Goal: Information Seeking & Learning: Learn about a topic

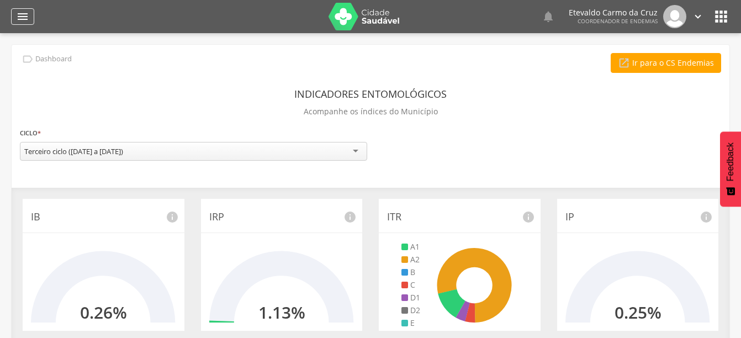
click at [25, 16] on icon "" at bounding box center [22, 16] width 13 height 13
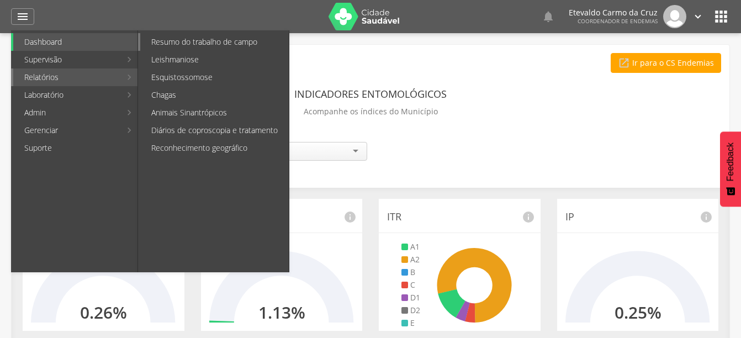
click at [188, 44] on link "Resumo do trabalho de campo" at bounding box center [214, 42] width 149 height 18
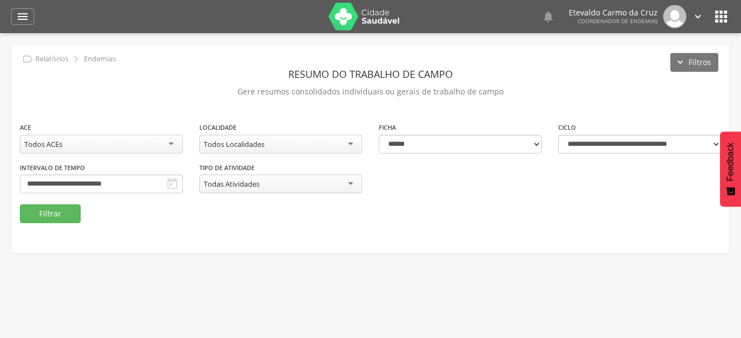
click at [156, 138] on div "Todos ACEs" at bounding box center [101, 144] width 163 height 19
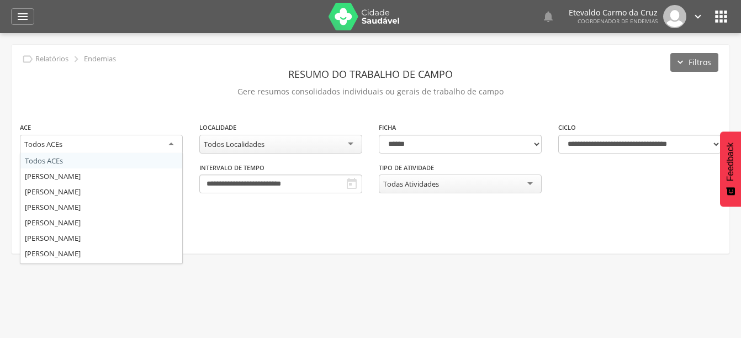
click at [156, 138] on div "Todos ACEs" at bounding box center [101, 145] width 163 height 20
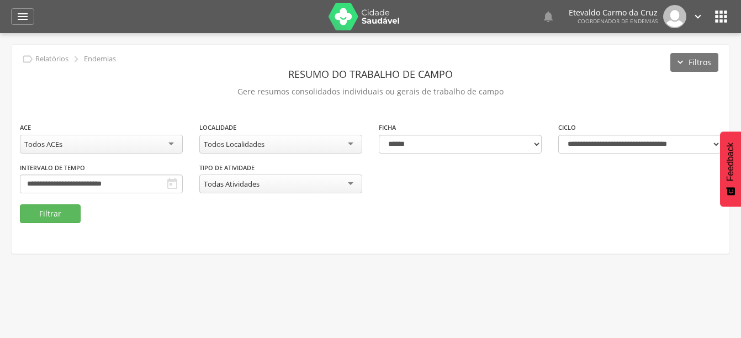
click at [156, 138] on div "Todos ACEs" at bounding box center [101, 144] width 163 height 19
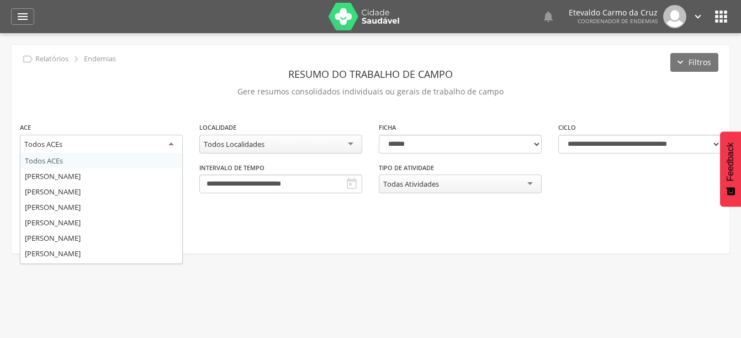
click at [156, 138] on div "Todos ACEs" at bounding box center [101, 145] width 163 height 20
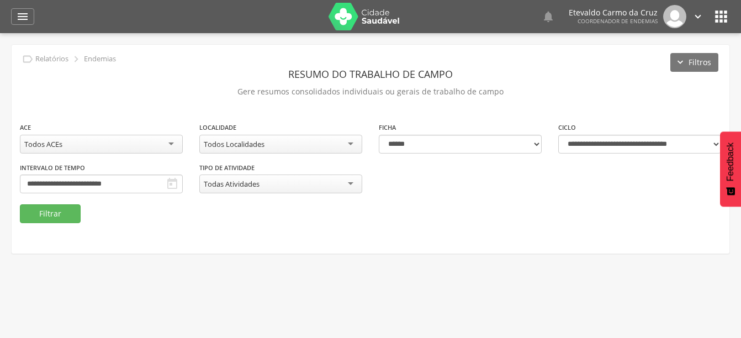
drag, startPoint x: 310, startPoint y: 293, endPoint x: 123, endPoint y: 243, distance: 194.4
click at [309, 292] on div " Usuários  Perfil do Usuário [PERSON_NAME] CPF: 000.000.000-00, [GEOGRAPHIC_D…" at bounding box center [370, 202] width 741 height 338
click at [352, 146] on div "Todos Localidades" at bounding box center [280, 144] width 163 height 19
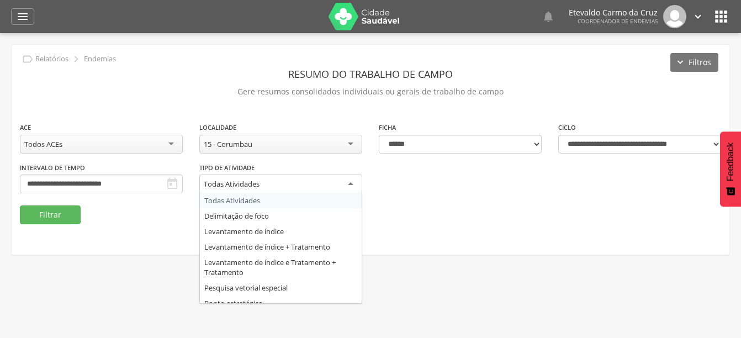
click at [230, 183] on div "Todas Atividades" at bounding box center [232, 184] width 56 height 10
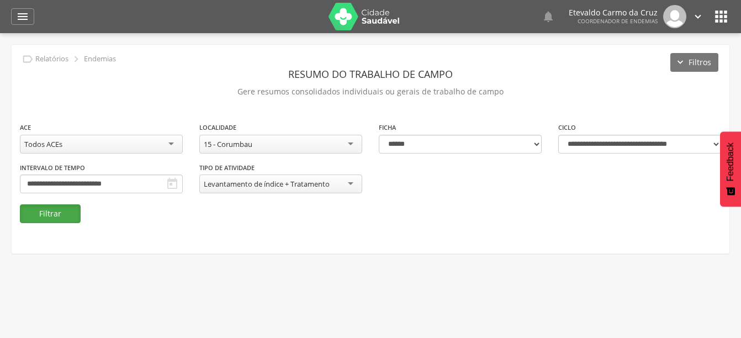
click at [64, 212] on button "Filtrar" at bounding box center [50, 213] width 61 height 19
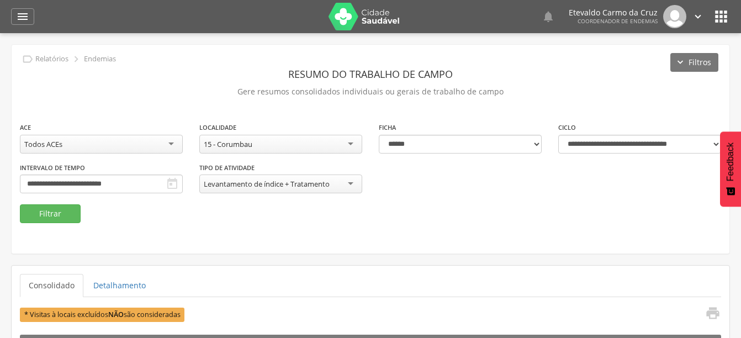
click at [172, 182] on icon "" at bounding box center [172, 183] width 13 height 13
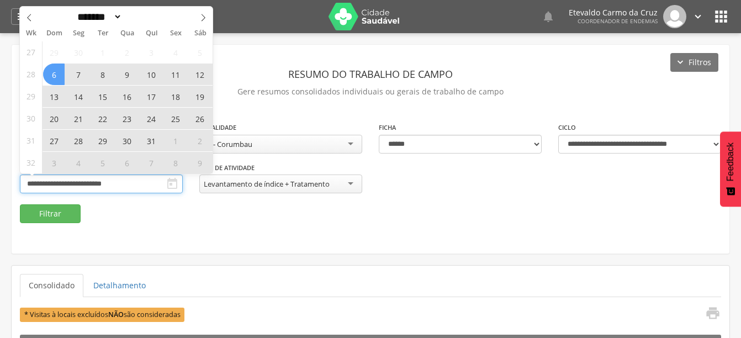
click at [132, 185] on input "**********" at bounding box center [101, 184] width 163 height 19
click at [34, 165] on span "32" at bounding box center [31, 163] width 9 height 22
click at [152, 141] on span "31" at bounding box center [151, 141] width 22 height 22
type input "**********"
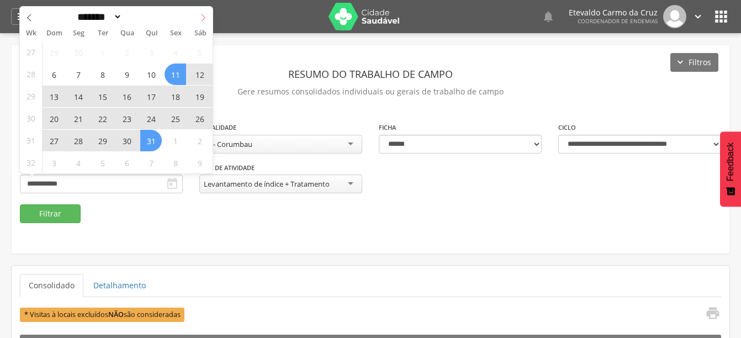
click at [204, 18] on icon at bounding box center [203, 18] width 8 height 8
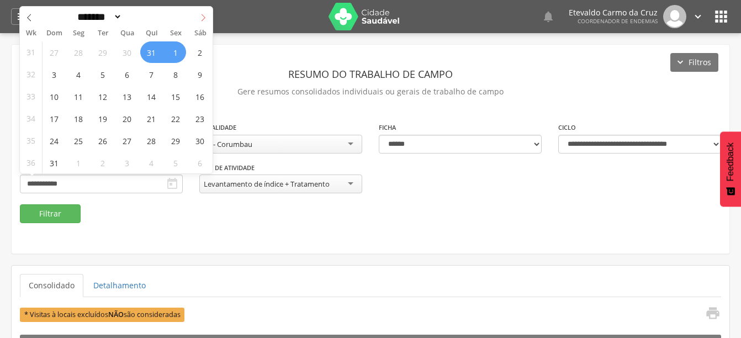
click at [203, 17] on icon at bounding box center [203, 18] width 8 height 8
select select "*"
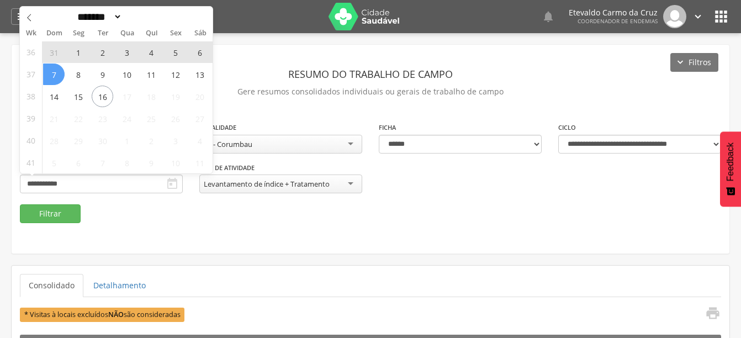
click at [57, 70] on span "7" at bounding box center [54, 75] width 22 height 22
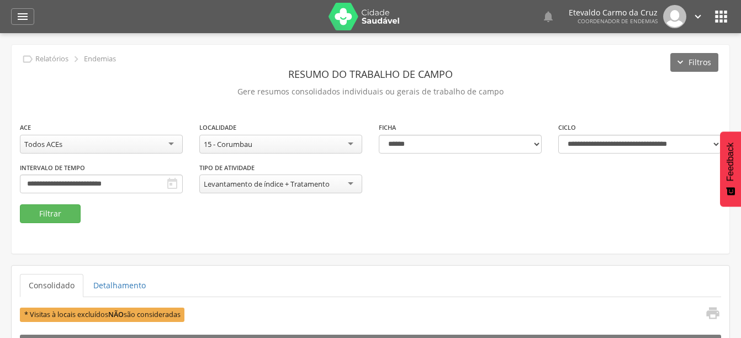
click at [173, 188] on icon "" at bounding box center [172, 183] width 13 height 13
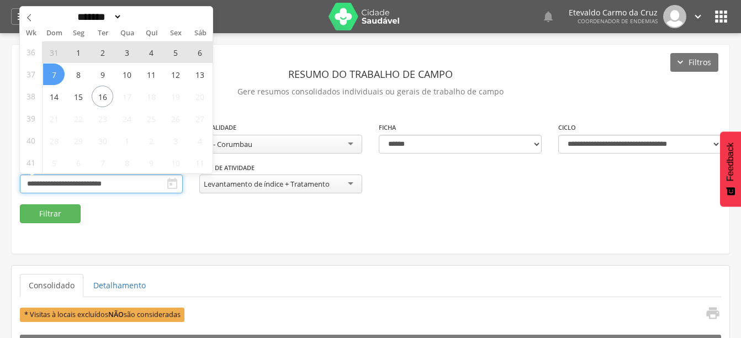
click at [105, 182] on input "**********" at bounding box center [101, 184] width 163 height 19
click at [61, 78] on span "7" at bounding box center [54, 75] width 22 height 22
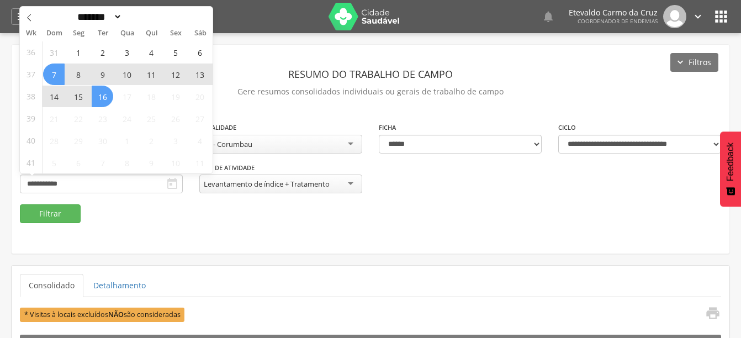
click at [102, 97] on span "16" at bounding box center [103, 97] width 22 height 22
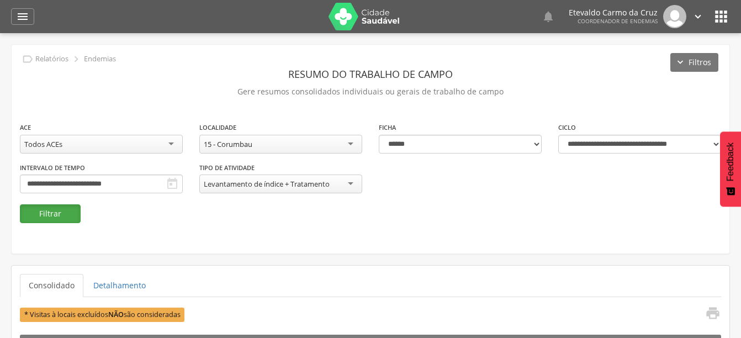
click at [63, 215] on button "Filtrar" at bounding box center [50, 213] width 61 height 19
click at [175, 183] on icon "" at bounding box center [172, 183] width 13 height 13
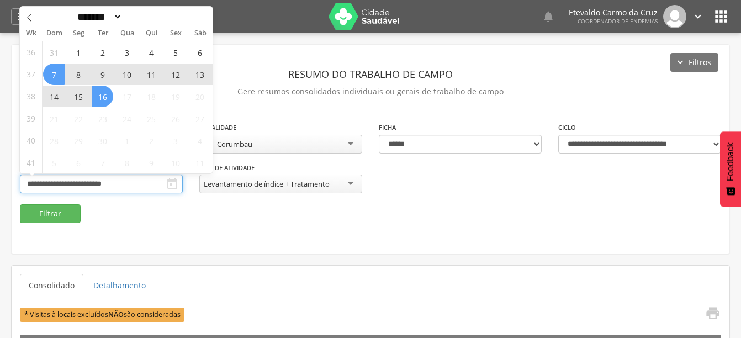
click at [73, 186] on input "**********" at bounding box center [101, 184] width 163 height 19
click at [58, 75] on span "7" at bounding box center [54, 75] width 22 height 22
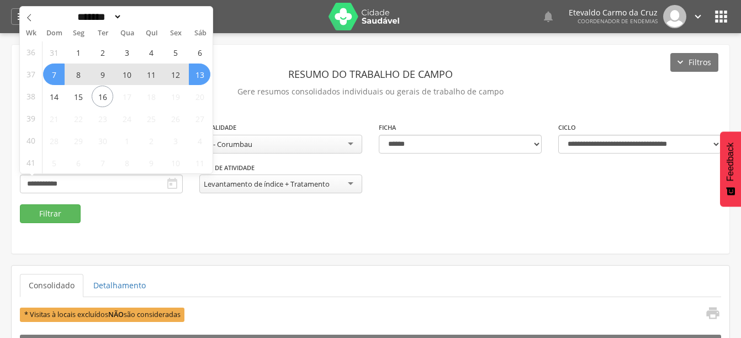
click at [198, 73] on span "13" at bounding box center [200, 75] width 22 height 22
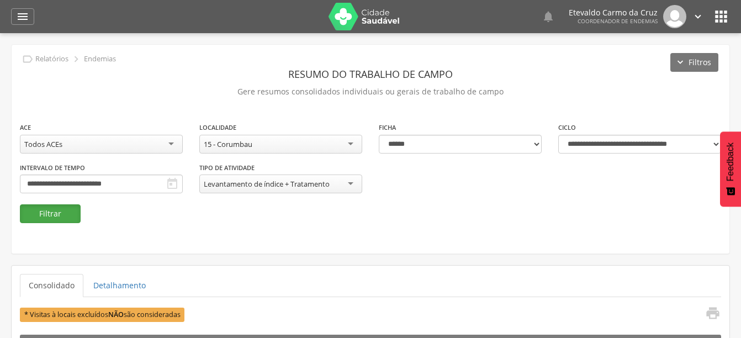
click at [59, 213] on button "Filtrar" at bounding box center [50, 213] width 61 height 19
click at [47, 215] on button "Filtrar" at bounding box center [50, 213] width 61 height 19
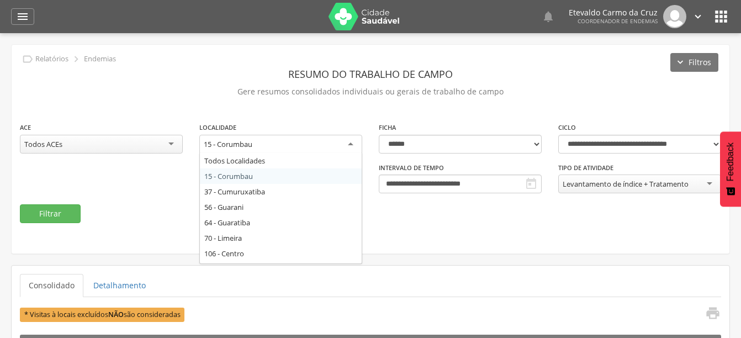
click at [332, 140] on div "15 - Corumbau" at bounding box center [280, 145] width 163 height 20
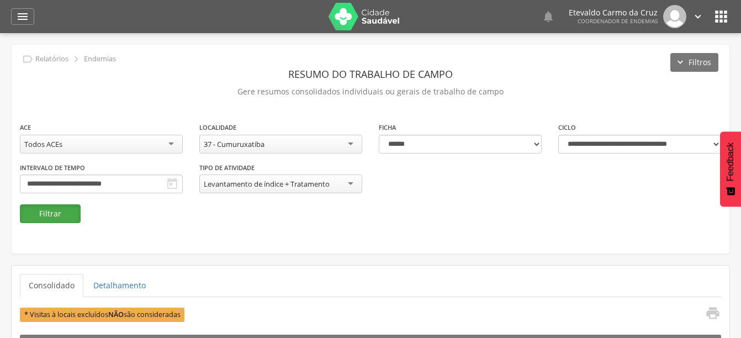
click at [39, 212] on button "Filtrar" at bounding box center [50, 213] width 61 height 19
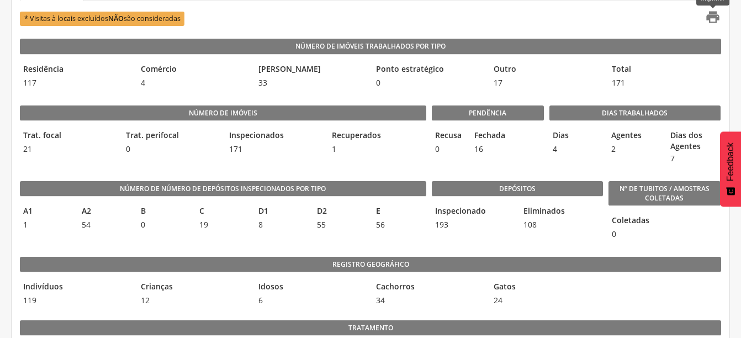
click at [706, 19] on icon "" at bounding box center [712, 16] width 15 height 15
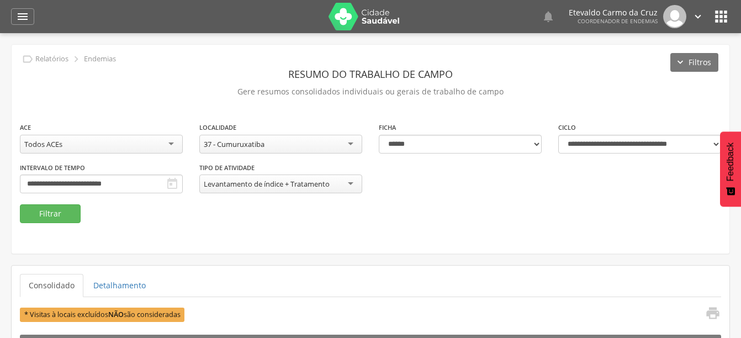
click at [356, 146] on div "37 - Cumuruxatiba" at bounding box center [280, 144] width 163 height 19
click at [61, 213] on button "Filtrar" at bounding box center [50, 213] width 61 height 19
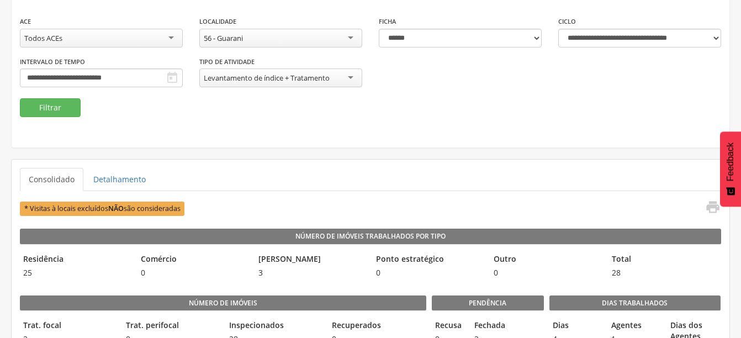
scroll to position [102, 0]
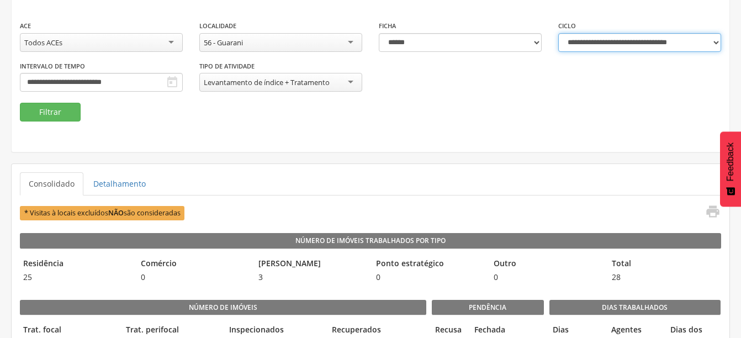
click at [714, 42] on select "**********" at bounding box center [639, 42] width 163 height 19
click at [558, 33] on select "**********" at bounding box center [639, 42] width 163 height 19
click at [690, 43] on select "**********" at bounding box center [639, 42] width 163 height 19
click at [558, 33] on select "**********" at bounding box center [639, 42] width 163 height 19
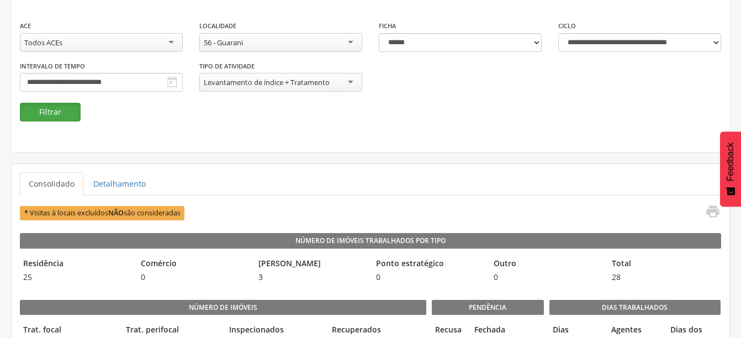
click at [66, 112] on button "Filtrar" at bounding box center [50, 112] width 61 height 19
click at [713, 217] on icon "" at bounding box center [712, 211] width 15 height 15
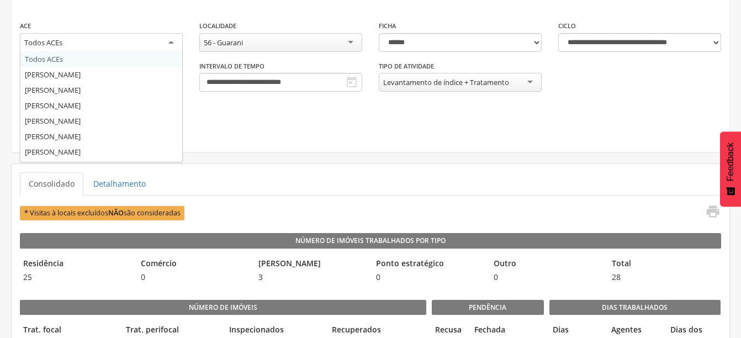
click at [52, 44] on div "Todos ACEs" at bounding box center [43, 43] width 38 height 10
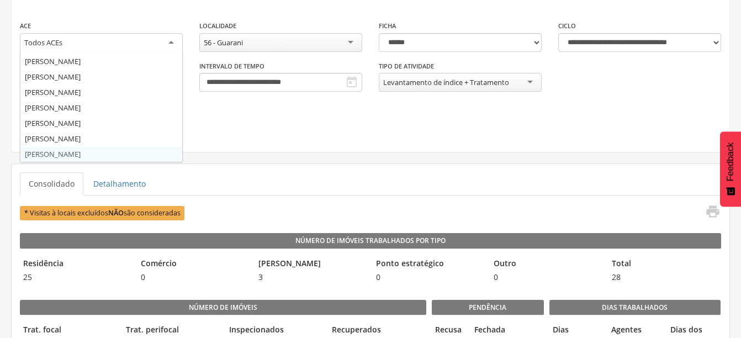
scroll to position [0, 0]
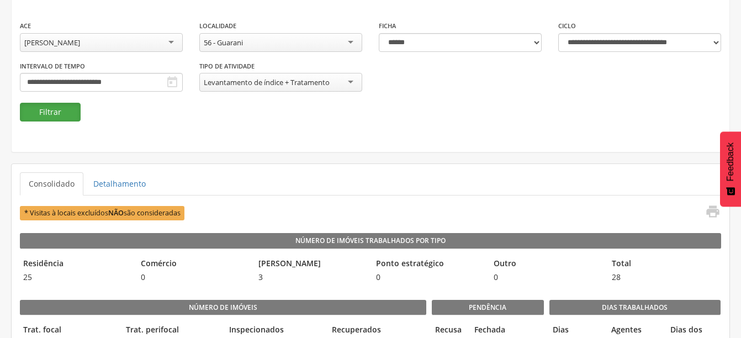
click at [64, 117] on button "Filtrar" at bounding box center [50, 112] width 61 height 19
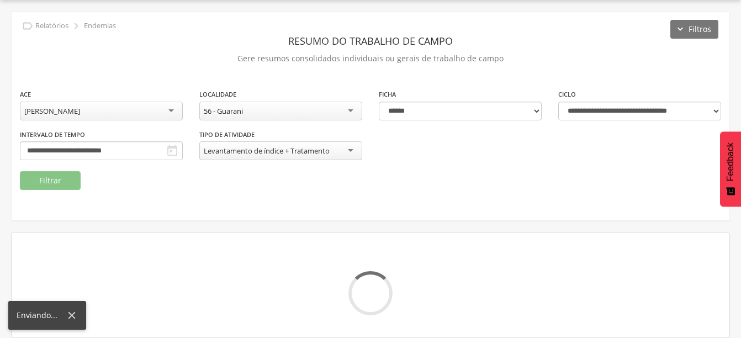
scroll to position [102, 0]
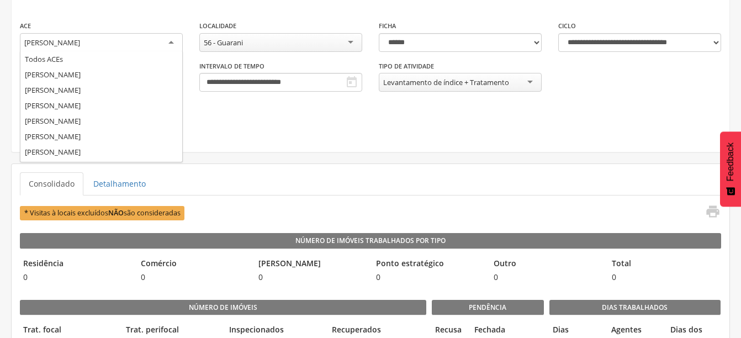
click at [168, 43] on div "[PERSON_NAME]" at bounding box center [101, 43] width 163 height 20
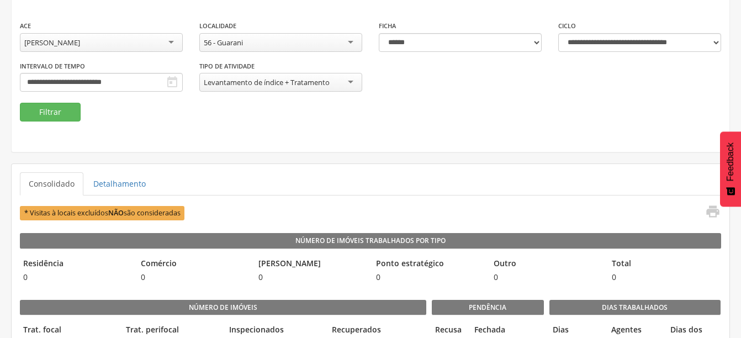
scroll to position [0, 0]
click at [68, 113] on button "Filtrar" at bounding box center [50, 112] width 61 height 19
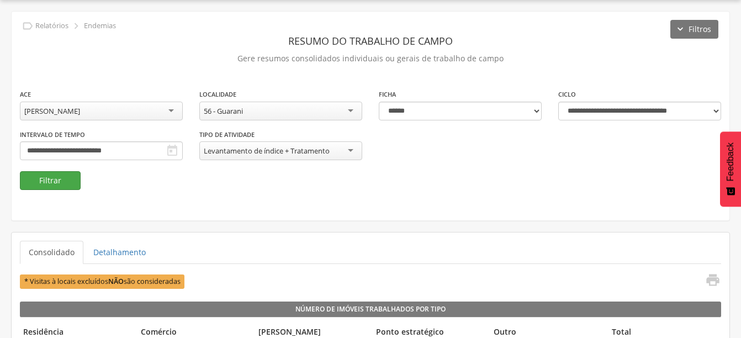
scroll to position [102, 0]
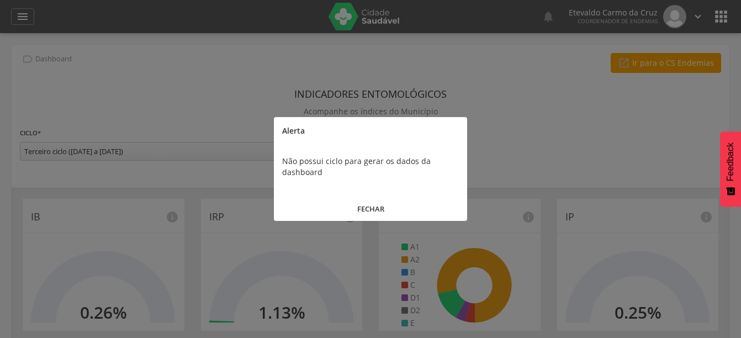
click at [374, 209] on button "FECHAR" at bounding box center [370, 209] width 193 height 24
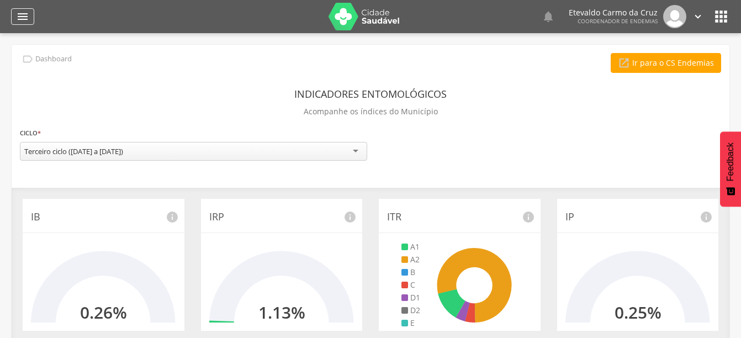
click at [22, 17] on icon "" at bounding box center [22, 16] width 13 height 13
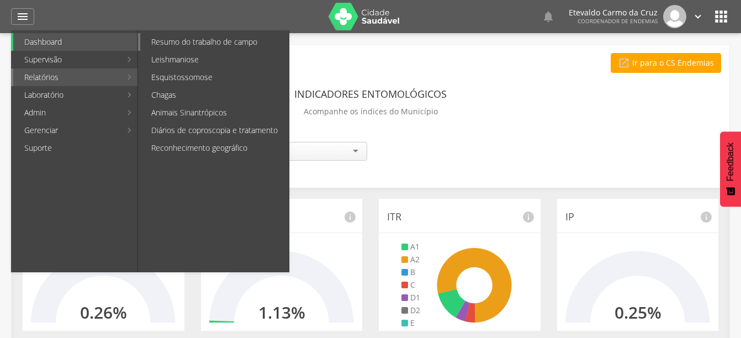
click at [184, 41] on link "Resumo do trabalho de campo" at bounding box center [214, 42] width 149 height 18
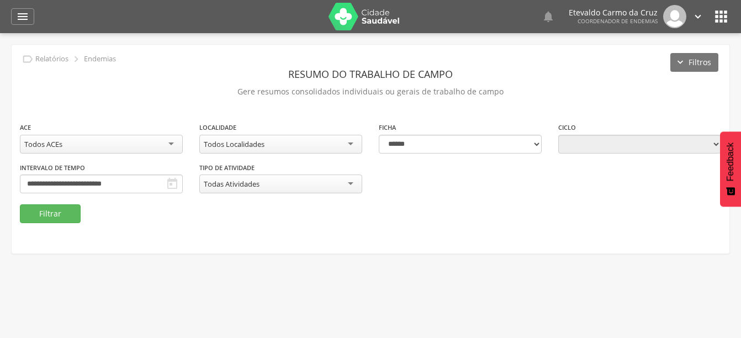
type input "**********"
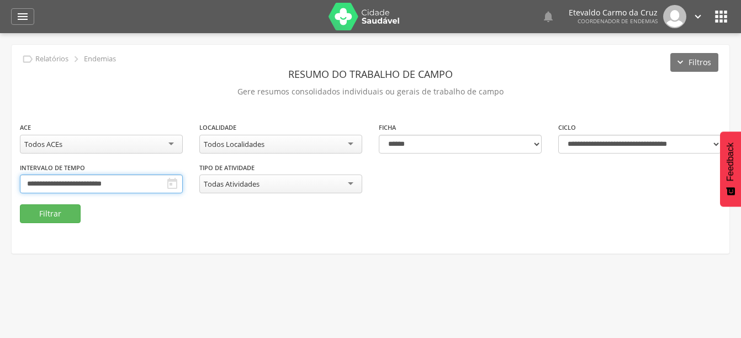
click at [88, 184] on input "**********" at bounding box center [101, 184] width 163 height 19
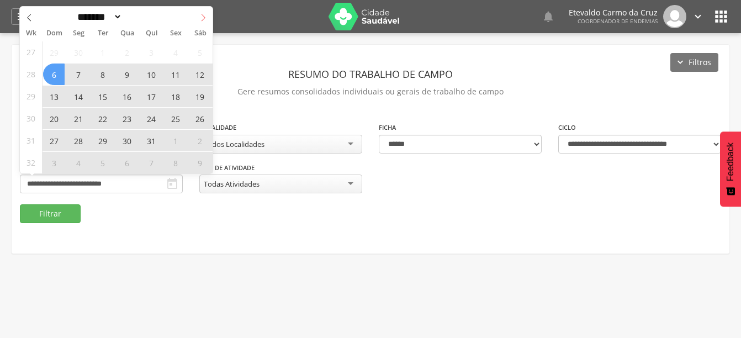
click at [198, 18] on span at bounding box center [203, 16] width 19 height 19
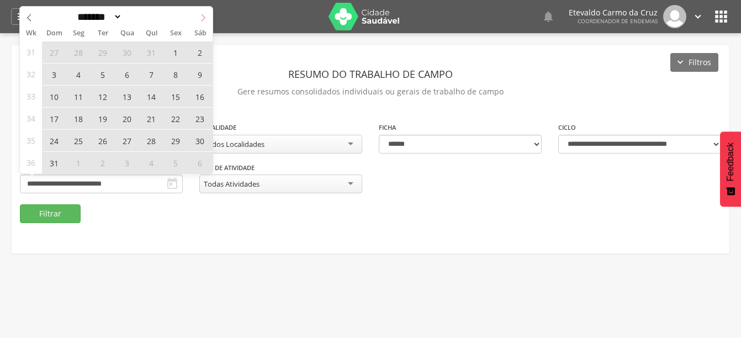
click at [198, 18] on span at bounding box center [203, 16] width 19 height 19
select select "*"
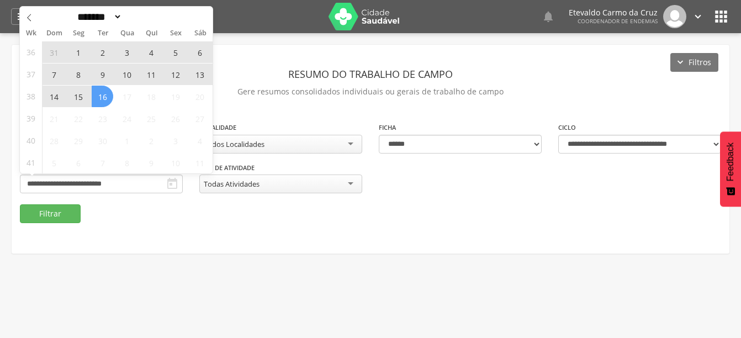
click at [56, 74] on span "7" at bounding box center [54, 75] width 22 height 22
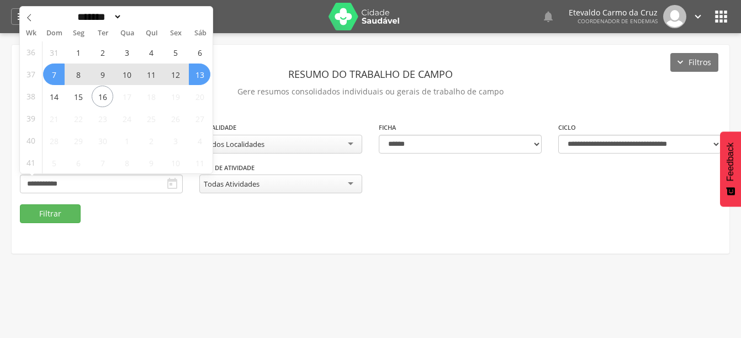
click at [203, 78] on span "13" at bounding box center [200, 75] width 22 height 22
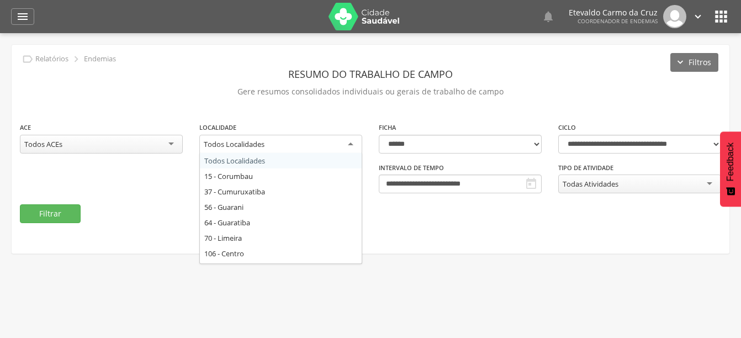
click at [338, 145] on div "Todos Localidades" at bounding box center [280, 145] width 163 height 20
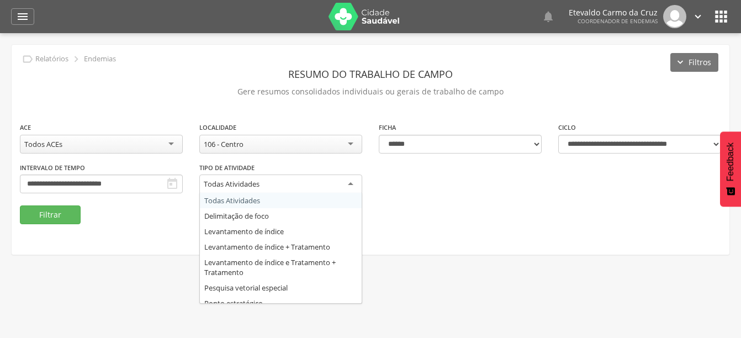
click at [279, 183] on div "Todas Atividades" at bounding box center [280, 185] width 163 height 20
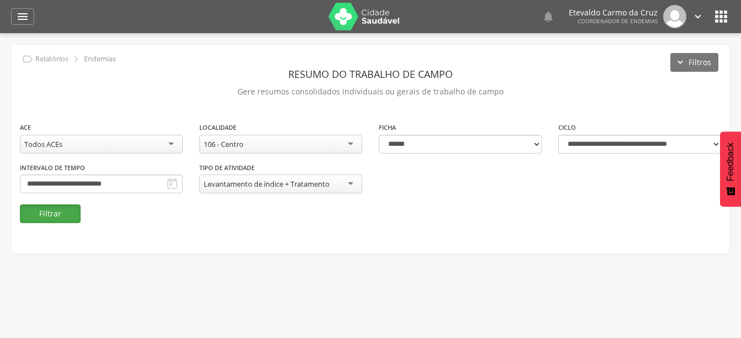
click at [27, 213] on button "Filtrar" at bounding box center [50, 213] width 61 height 19
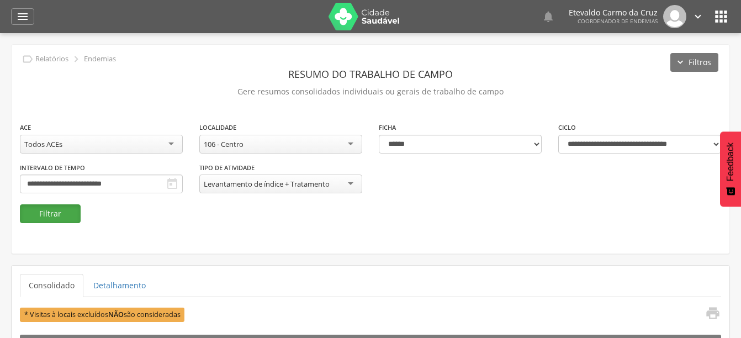
click at [58, 215] on button "Filtrar" at bounding box center [50, 213] width 61 height 19
click at [22, 14] on icon "" at bounding box center [22, 16] width 13 height 13
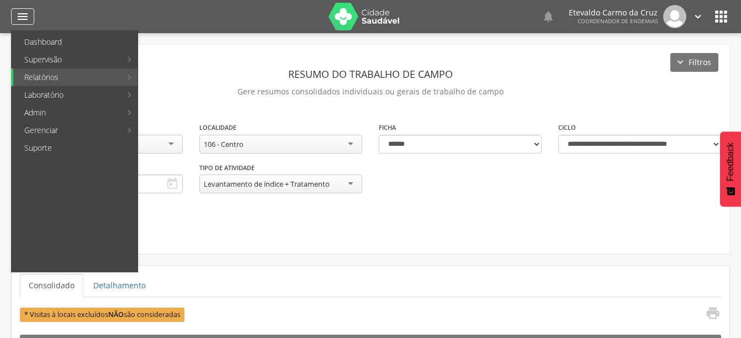
click at [21, 18] on icon "" at bounding box center [22, 16] width 13 height 13
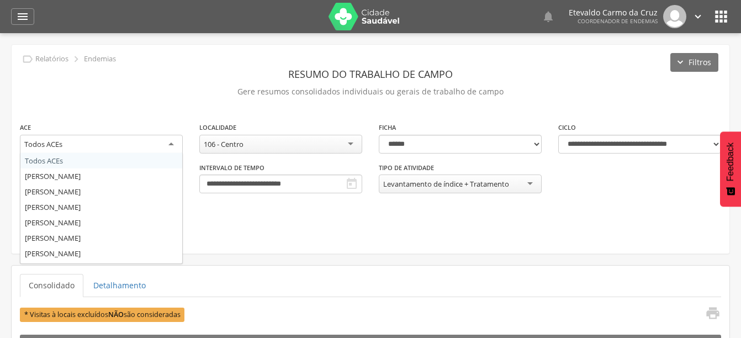
click at [125, 144] on div "Todos ACEs" at bounding box center [101, 145] width 163 height 20
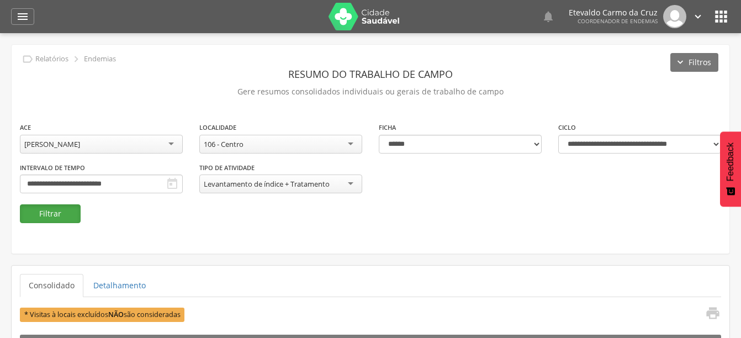
click at [44, 218] on button "Filtrar" at bounding box center [50, 213] width 61 height 19
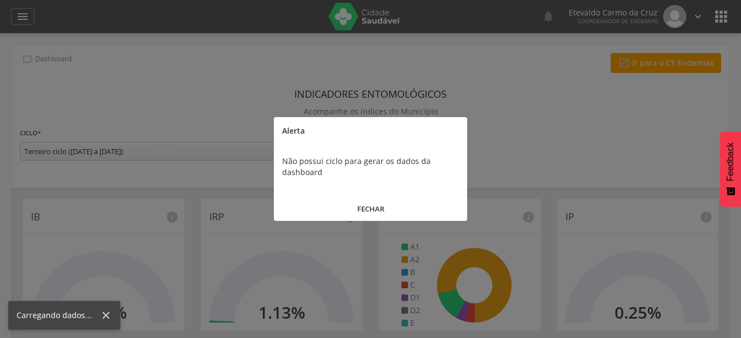
click at [384, 210] on button "FECHAR" at bounding box center [370, 209] width 193 height 24
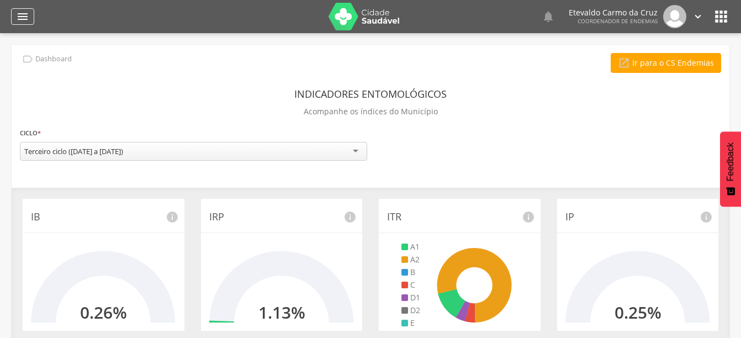
click at [24, 10] on icon "" at bounding box center [22, 16] width 13 height 13
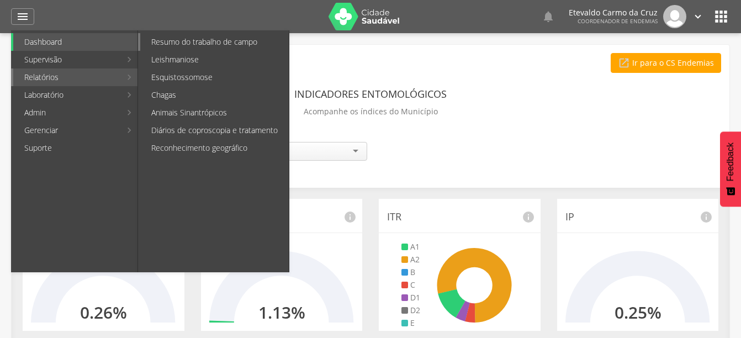
click at [239, 39] on link "Resumo do trabalho de campo" at bounding box center [214, 42] width 149 height 18
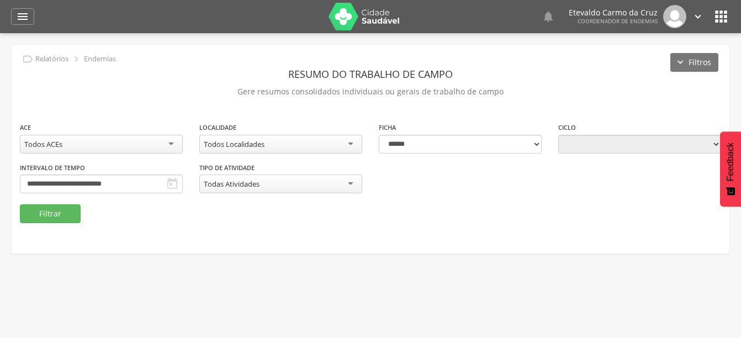
type input "**********"
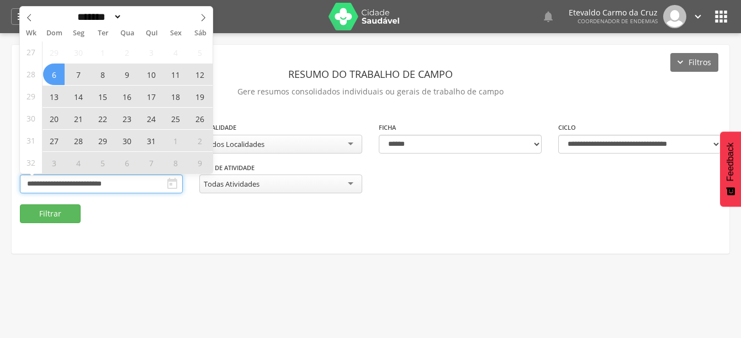
click at [50, 183] on input "**********" at bounding box center [101, 184] width 163 height 19
click at [206, 15] on icon at bounding box center [203, 18] width 8 height 8
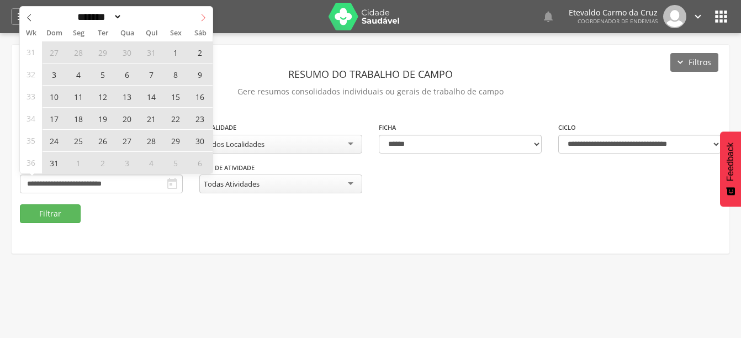
click at [206, 15] on icon at bounding box center [203, 18] width 8 height 8
select select "*"
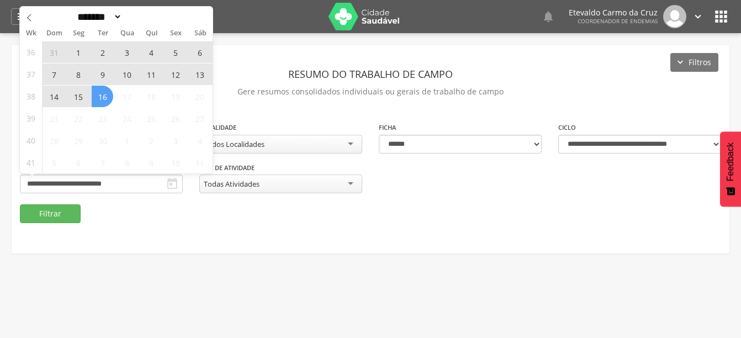
click at [53, 76] on span "7" at bounding box center [54, 75] width 22 height 22
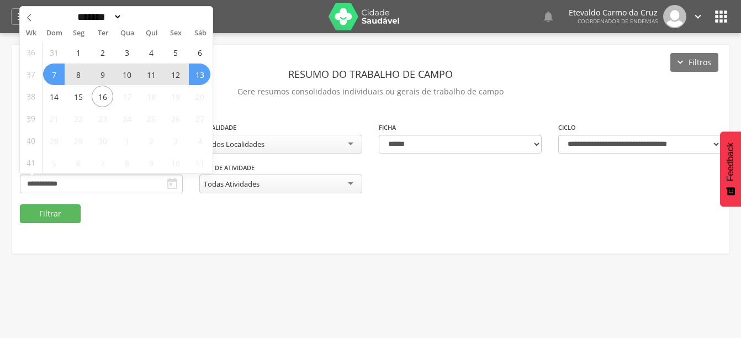
click at [204, 72] on span "13" at bounding box center [200, 75] width 22 height 22
click at [332, 243] on div "**********" at bounding box center [371, 149] width 718 height 209
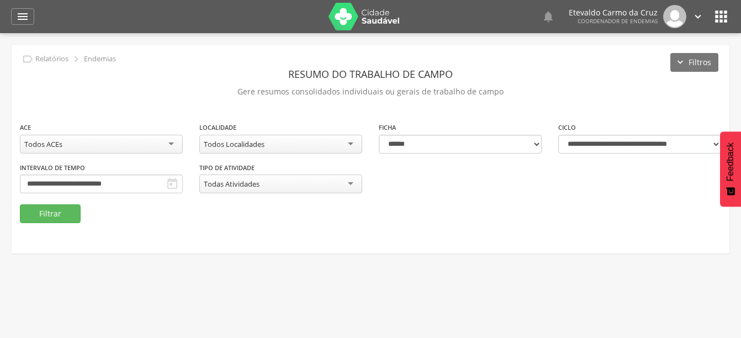
click at [172, 181] on icon "" at bounding box center [172, 183] width 13 height 13
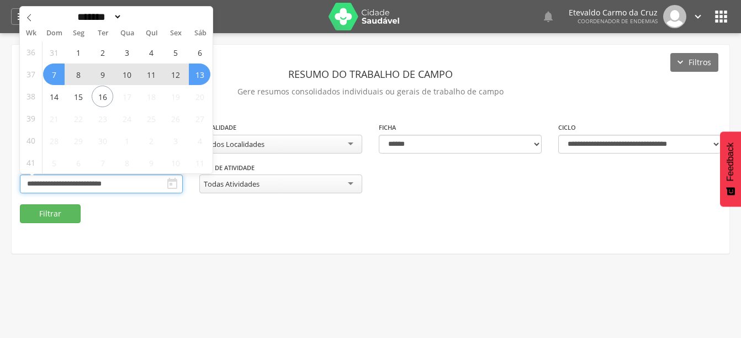
click at [136, 186] on input "**********" at bounding box center [101, 184] width 163 height 19
click at [57, 55] on span "31" at bounding box center [54, 52] width 22 height 22
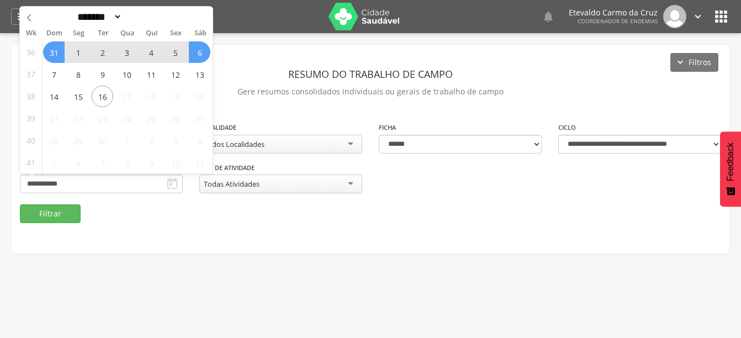
click at [203, 56] on span "6" at bounding box center [200, 52] width 22 height 22
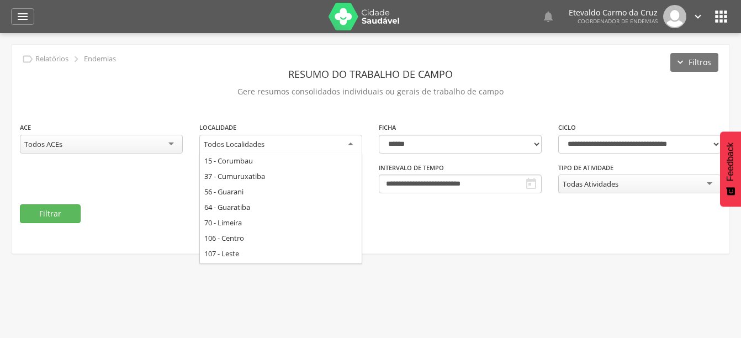
scroll to position [183, 0]
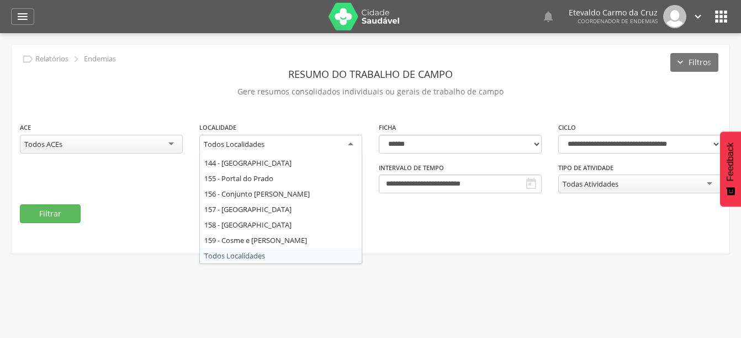
click at [320, 145] on div "Todos Localidades" at bounding box center [280, 145] width 163 height 20
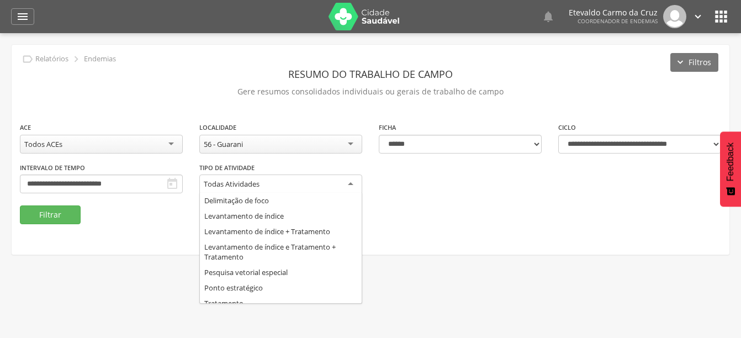
scroll to position [23, 0]
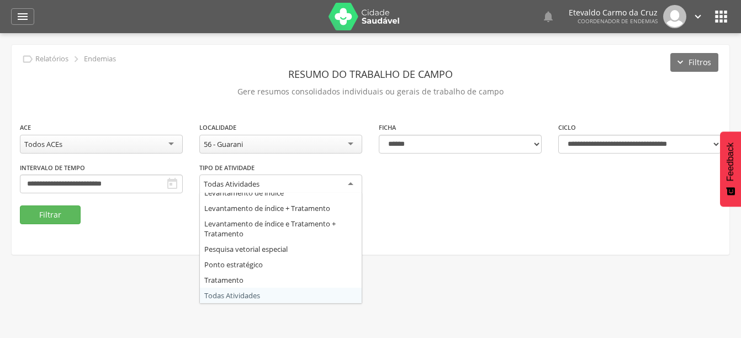
click at [224, 182] on div "Todas Atividades" at bounding box center [232, 184] width 56 height 10
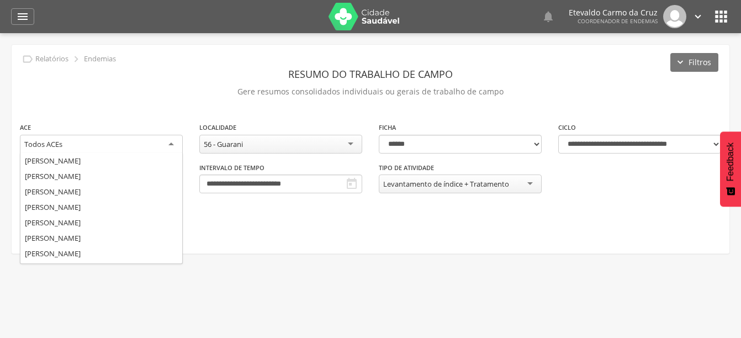
scroll to position [230, 0]
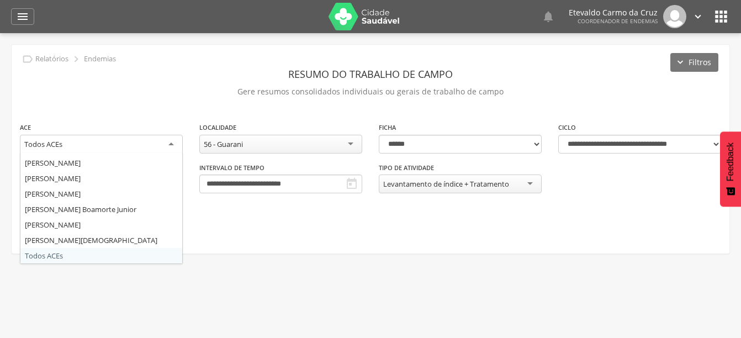
click at [68, 144] on div "Todos ACEs" at bounding box center [101, 145] width 163 height 20
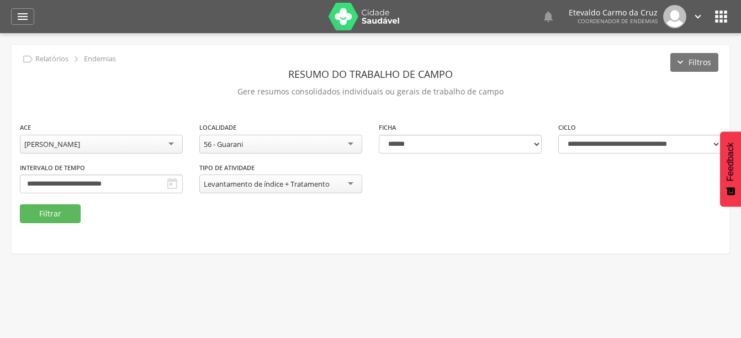
scroll to position [0, 0]
click at [57, 217] on button "Filtrar" at bounding box center [50, 213] width 61 height 19
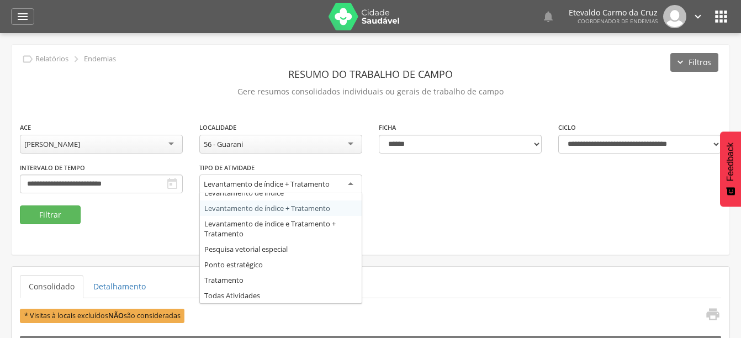
click at [353, 190] on div "Levantamento de índice + Tratamento" at bounding box center [280, 185] width 163 height 20
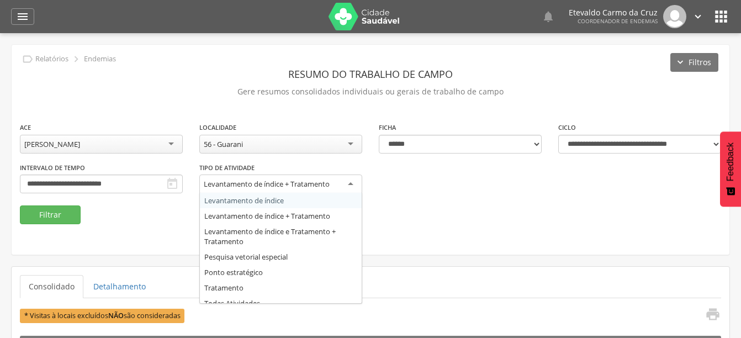
scroll to position [23, 0]
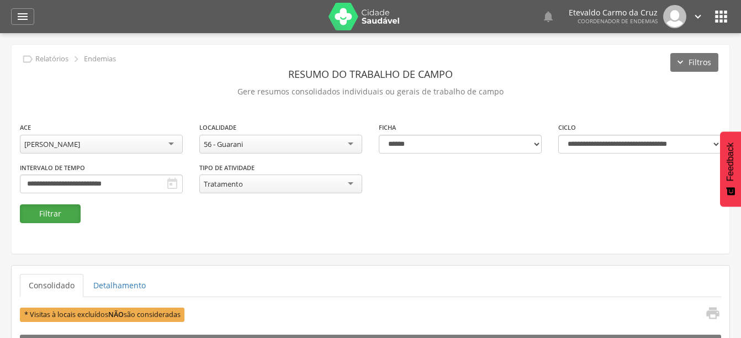
click at [68, 216] on button "Filtrar" at bounding box center [50, 213] width 61 height 19
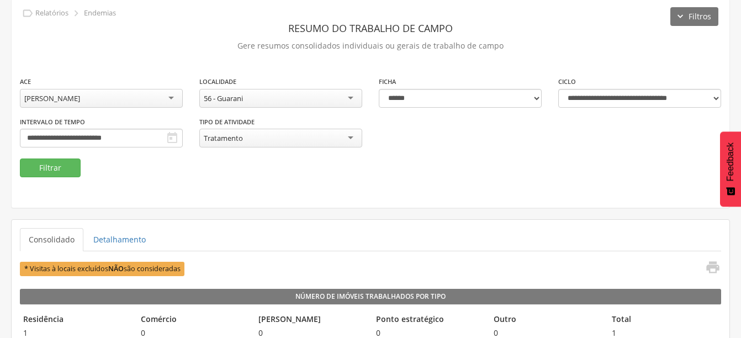
scroll to position [0, 0]
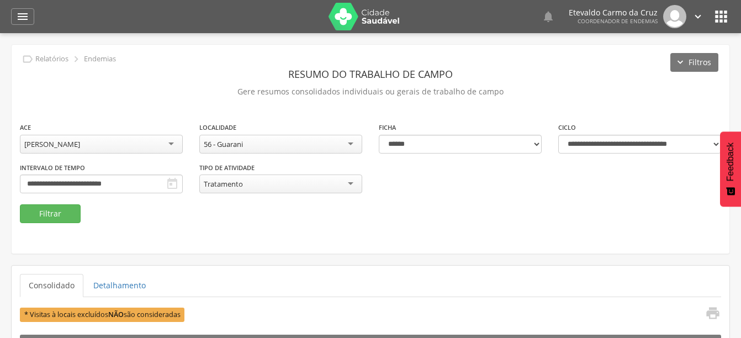
click at [168, 183] on icon "" at bounding box center [172, 183] width 13 height 13
click at [151, 184] on input "**********" at bounding box center [101, 184] width 163 height 19
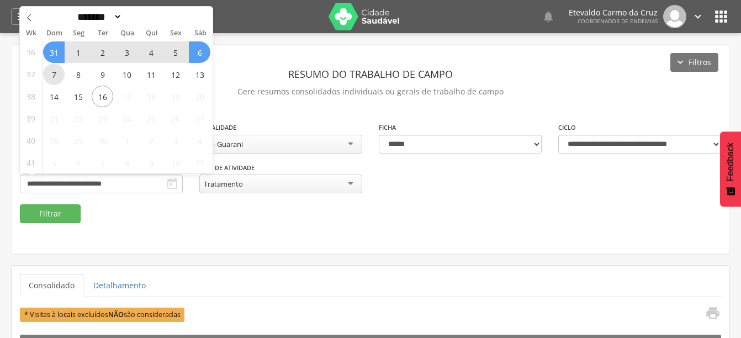
click at [56, 76] on span "7" at bounding box center [54, 75] width 22 height 22
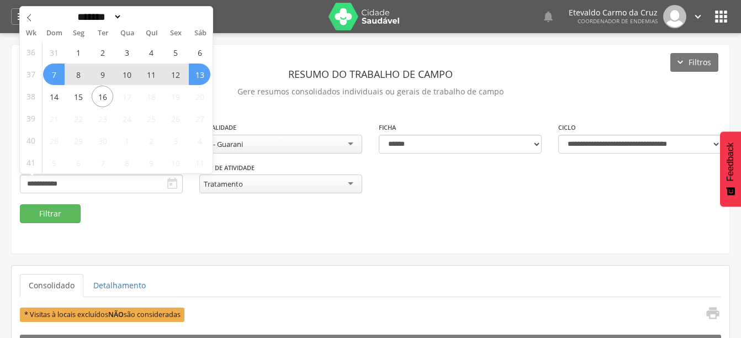
click at [200, 80] on span "13" at bounding box center [200, 75] width 22 height 22
type input "**********"
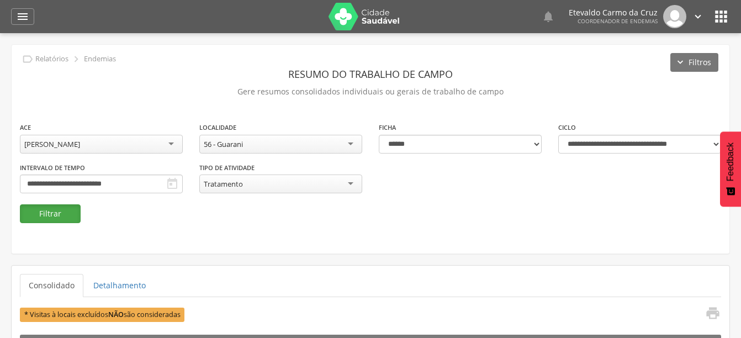
click at [76, 218] on button "Filtrar" at bounding box center [50, 213] width 61 height 19
click at [329, 187] on div "Tratamento" at bounding box center [280, 184] width 163 height 19
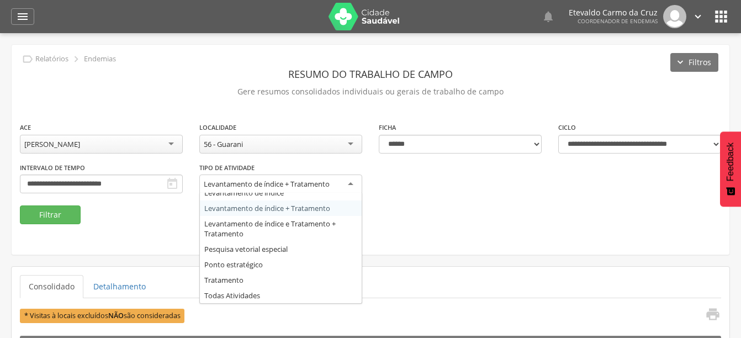
click at [282, 190] on div "Levantamento de índice + Tratamento" at bounding box center [280, 185] width 163 height 20
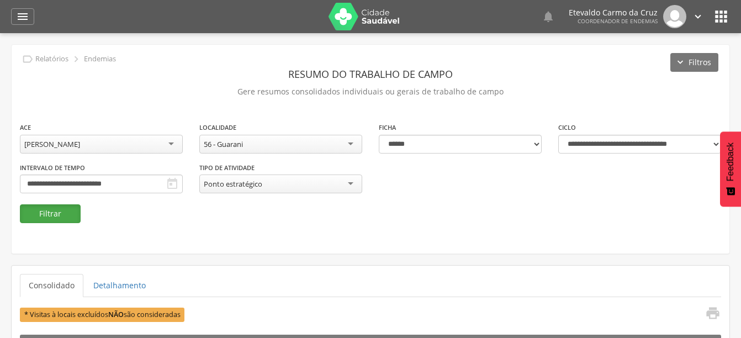
click at [64, 212] on button "Filtrar" at bounding box center [50, 213] width 61 height 19
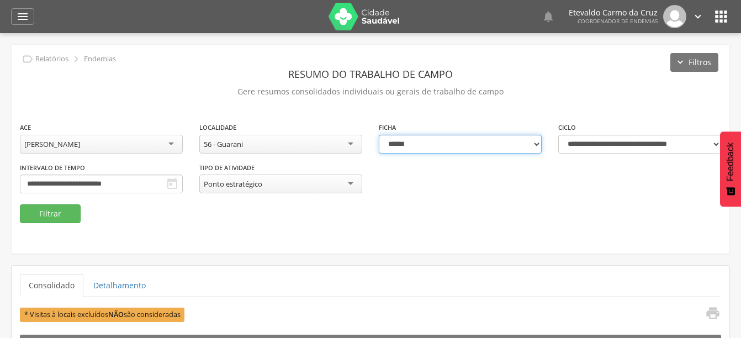
click at [519, 148] on select "**********" at bounding box center [460, 144] width 163 height 19
select select "*"
click at [379, 135] on select "**********" at bounding box center [460, 144] width 163 height 19
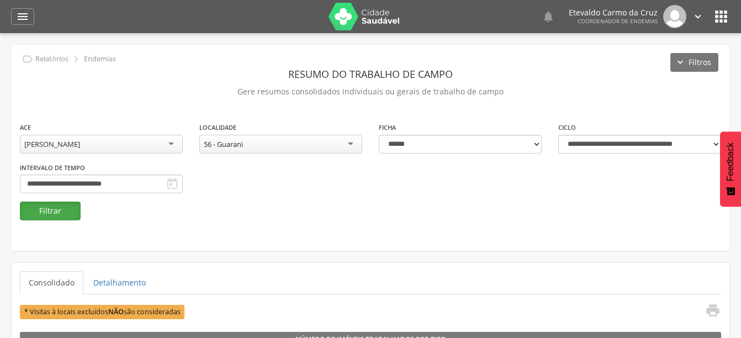
click at [71, 204] on button "Filtrar" at bounding box center [50, 211] width 61 height 19
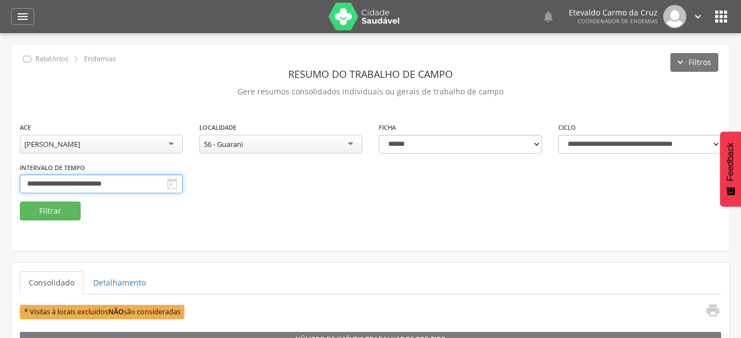
click at [134, 184] on input "**********" at bounding box center [101, 184] width 163 height 19
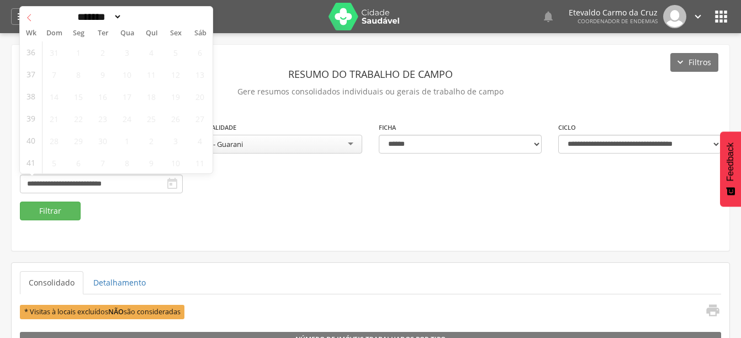
click at [30, 19] on icon at bounding box center [29, 18] width 8 height 8
click at [202, 16] on icon at bounding box center [203, 18] width 8 height 8
click at [202, 16] on div "******* ********* ***** ***** **** ***** ***** ****** ******** ****" at bounding box center [116, 16] width 193 height 19
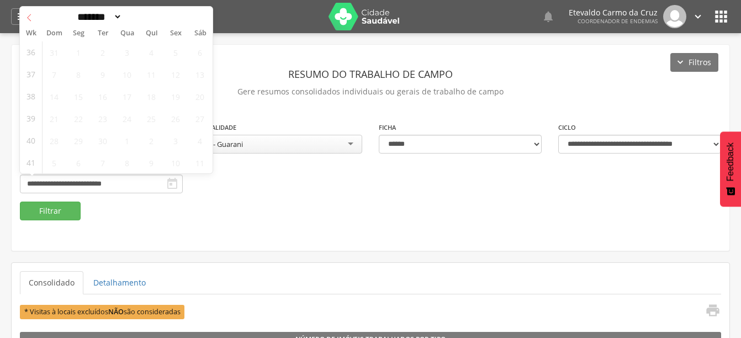
click at [30, 18] on icon at bounding box center [29, 18] width 8 height 8
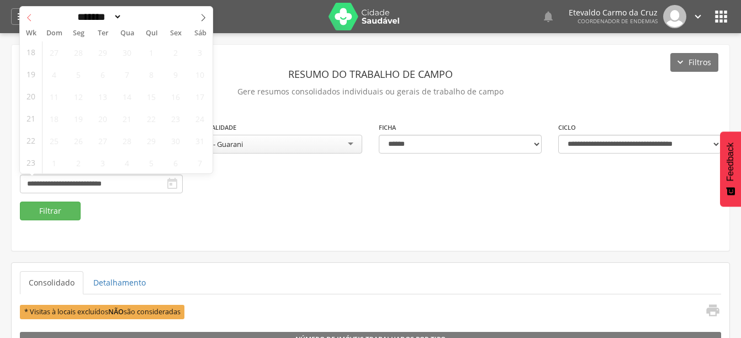
select select "*"
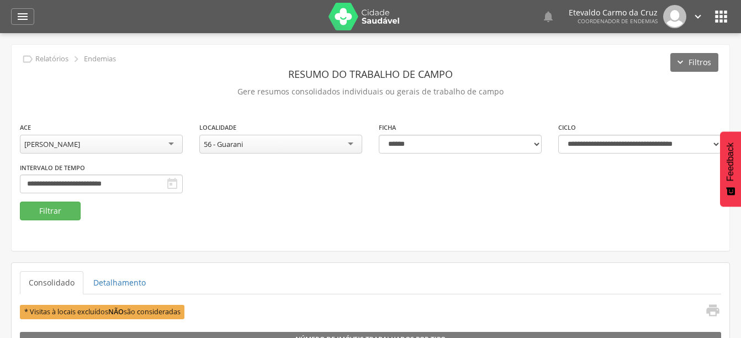
click at [266, 274] on ul "Consolidado Detalhamento" at bounding box center [370, 282] width 701 height 23
click at [168, 186] on icon "" at bounding box center [172, 183] width 13 height 13
click at [717, 142] on select "**********" at bounding box center [639, 144] width 163 height 19
select select "**********"
click at [558, 135] on select "**********" at bounding box center [639, 144] width 163 height 19
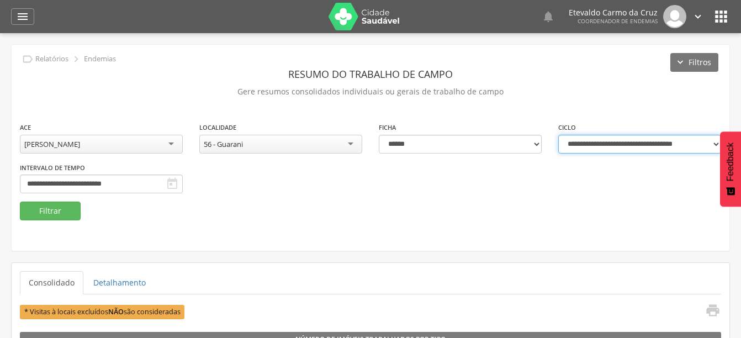
type input "**********"
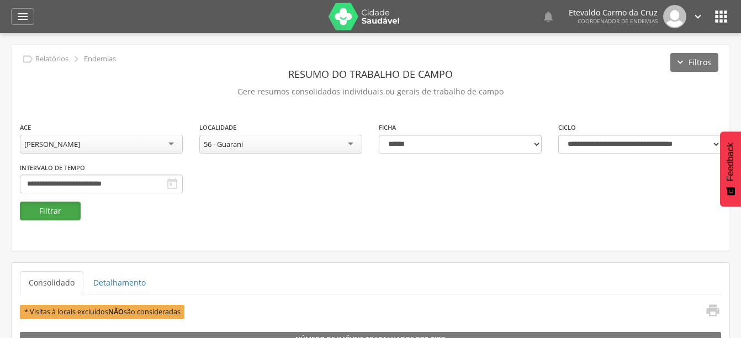
click at [22, 209] on button "Filtrar" at bounding box center [50, 211] width 61 height 19
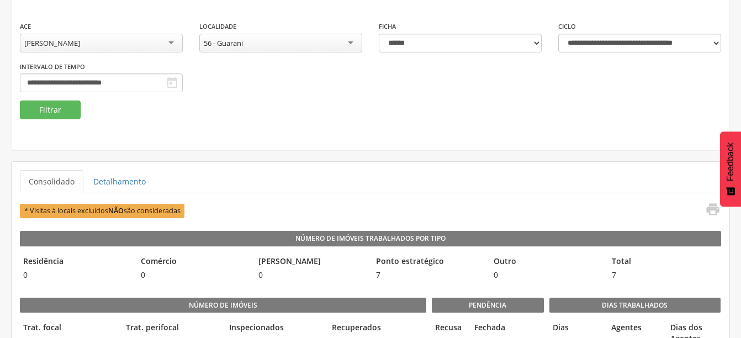
scroll to position [95, 0]
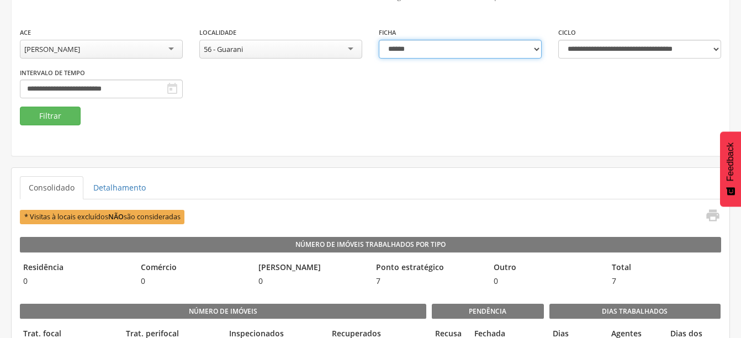
click at [515, 43] on select "**********" at bounding box center [460, 49] width 163 height 19
select select "*"
click at [379, 40] on select "**********" at bounding box center [460, 49] width 163 height 19
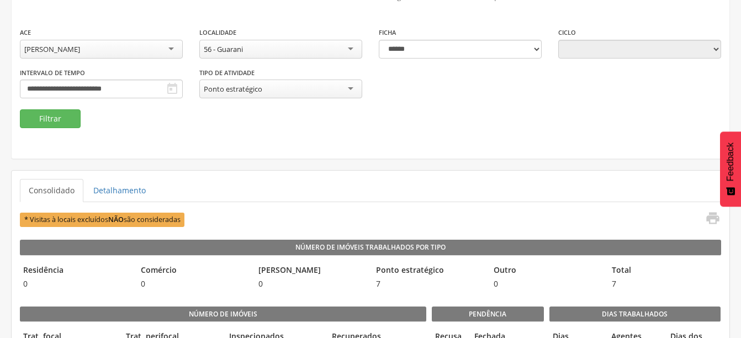
click at [363, 52] on div "**********" at bounding box center [280, 47] width 179 height 40
type input "**********"
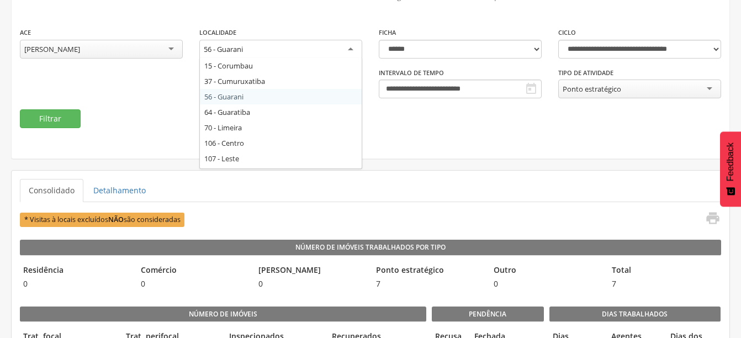
click at [350, 55] on div "56 - Guarani" at bounding box center [280, 50] width 163 height 20
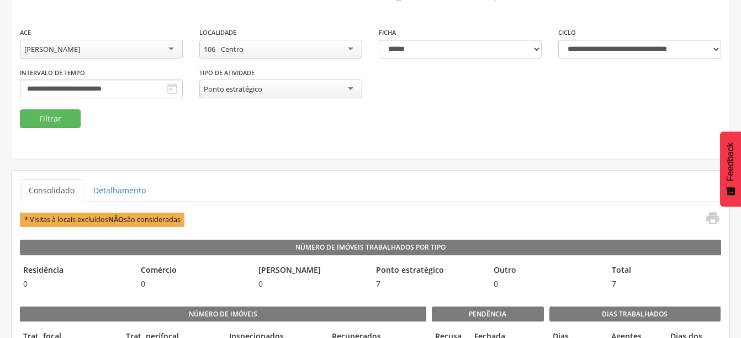
click at [161, 47] on div "[PERSON_NAME]" at bounding box center [101, 49] width 163 height 19
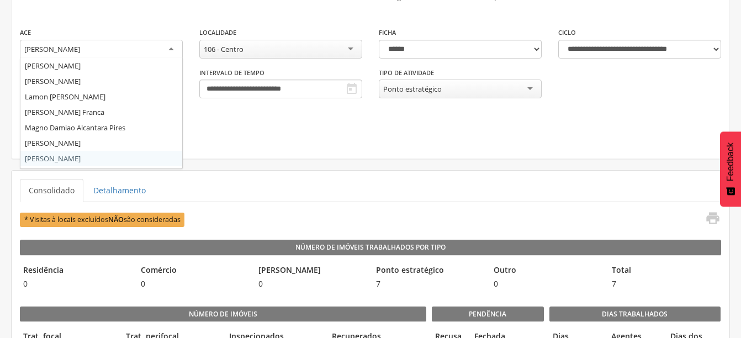
scroll to position [0, 0]
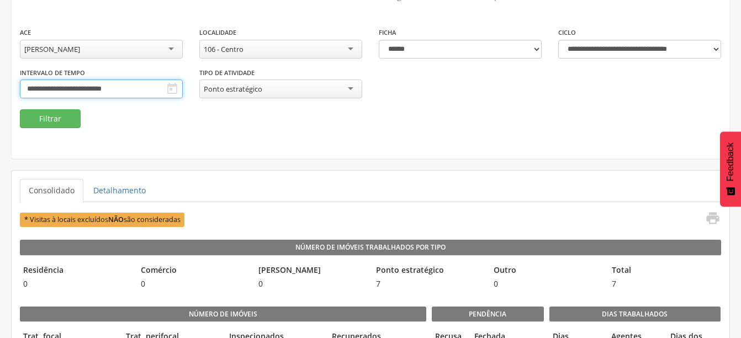
click at [82, 90] on input "**********" at bounding box center [101, 89] width 163 height 19
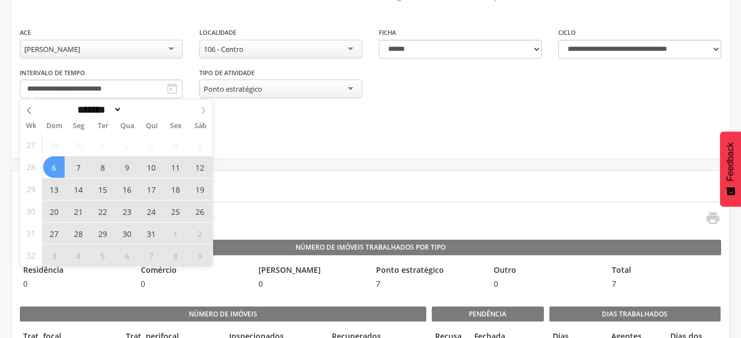
click at [199, 110] on icon at bounding box center [203, 111] width 8 height 8
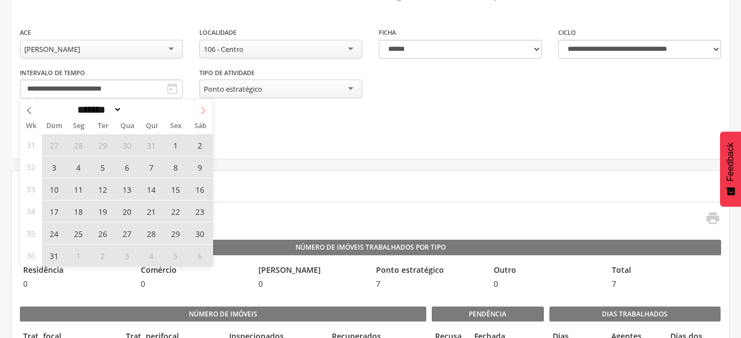
click at [199, 110] on icon at bounding box center [203, 111] width 8 height 8
select select "*"
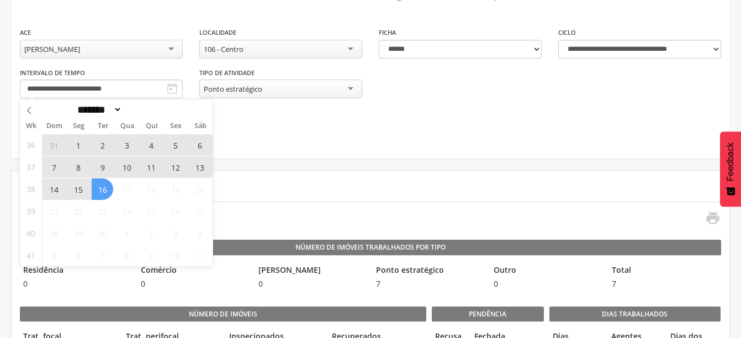
click at [50, 162] on span "7" at bounding box center [54, 167] width 22 height 22
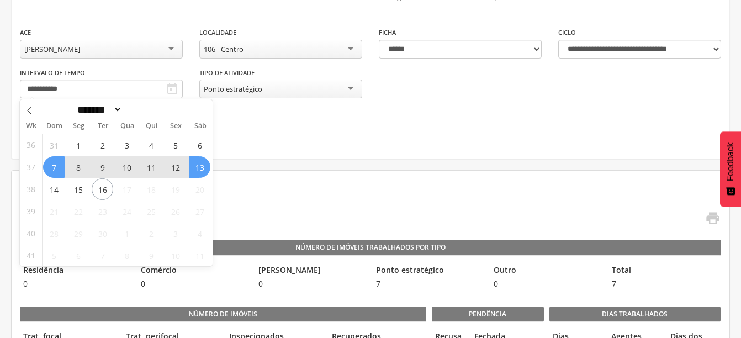
click at [199, 166] on span "13" at bounding box center [200, 167] width 22 height 22
type input "**********"
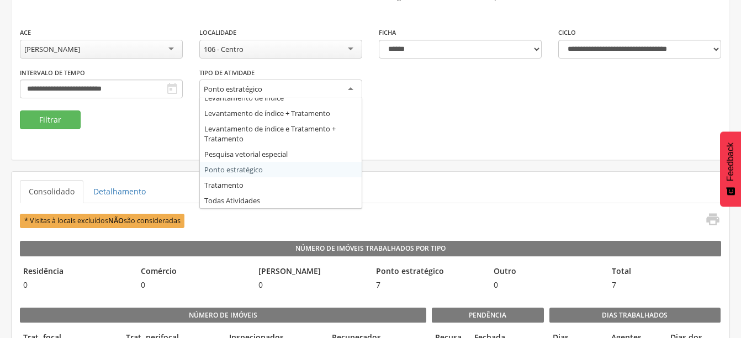
click at [270, 83] on div "Ponto estratégico" at bounding box center [280, 90] width 163 height 20
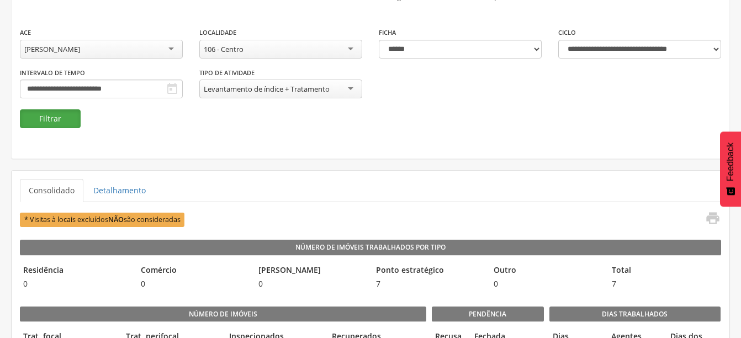
click at [63, 117] on button "Filtrar" at bounding box center [50, 118] width 61 height 19
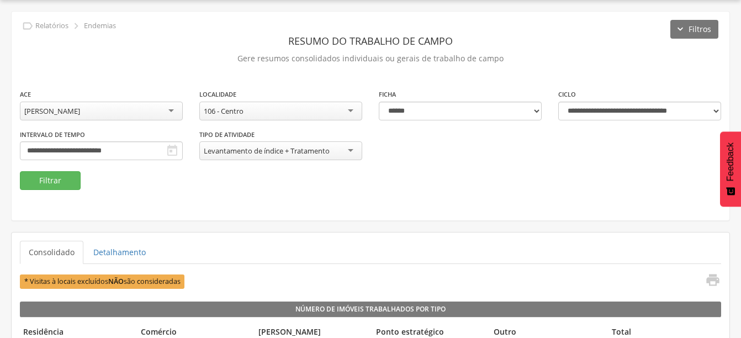
scroll to position [95, 0]
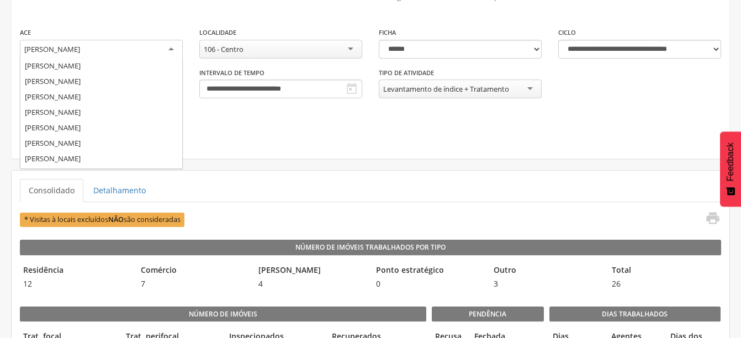
click at [113, 47] on div "[PERSON_NAME]" at bounding box center [101, 50] width 163 height 20
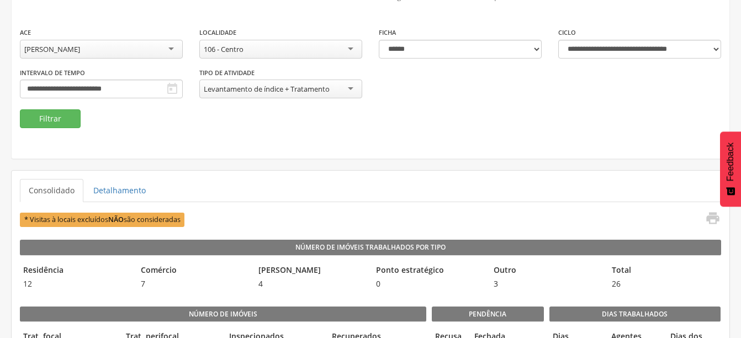
scroll to position [0, 0]
click at [50, 122] on button "Filtrar" at bounding box center [50, 118] width 61 height 19
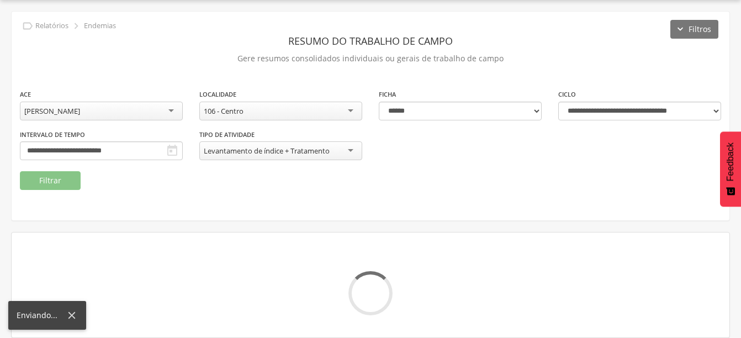
scroll to position [95, 0]
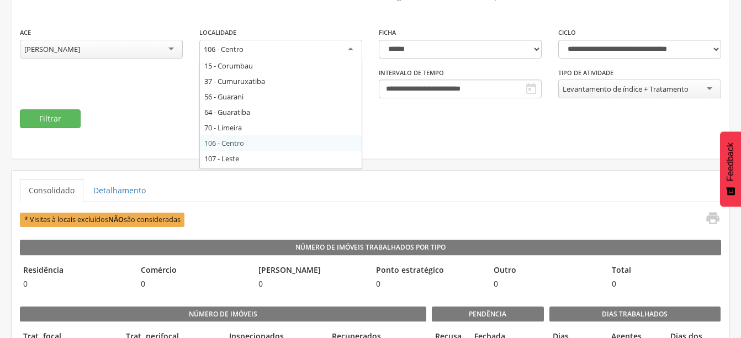
click at [337, 56] on div "106 - Centro" at bounding box center [280, 50] width 163 height 20
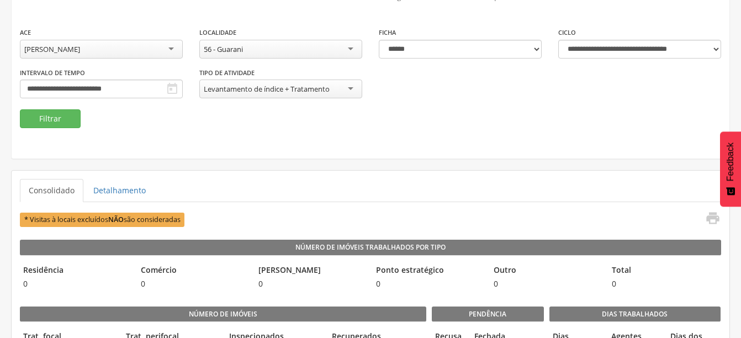
click at [245, 94] on div "Levantamento de índice + Tratamento" at bounding box center [267, 89] width 126 height 10
click at [244, 106] on div "**********" at bounding box center [280, 88] width 179 height 43
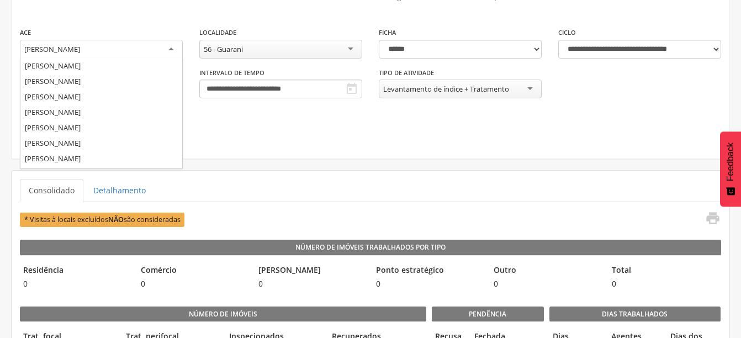
click at [120, 49] on div "[PERSON_NAME]" at bounding box center [101, 50] width 163 height 20
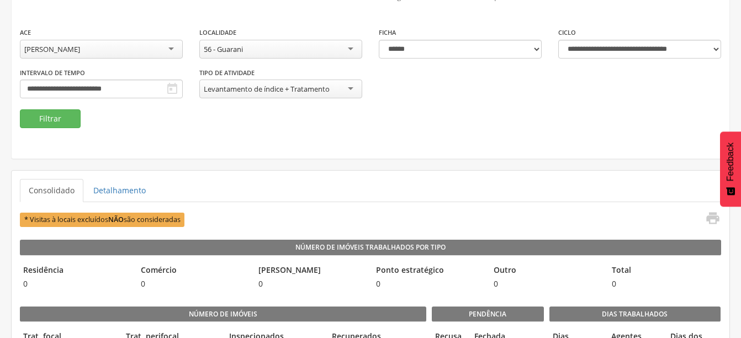
scroll to position [0, 0]
click at [66, 117] on button "Filtrar" at bounding box center [50, 118] width 61 height 19
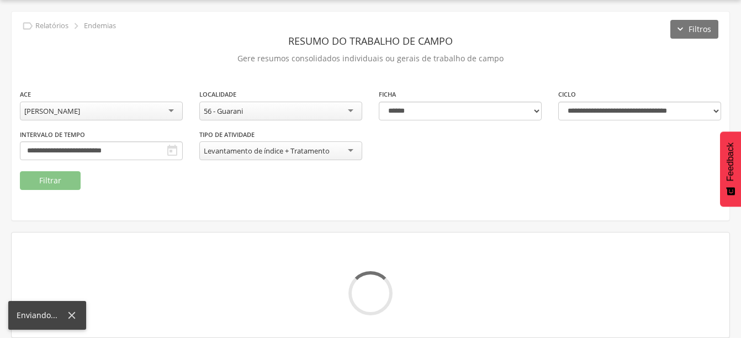
scroll to position [95, 0]
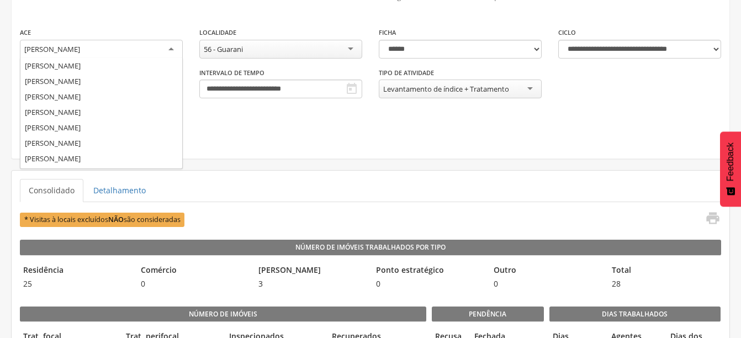
click at [165, 42] on div "[PERSON_NAME]" at bounding box center [101, 50] width 163 height 20
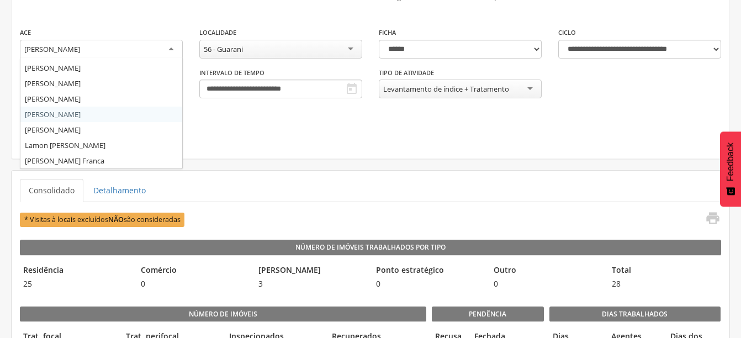
scroll to position [86, 0]
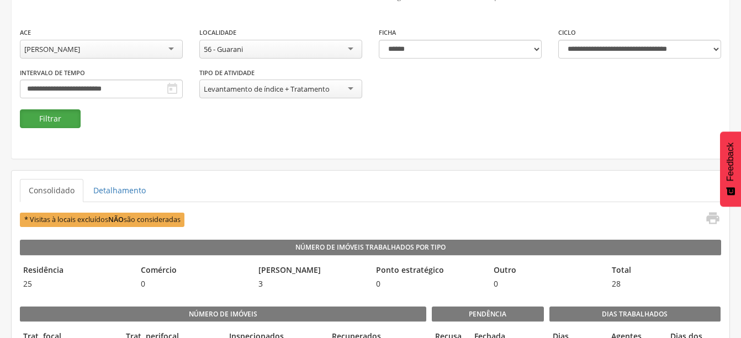
click at [42, 118] on button "Filtrar" at bounding box center [50, 118] width 61 height 19
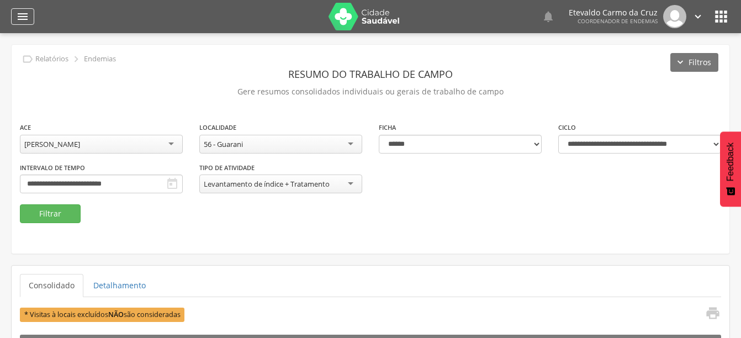
click at [19, 17] on icon "" at bounding box center [22, 16] width 13 height 13
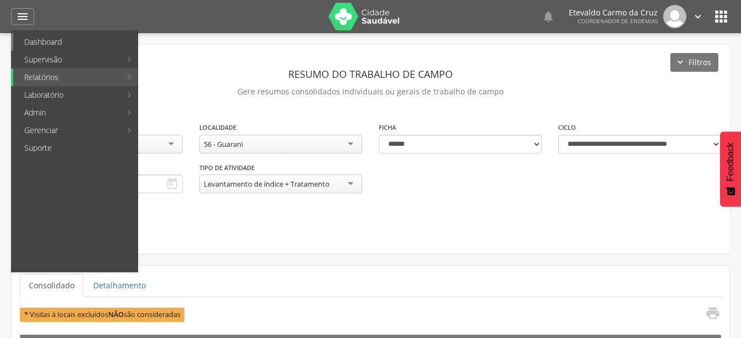
click at [38, 40] on link "Dashboard" at bounding box center [75, 42] width 124 height 18
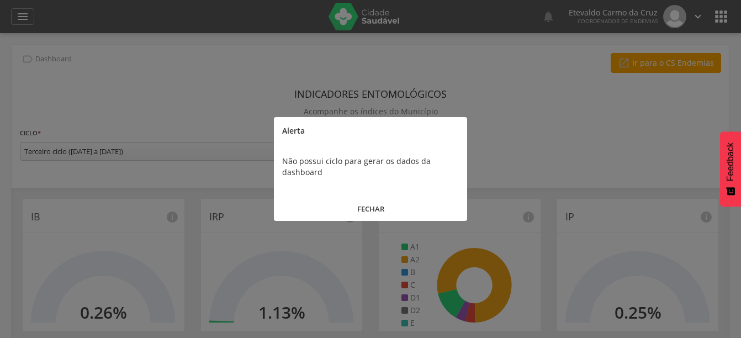
click at [369, 207] on button "FECHAR" at bounding box center [370, 209] width 193 height 24
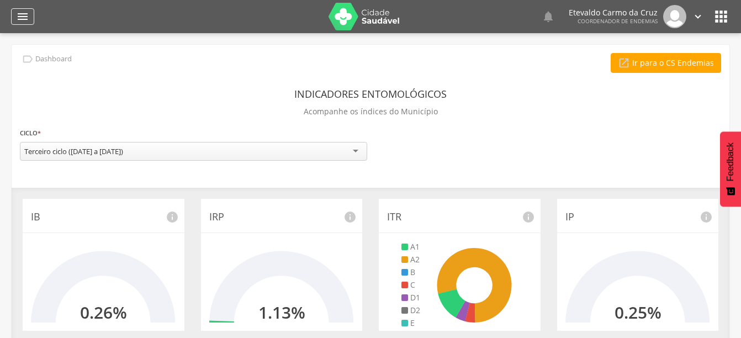
click at [22, 17] on icon "" at bounding box center [22, 16] width 13 height 13
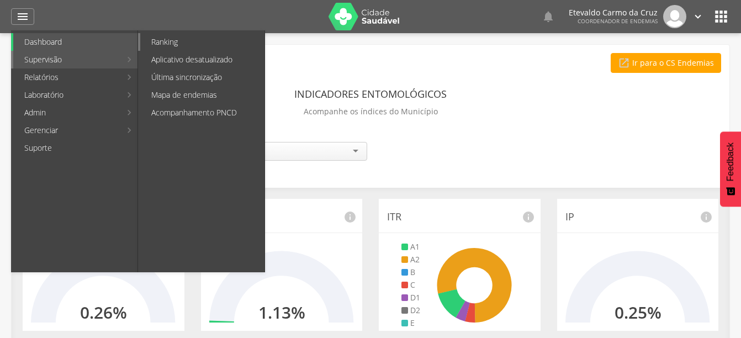
click at [183, 45] on link "Ranking" at bounding box center [202, 42] width 124 height 18
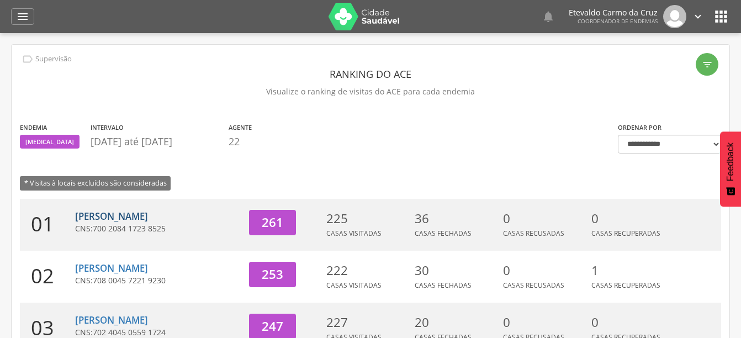
click at [136, 216] on link "[PERSON_NAME]" at bounding box center [111, 216] width 73 height 13
type input "**********"
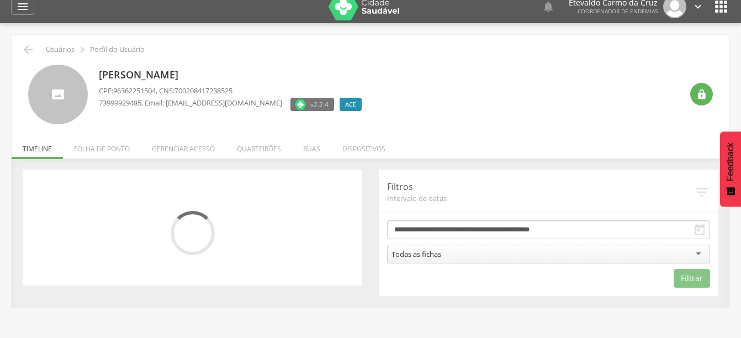
scroll to position [18, 0]
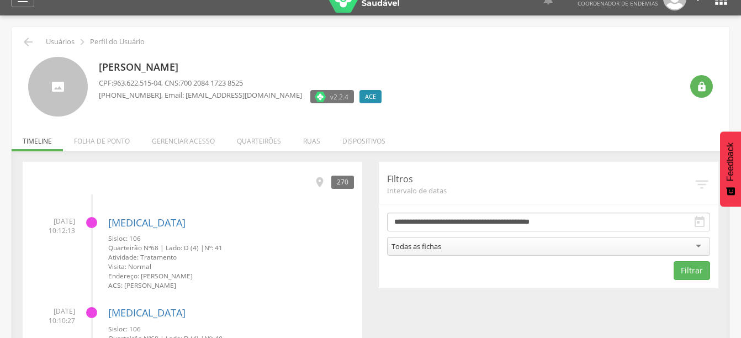
drag, startPoint x: 559, startPoint y: 88, endPoint x: 702, endPoint y: 29, distance: 154.6
click at [563, 86] on div "[PERSON_NAME] CPF: 963.622.515-04 , CNS: 700 2084 1723 8525 [PHONE_NUMBER] , Em…" at bounding box center [390, 87] width 583 height 60
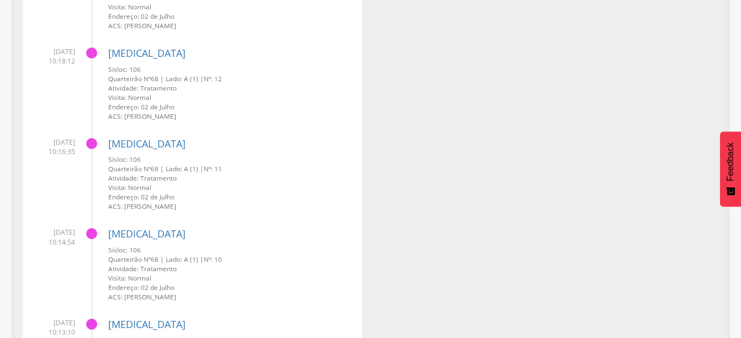
scroll to position [2750, 0]
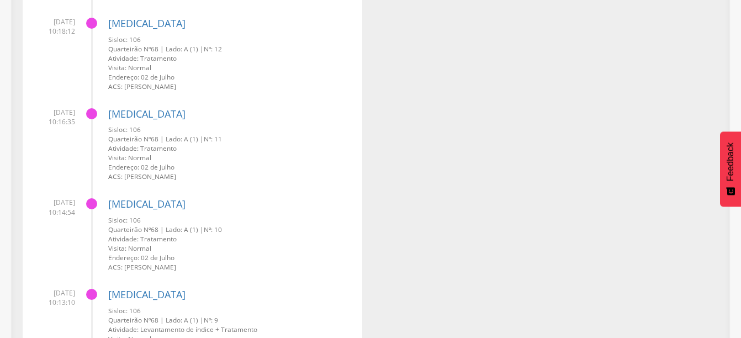
click at [336, 210] on h4 "[MEDICAL_DATA]" at bounding box center [231, 204] width 246 height 11
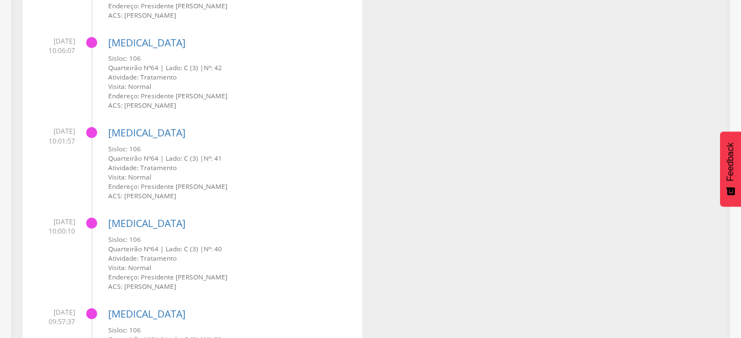
scroll to position [5113, 0]
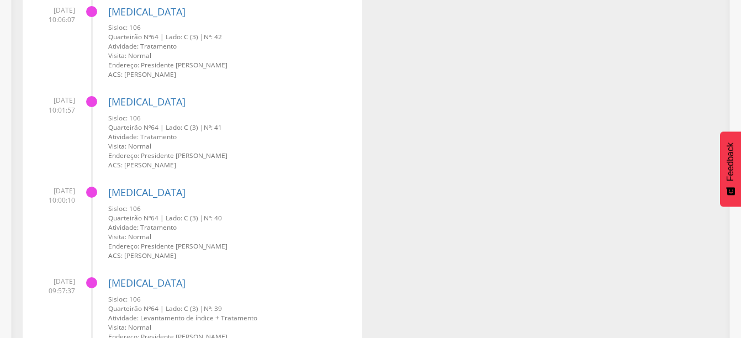
click at [302, 164] on small "ACS: [PERSON_NAME]" at bounding box center [231, 164] width 246 height 9
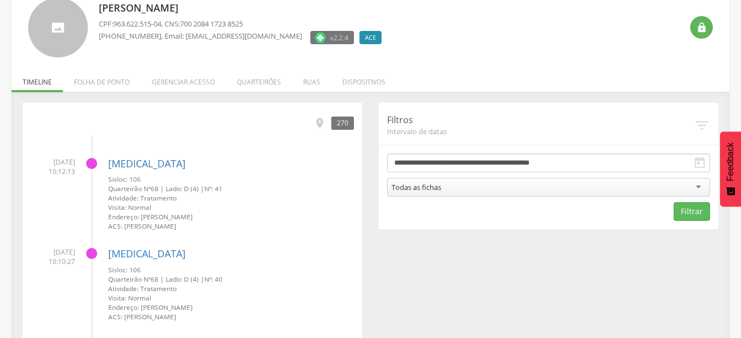
scroll to position [0, 0]
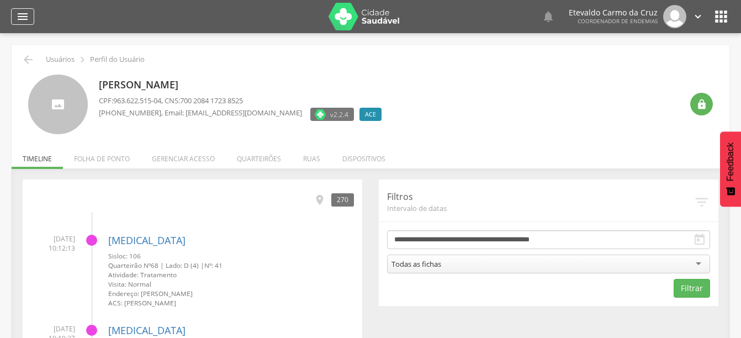
click at [16, 15] on icon "" at bounding box center [22, 16] width 13 height 13
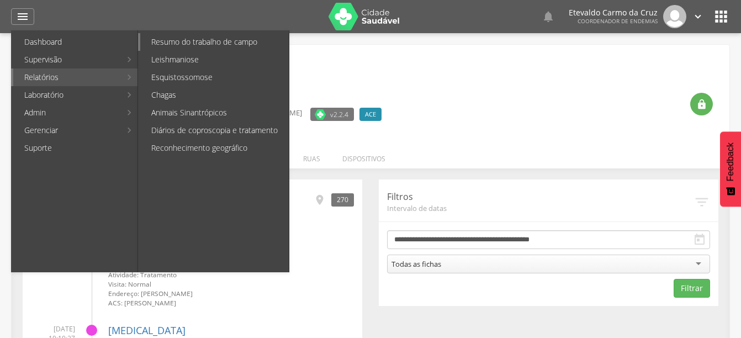
click at [221, 45] on link "Resumo do trabalho de campo" at bounding box center [214, 42] width 149 height 18
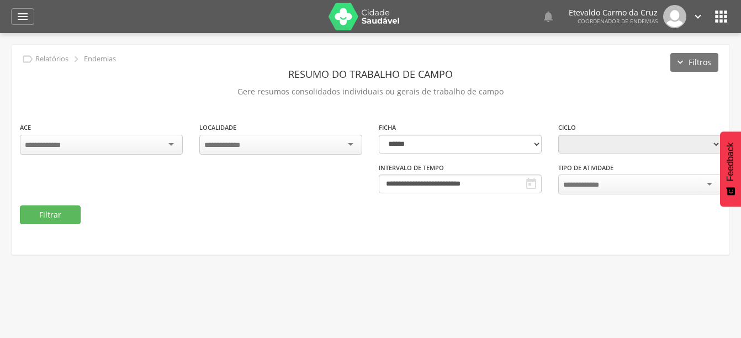
type input "**********"
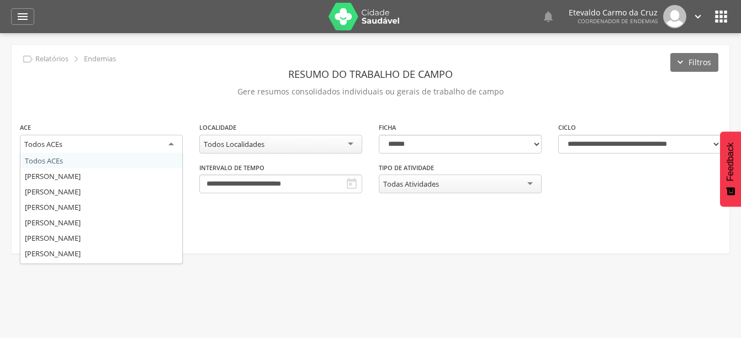
click at [150, 145] on div "Todos ACEs" at bounding box center [101, 145] width 163 height 20
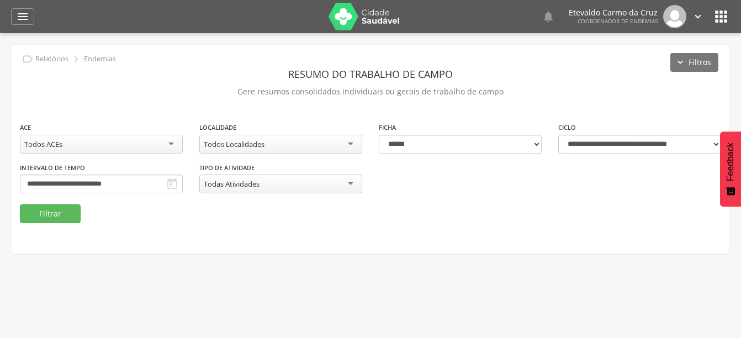
click at [135, 145] on div "Todos ACEs" at bounding box center [101, 144] width 163 height 19
click at [228, 218] on fieldset "**********" at bounding box center [370, 172] width 701 height 102
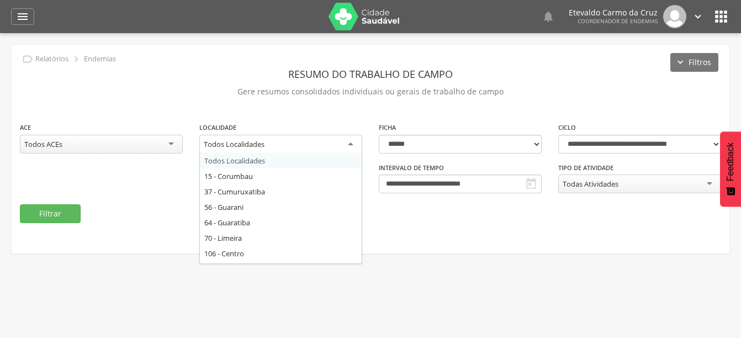
click at [280, 147] on div "Todos Localidades" at bounding box center [280, 145] width 163 height 20
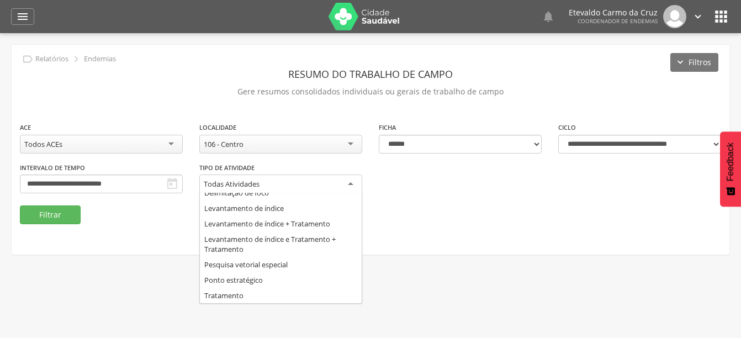
click at [248, 186] on div "Todas Atividades" at bounding box center [232, 184] width 56 height 10
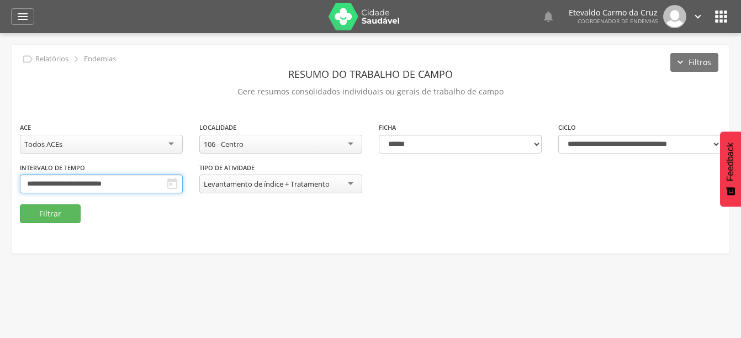
click at [123, 186] on input "**********" at bounding box center [101, 184] width 163 height 19
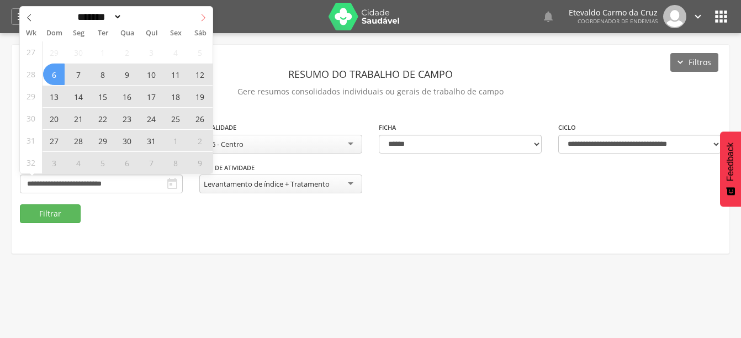
click at [197, 18] on span at bounding box center [203, 16] width 19 height 19
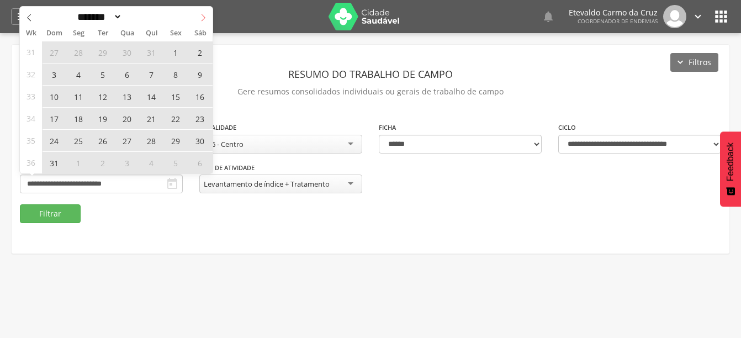
click at [198, 17] on span at bounding box center [203, 16] width 19 height 19
select select "*"
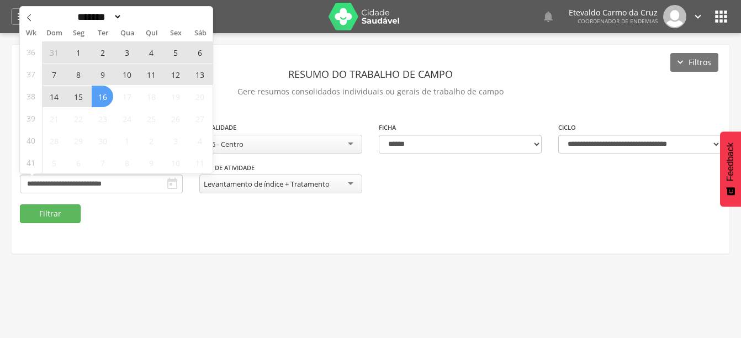
click at [198, 17] on div "******* ********* ***** ***** **** ***** ***** ****** ******** ****" at bounding box center [116, 16] width 193 height 19
click at [52, 72] on span "7" at bounding box center [54, 75] width 22 height 22
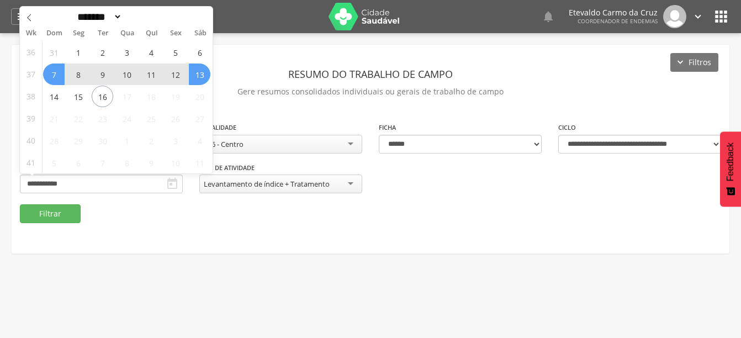
click at [198, 73] on span "13" at bounding box center [200, 75] width 22 height 22
type input "**********"
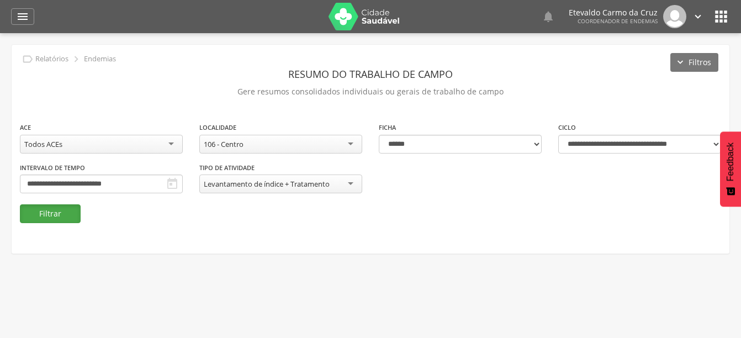
click at [64, 214] on button "Filtrar" at bounding box center [50, 213] width 61 height 19
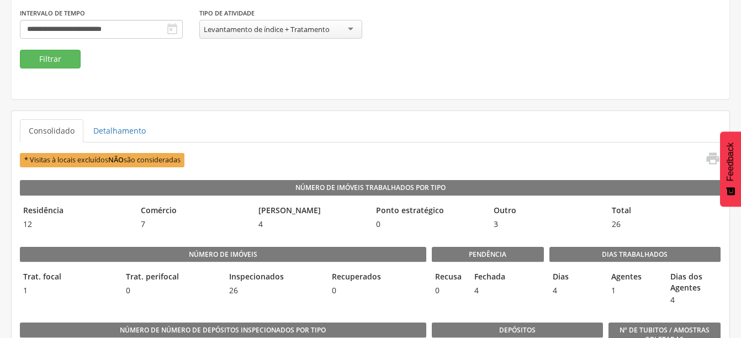
scroll to position [163, 0]
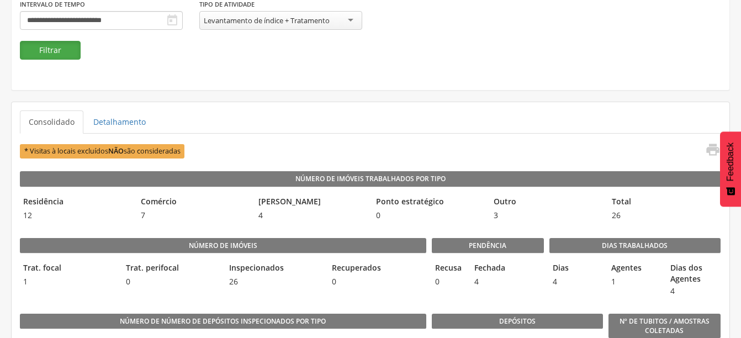
click at [56, 46] on button "Filtrar" at bounding box center [50, 50] width 61 height 19
click at [348, 153] on div "* Visitas à locais excluídos NÃO são consideradas " at bounding box center [370, 151] width 701 height 18
click at [313, 24] on div "Levantamento de índice + Tratamento" at bounding box center [267, 20] width 126 height 10
click at [60, 48] on button "Filtrar" at bounding box center [50, 50] width 61 height 19
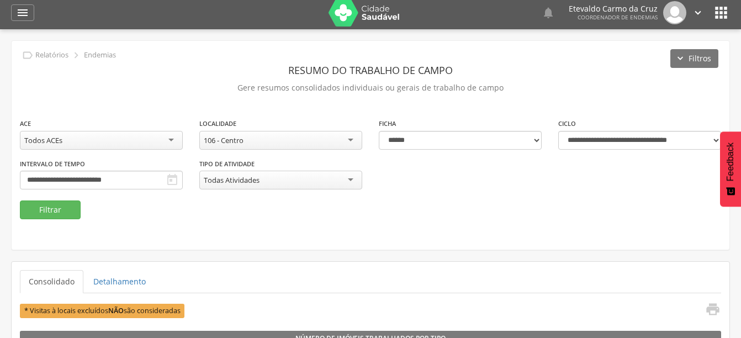
scroll to position [0, 0]
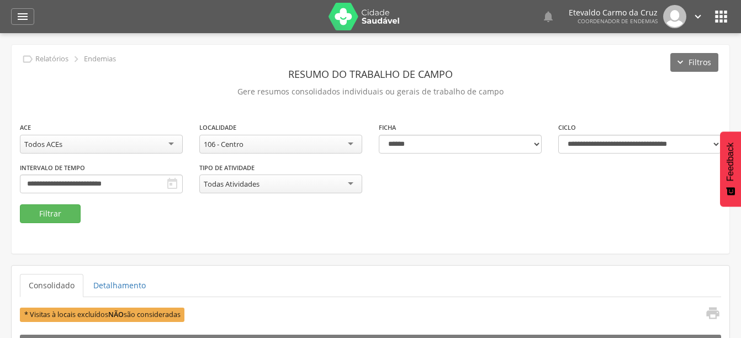
click at [327, 142] on div "106 - Centro" at bounding box center [280, 144] width 163 height 19
click at [49, 220] on button "Filtrar" at bounding box center [50, 213] width 61 height 19
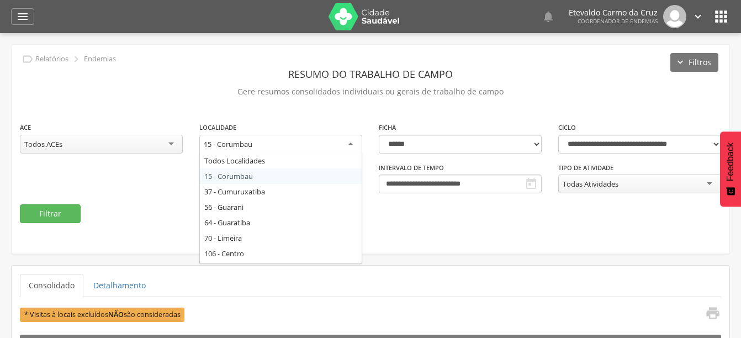
click at [351, 145] on div "15 - Corumbau" at bounding box center [280, 145] width 163 height 20
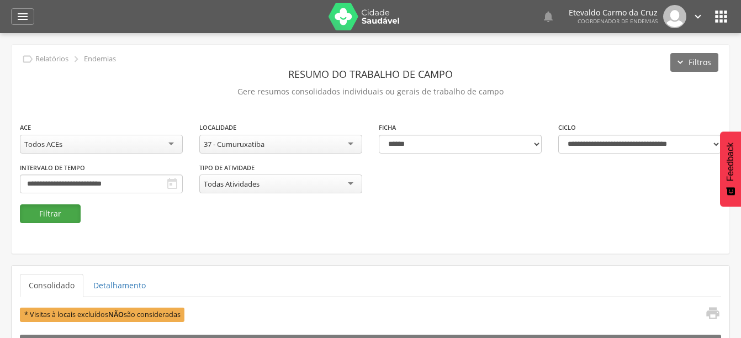
click at [43, 215] on button "Filtrar" at bounding box center [50, 213] width 61 height 19
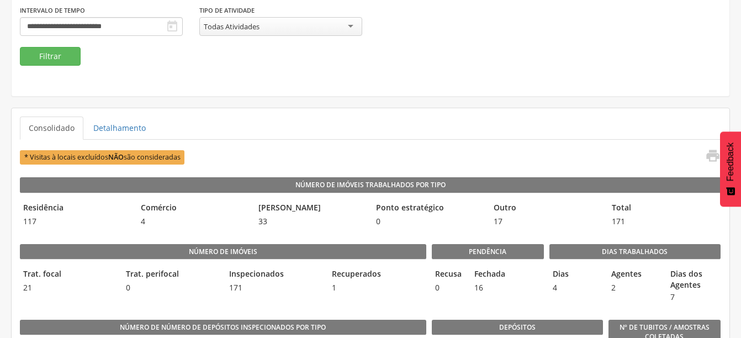
scroll to position [170, 0]
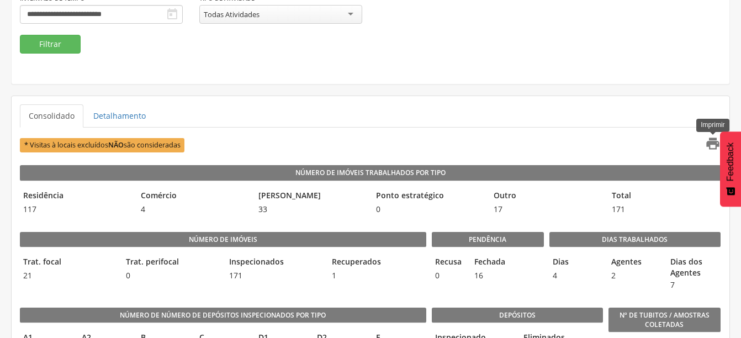
click at [712, 144] on icon "" at bounding box center [712, 143] width 15 height 15
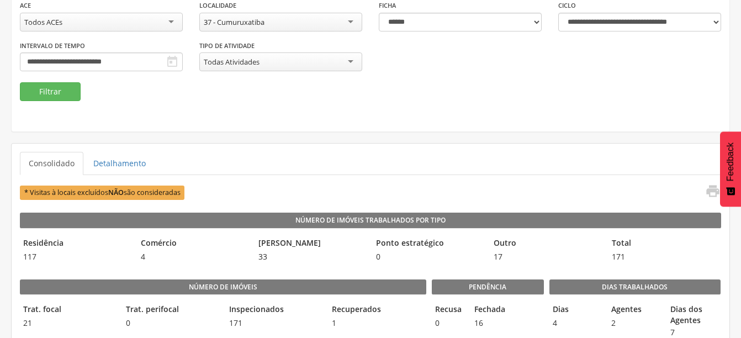
scroll to position [114, 0]
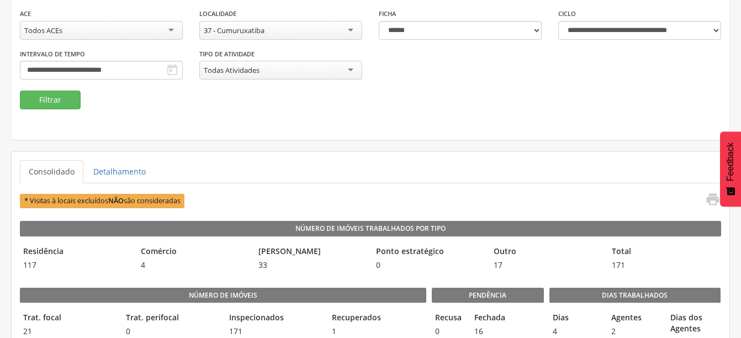
click at [341, 31] on div "37 - Cumuruxatiba" at bounding box center [280, 30] width 163 height 19
click at [707, 199] on icon "" at bounding box center [712, 199] width 15 height 15
click at [711, 198] on icon "" at bounding box center [712, 199] width 15 height 15
click at [44, 101] on button "Filtrar" at bounding box center [50, 100] width 61 height 19
click at [59, 100] on button "Filtrar" at bounding box center [50, 100] width 61 height 19
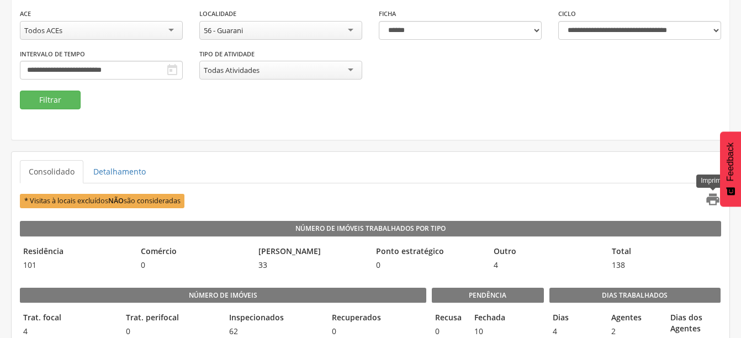
click at [711, 197] on icon "" at bounding box center [712, 199] width 15 height 15
click at [168, 33] on div "Todos ACEs" at bounding box center [101, 30] width 163 height 19
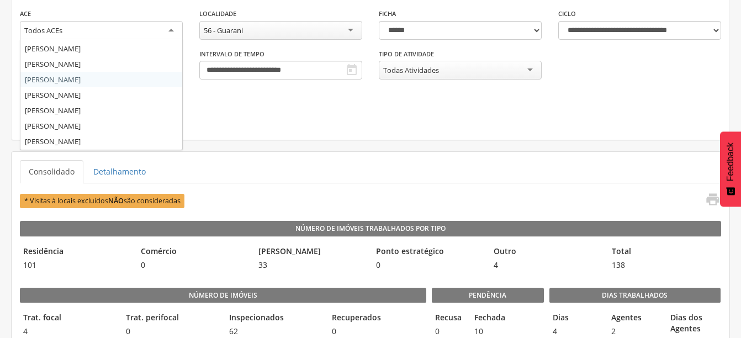
scroll to position [66, 0]
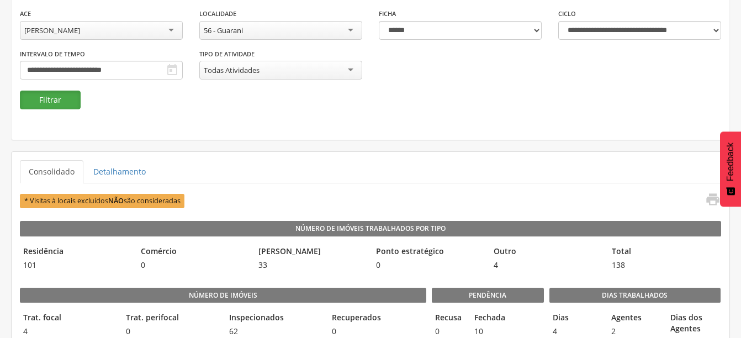
click at [47, 98] on button "Filtrar" at bounding box center [50, 100] width 61 height 19
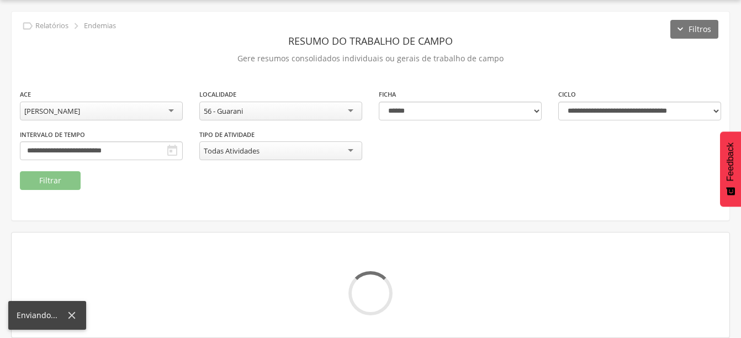
scroll to position [114, 0]
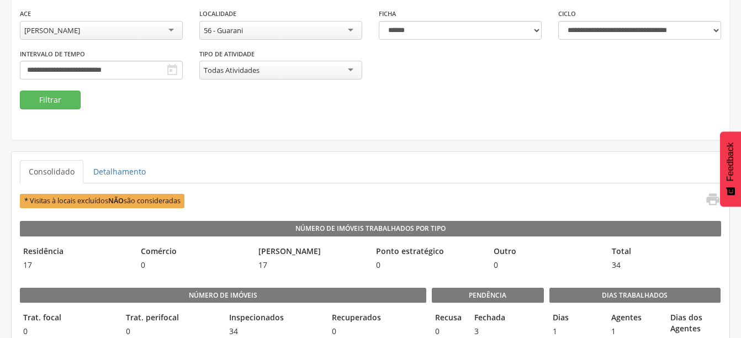
click at [70, 31] on div "[PERSON_NAME]" at bounding box center [52, 30] width 56 height 10
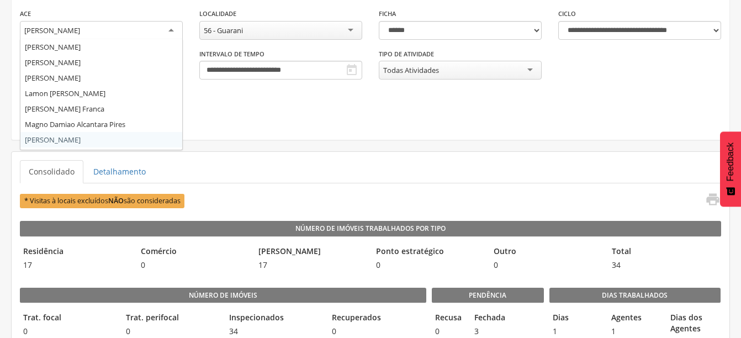
scroll to position [0, 0]
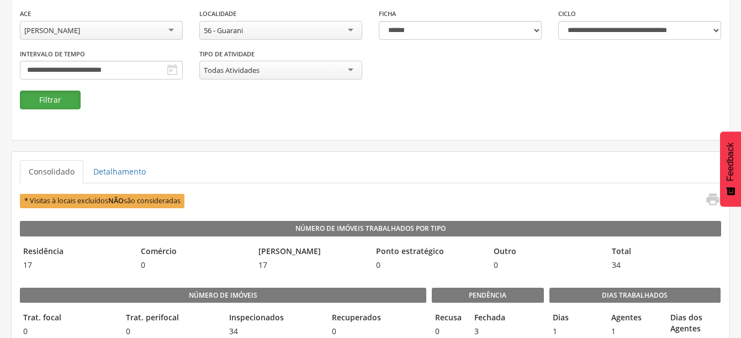
click at [47, 98] on button "Filtrar" at bounding box center [50, 100] width 61 height 19
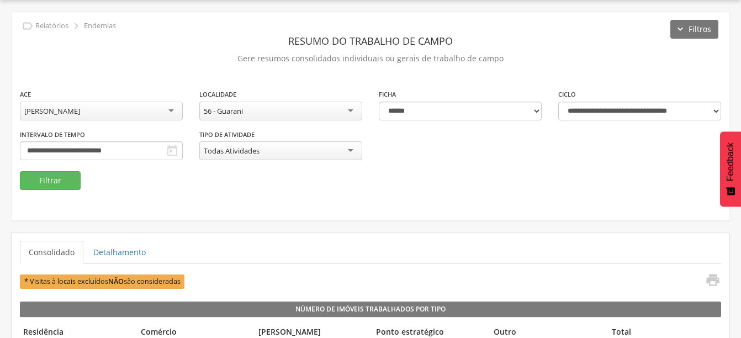
scroll to position [114, 0]
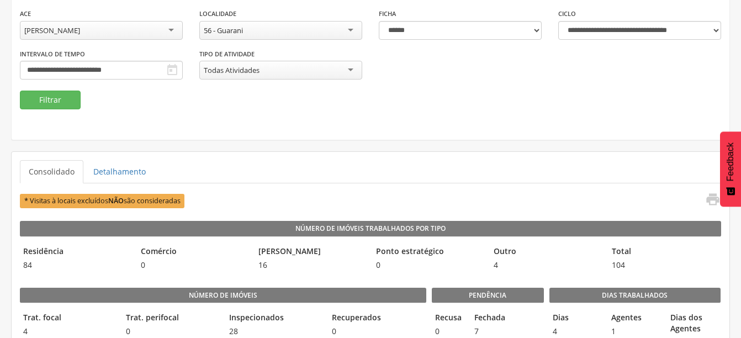
click at [171, 31] on div "[PERSON_NAME]" at bounding box center [101, 30] width 163 height 19
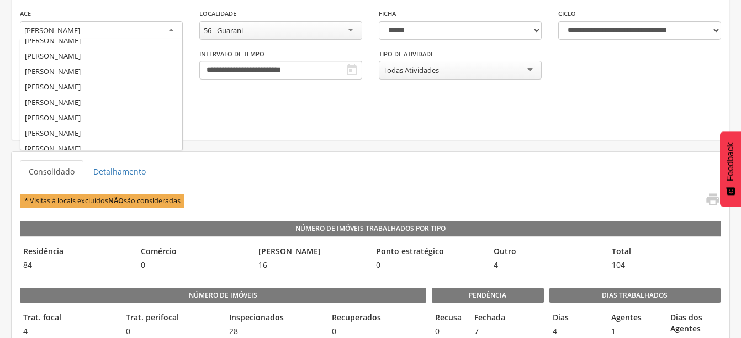
scroll to position [0, 0]
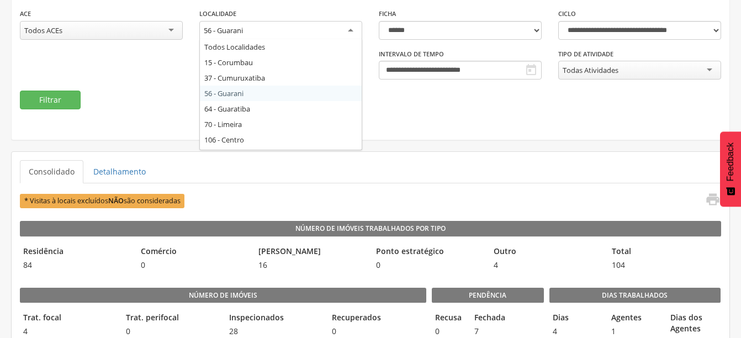
click at [297, 29] on div "56 - Guarani" at bounding box center [280, 31] width 163 height 20
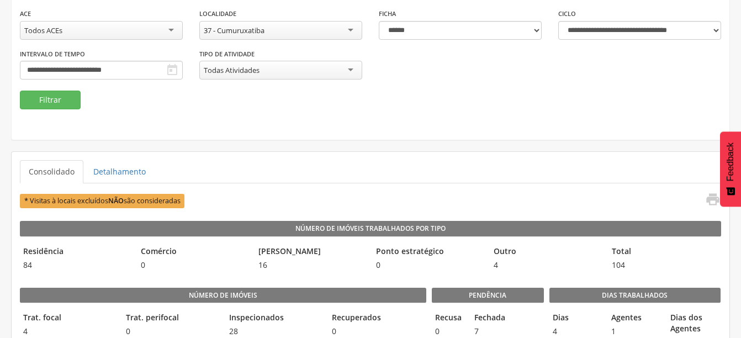
click at [135, 33] on div "Todos ACEs" at bounding box center [101, 30] width 163 height 19
click at [69, 103] on button "Filtrar" at bounding box center [50, 100] width 61 height 19
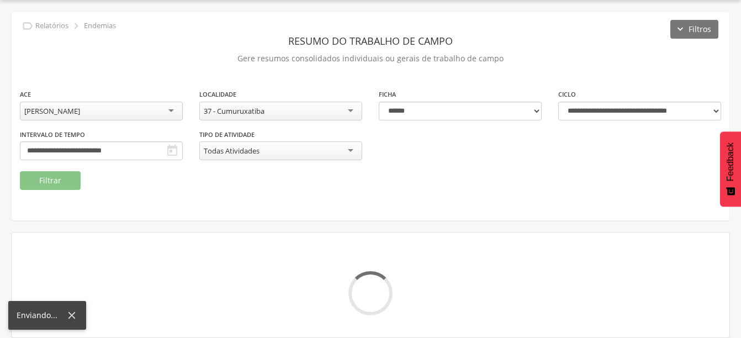
scroll to position [114, 0]
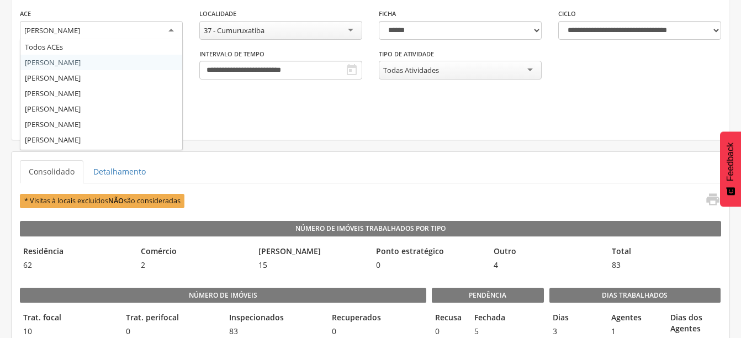
click at [62, 29] on div "[PERSON_NAME]" at bounding box center [52, 30] width 56 height 10
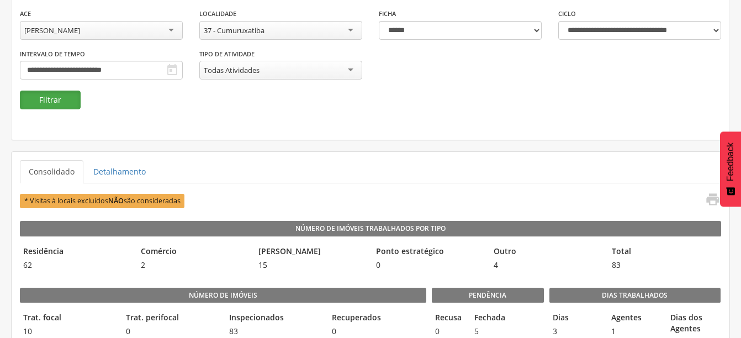
click at [55, 101] on button "Filtrar" at bounding box center [50, 100] width 61 height 19
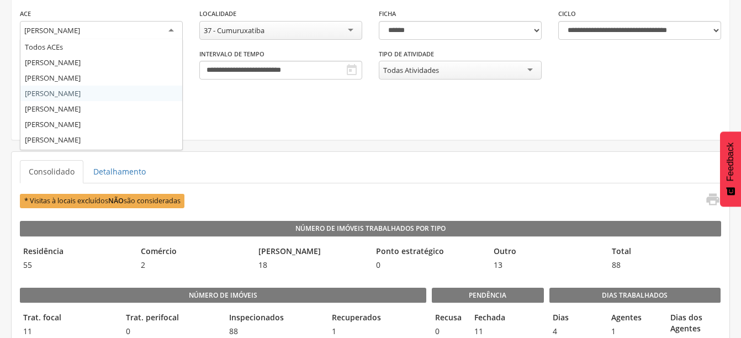
click at [54, 25] on div "[PERSON_NAME]" at bounding box center [52, 30] width 56 height 10
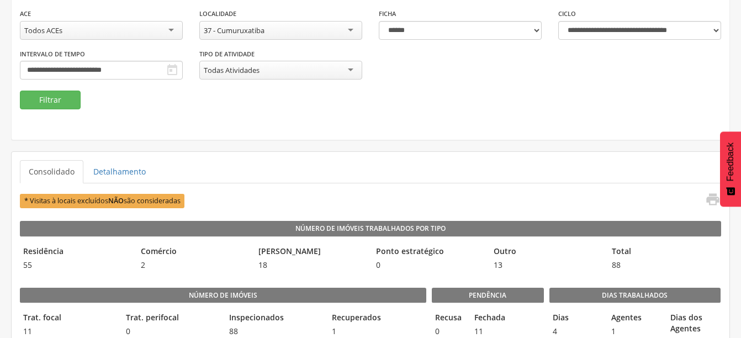
click at [276, 31] on div "37 - Cumuruxatiba" at bounding box center [280, 30] width 163 height 19
click at [56, 97] on button "Filtrar" at bounding box center [50, 100] width 61 height 19
click at [43, 101] on button "Filtrar" at bounding box center [50, 100] width 61 height 19
click at [712, 202] on icon "" at bounding box center [712, 199] width 15 height 15
click at [339, 29] on div "106 - Centro" at bounding box center [280, 30] width 163 height 19
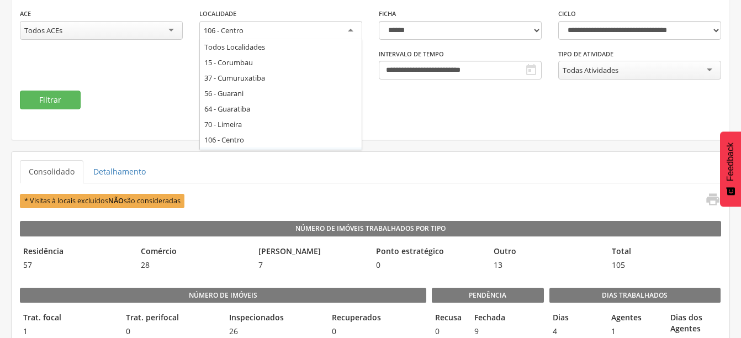
scroll to position [0, 0]
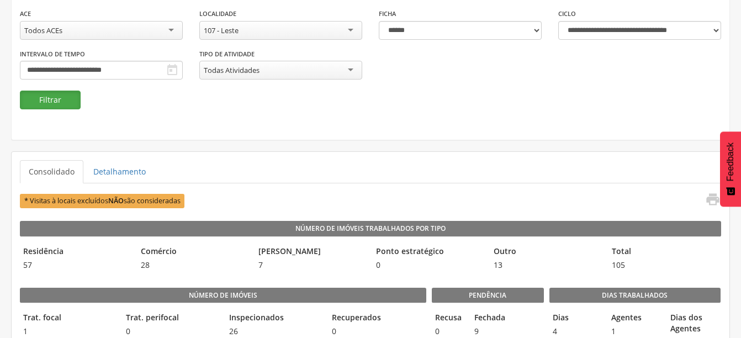
click at [66, 103] on button "Filtrar" at bounding box center [50, 100] width 61 height 19
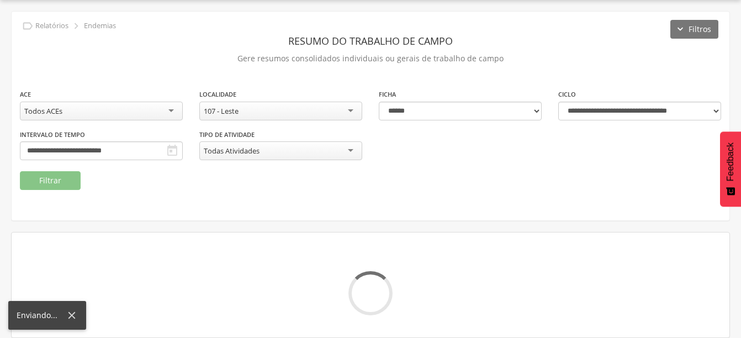
scroll to position [114, 0]
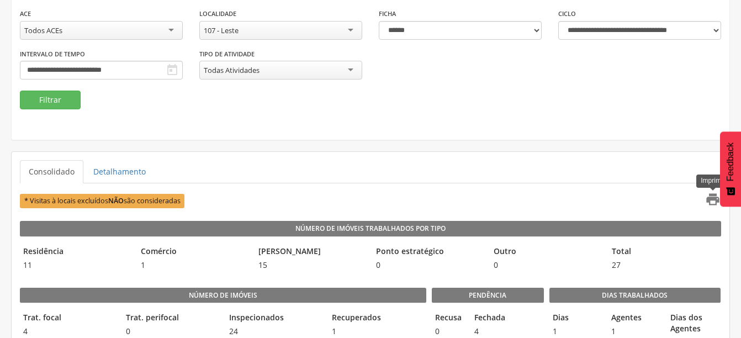
click at [716, 199] on icon "" at bounding box center [712, 199] width 15 height 15
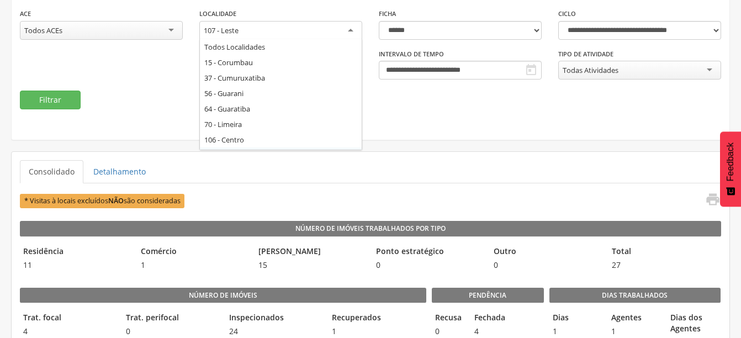
click at [345, 32] on div "107 - Leste" at bounding box center [280, 31] width 163 height 20
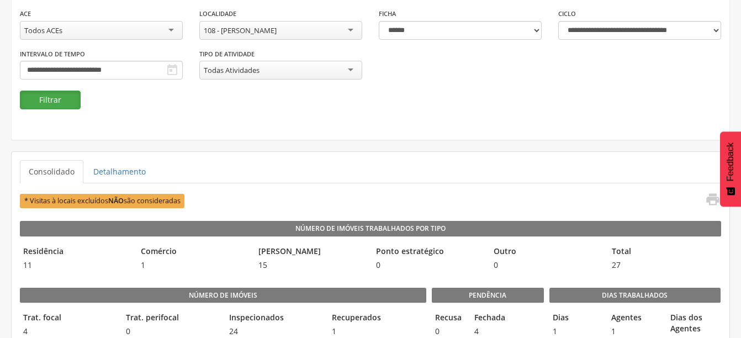
click at [51, 98] on button "Filtrar" at bounding box center [50, 100] width 61 height 19
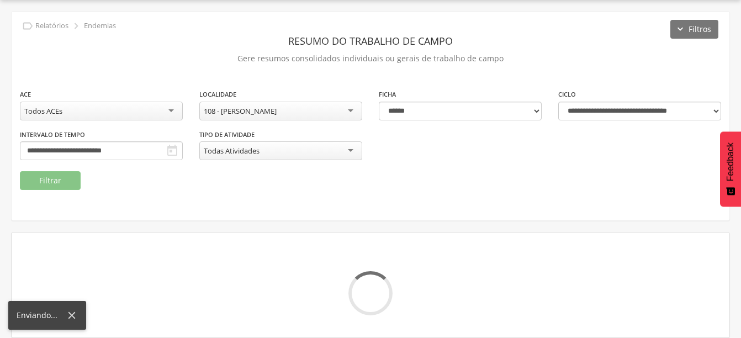
scroll to position [114, 0]
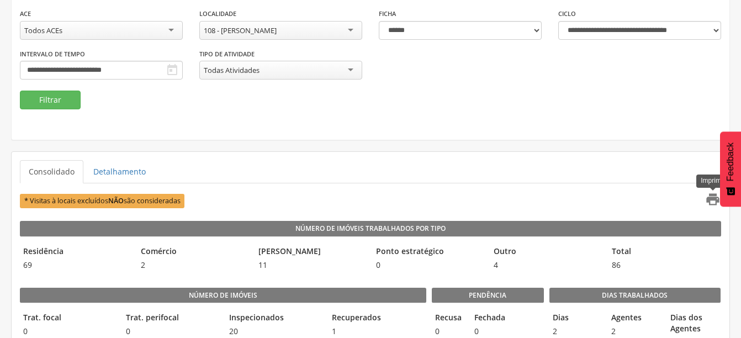
click at [711, 197] on icon "" at bounding box center [712, 199] width 15 height 15
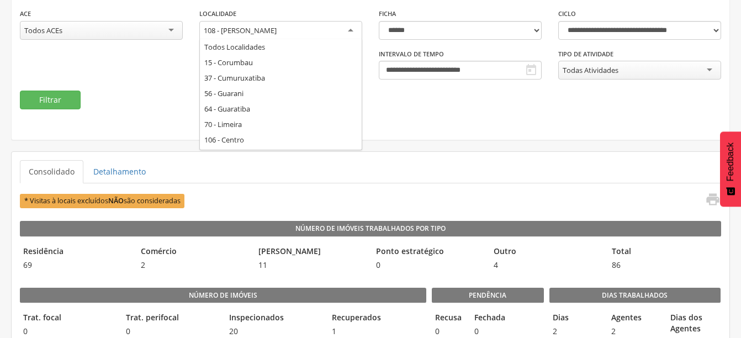
click at [344, 28] on div "108 - [PERSON_NAME]" at bounding box center [280, 31] width 163 height 20
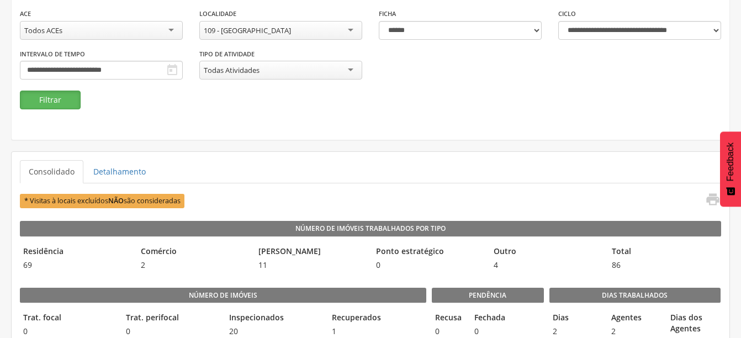
drag, startPoint x: 50, startPoint y: 100, endPoint x: 105, endPoint y: 5, distance: 109.9
click at [55, 96] on button "Filtrar" at bounding box center [50, 100] width 61 height 19
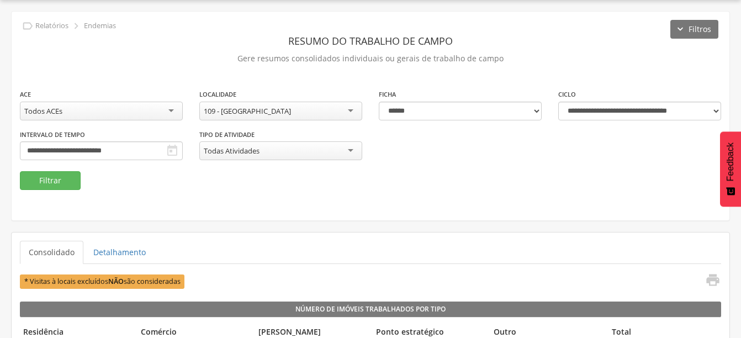
scroll to position [114, 0]
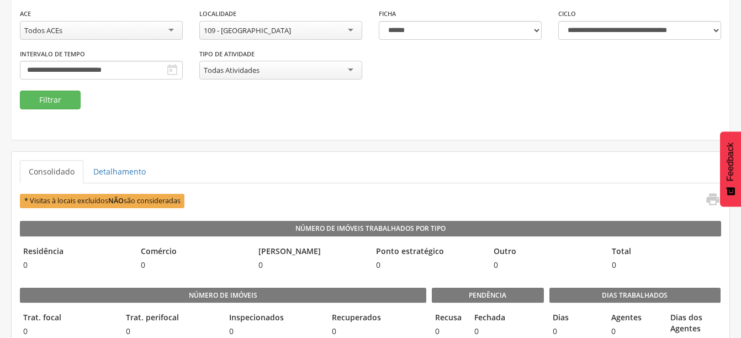
click at [321, 31] on div "109 - [GEOGRAPHIC_DATA]" at bounding box center [280, 30] width 163 height 19
click at [54, 103] on button "Filtrar" at bounding box center [50, 100] width 61 height 19
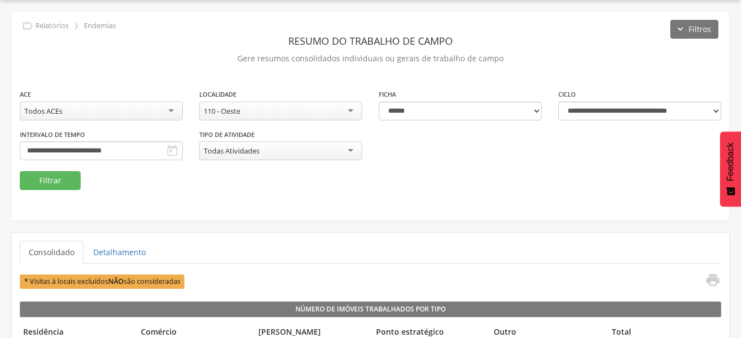
scroll to position [114, 0]
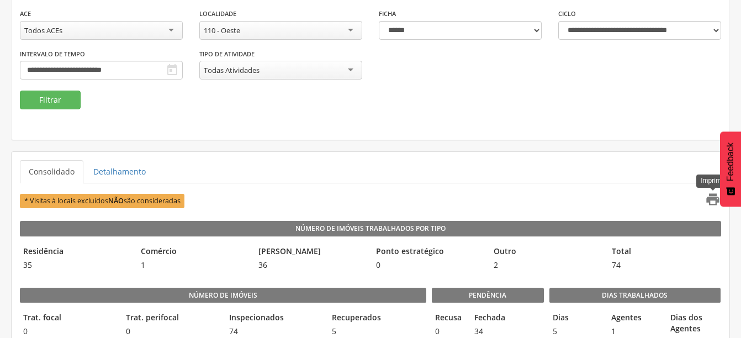
click at [711, 201] on icon "" at bounding box center [712, 199] width 15 height 15
click at [318, 31] on div "110 - Oeste" at bounding box center [280, 30] width 163 height 19
click at [37, 94] on button "Filtrar" at bounding box center [50, 100] width 61 height 19
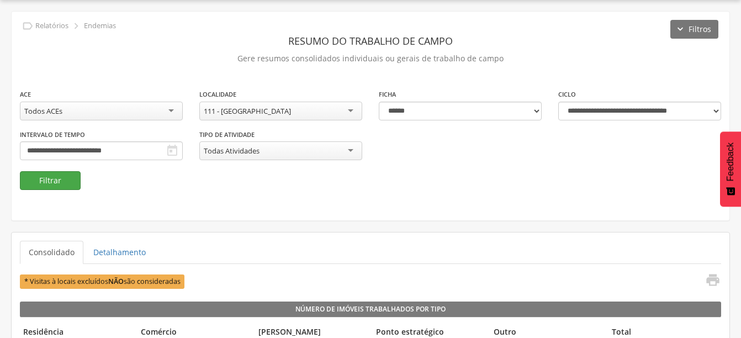
scroll to position [114, 0]
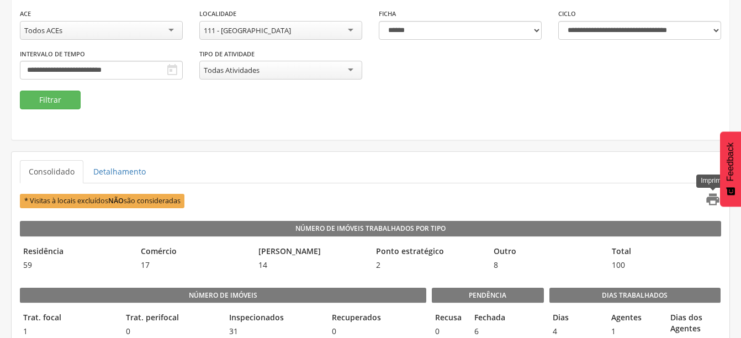
click at [712, 202] on icon "" at bounding box center [712, 199] width 15 height 15
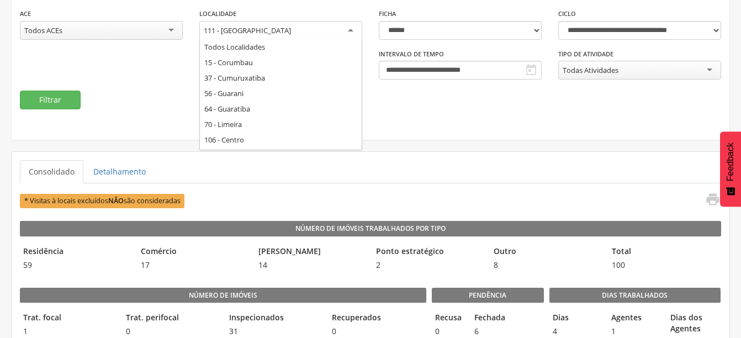
click at [354, 30] on div "111 - [GEOGRAPHIC_DATA]" at bounding box center [280, 31] width 163 height 20
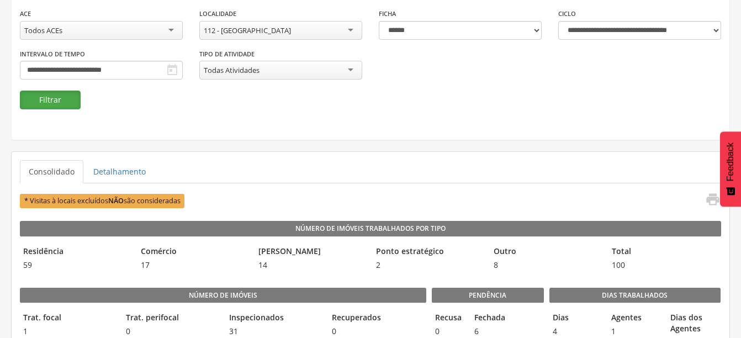
click at [35, 103] on button "Filtrar" at bounding box center [50, 100] width 61 height 19
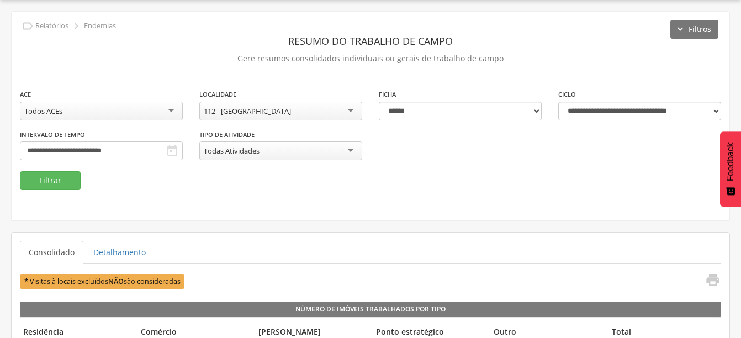
scroll to position [114, 0]
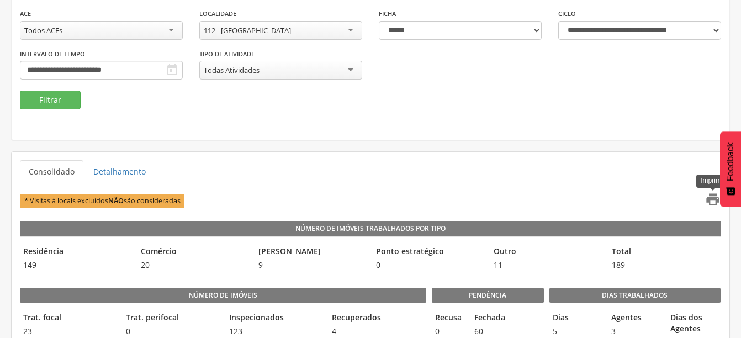
click at [707, 202] on icon "" at bounding box center [712, 199] width 15 height 15
click at [320, 28] on div "112 - [GEOGRAPHIC_DATA]" at bounding box center [280, 30] width 163 height 19
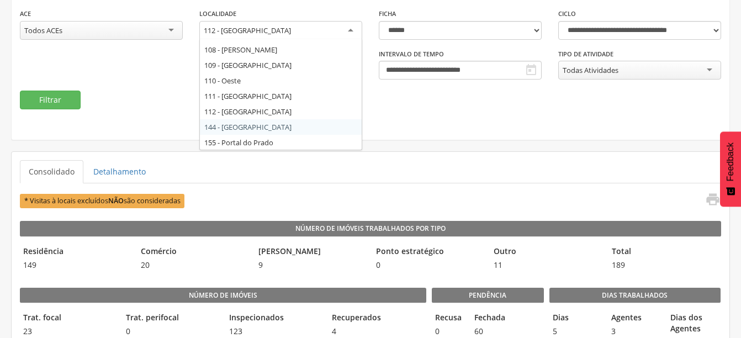
scroll to position [128, 0]
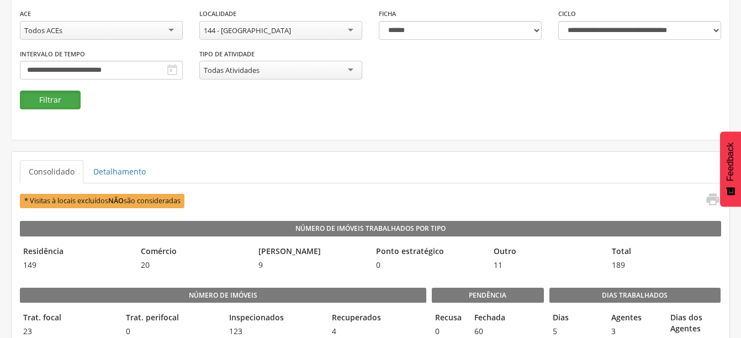
click at [52, 101] on button "Filtrar" at bounding box center [50, 100] width 61 height 19
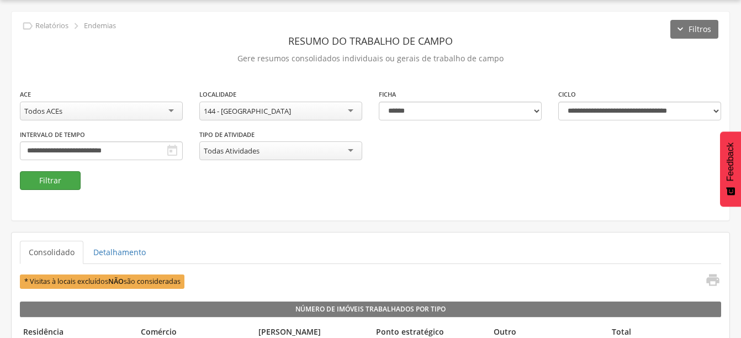
scroll to position [114, 0]
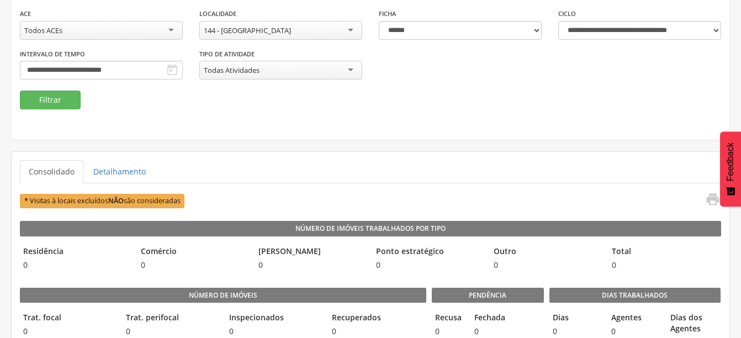
click at [300, 30] on div "144 - [GEOGRAPHIC_DATA]" at bounding box center [280, 30] width 163 height 19
click at [76, 103] on button "Filtrar" at bounding box center [50, 100] width 61 height 19
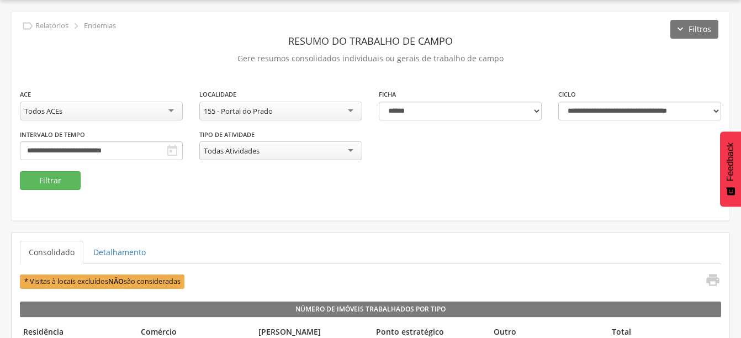
scroll to position [114, 0]
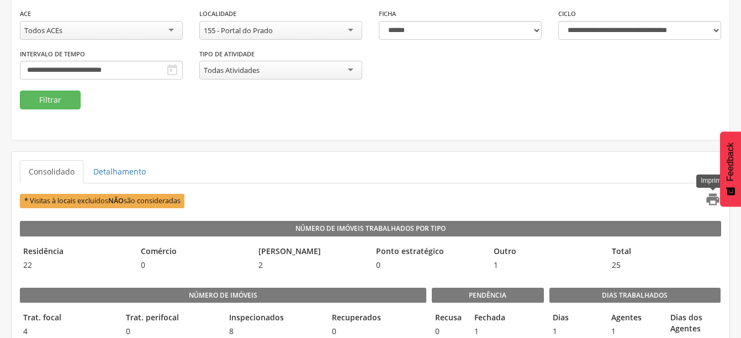
click at [711, 203] on icon "" at bounding box center [712, 199] width 15 height 15
click at [283, 33] on div "155 - Portal do Prado" at bounding box center [280, 30] width 163 height 19
click at [58, 96] on button "Filtrar" at bounding box center [50, 100] width 61 height 19
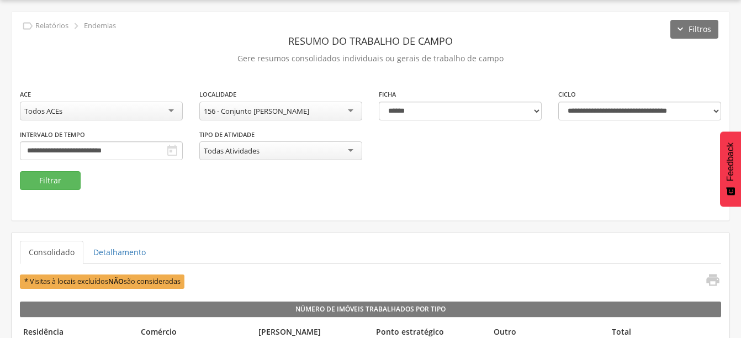
scroll to position [114, 0]
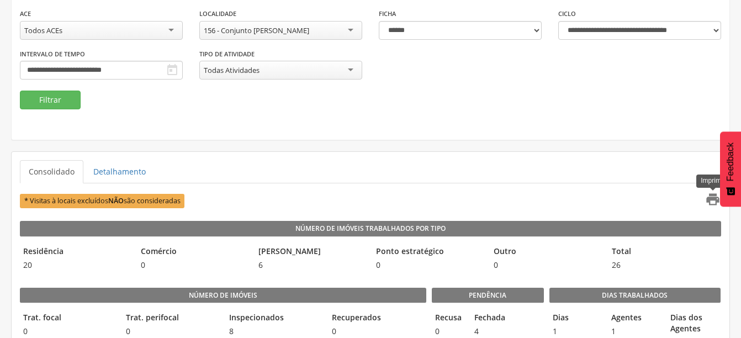
click at [714, 204] on icon "" at bounding box center [712, 199] width 15 height 15
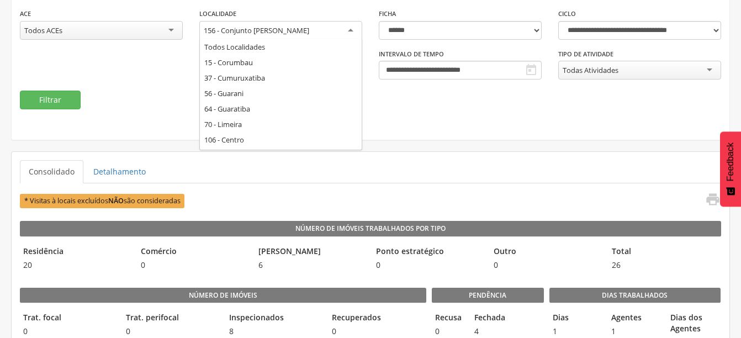
click at [259, 27] on div "156 - Conjunto [PERSON_NAME]" at bounding box center [256, 30] width 105 height 10
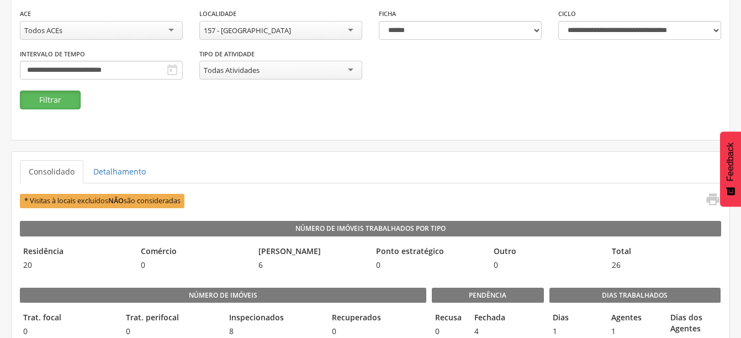
drag, startPoint x: 52, startPoint y: 99, endPoint x: 54, endPoint y: 92, distance: 7.4
click at [52, 96] on button "Filtrar" at bounding box center [50, 100] width 61 height 19
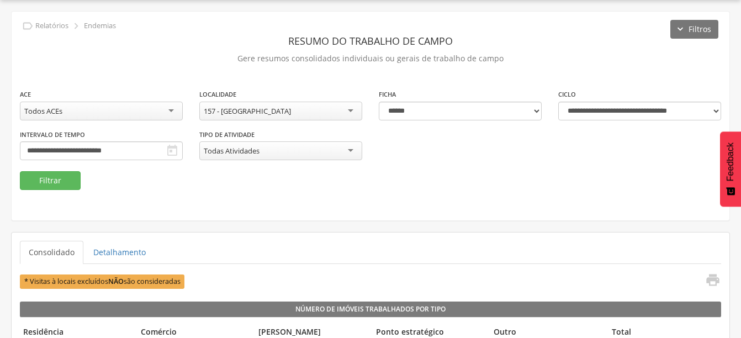
scroll to position [114, 0]
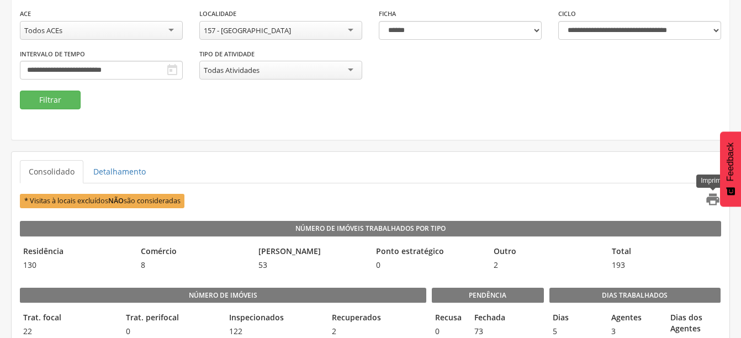
click at [716, 200] on icon "" at bounding box center [712, 199] width 15 height 15
click at [238, 30] on div "157 - [GEOGRAPHIC_DATA]" at bounding box center [247, 30] width 87 height 10
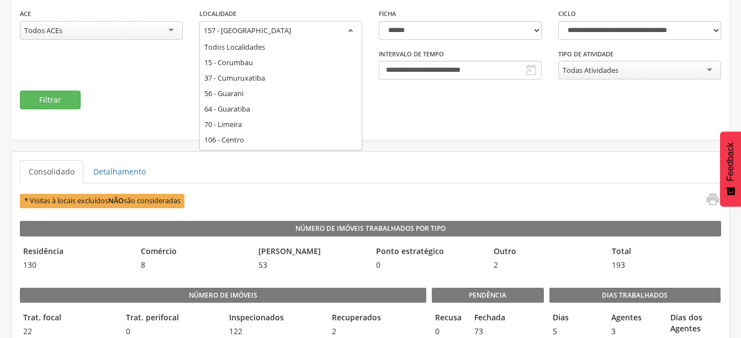
scroll to position [0, 0]
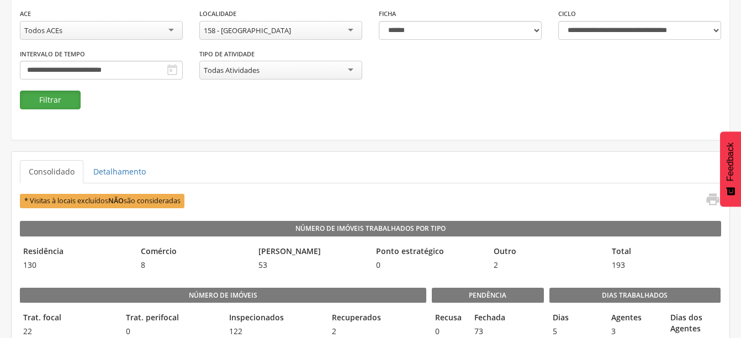
click at [54, 101] on button "Filtrar" at bounding box center [50, 100] width 61 height 19
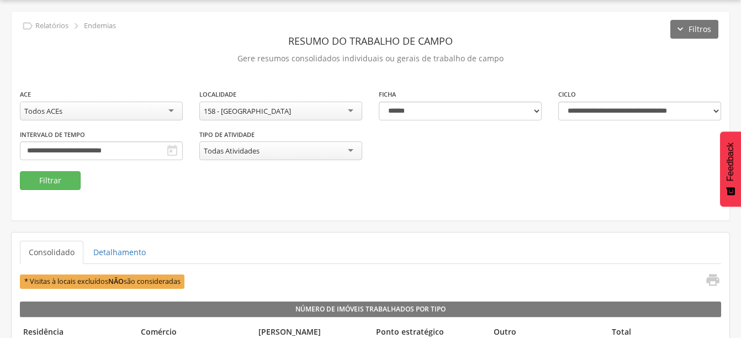
scroll to position [114, 0]
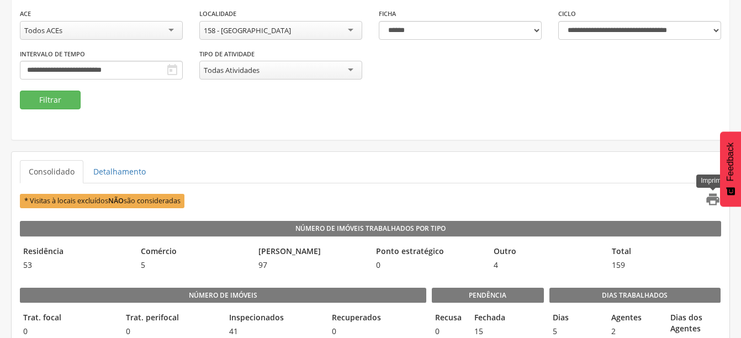
click at [713, 198] on icon "" at bounding box center [712, 199] width 15 height 15
click at [296, 33] on div "158 - [GEOGRAPHIC_DATA]" at bounding box center [280, 30] width 163 height 19
click at [66, 104] on button "Filtrar" at bounding box center [50, 100] width 61 height 19
click at [55, 101] on button "Filtrar" at bounding box center [50, 100] width 61 height 19
click at [709, 197] on icon "" at bounding box center [712, 199] width 15 height 15
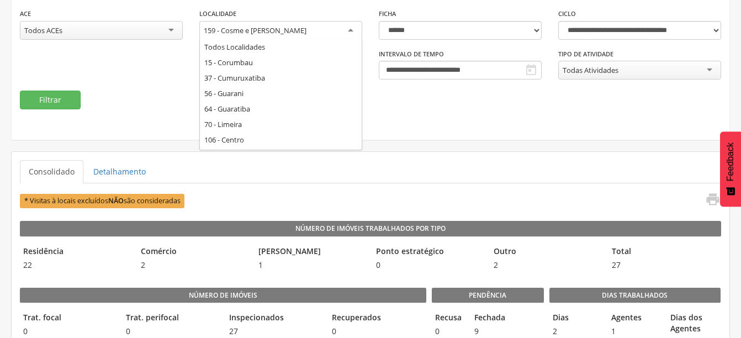
click at [332, 31] on div "159 - Cosme e [PERSON_NAME]" at bounding box center [280, 31] width 163 height 20
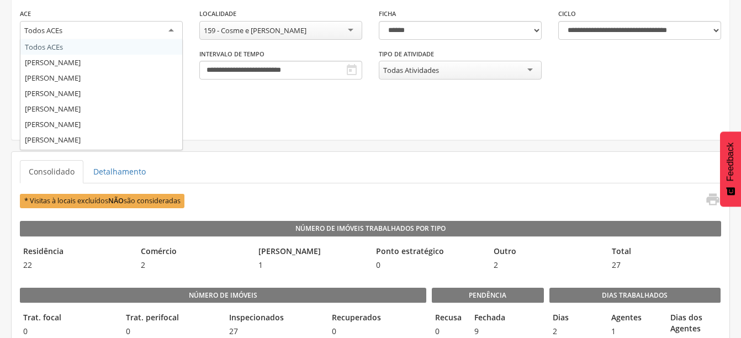
click at [62, 27] on div "Todos ACEs" at bounding box center [43, 30] width 38 height 10
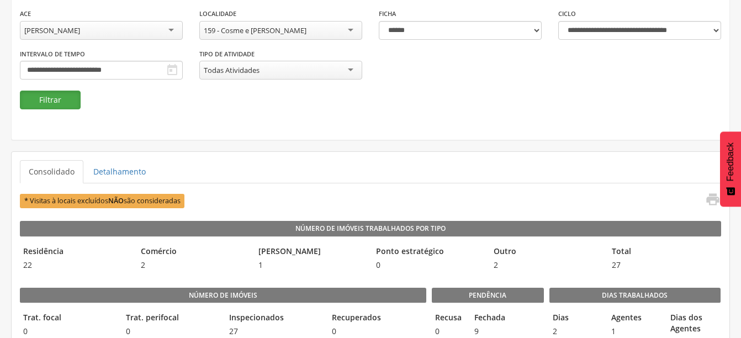
click at [54, 101] on button "Filtrar" at bounding box center [50, 100] width 61 height 19
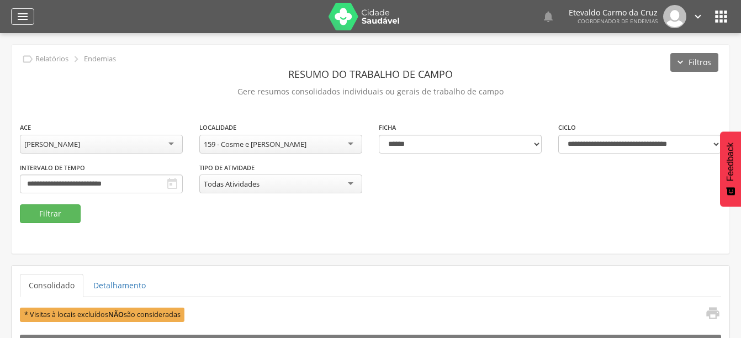
click at [23, 18] on icon "" at bounding box center [22, 16] width 13 height 13
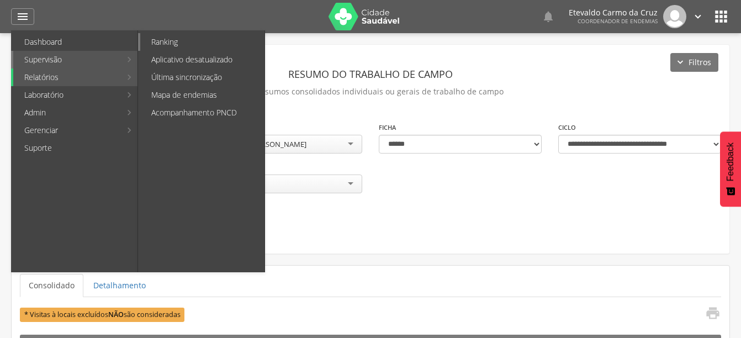
click at [165, 44] on link "Ranking" at bounding box center [202, 42] width 124 height 18
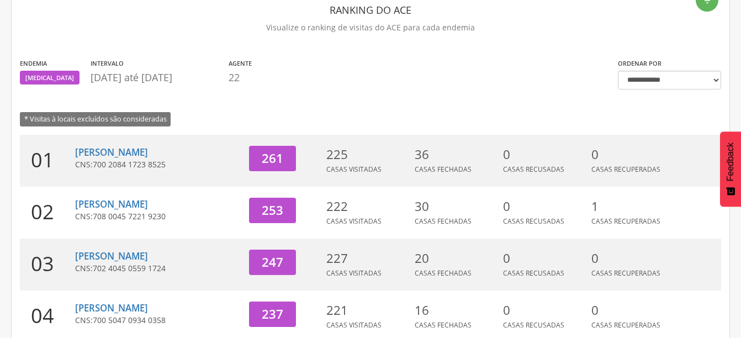
scroll to position [66, 0]
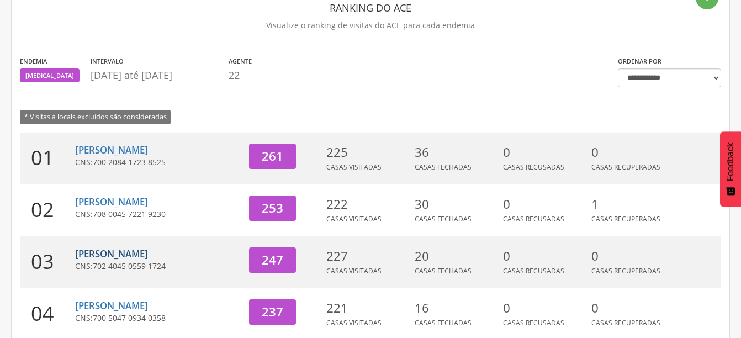
click at [121, 252] on link "[PERSON_NAME]" at bounding box center [111, 253] width 73 height 13
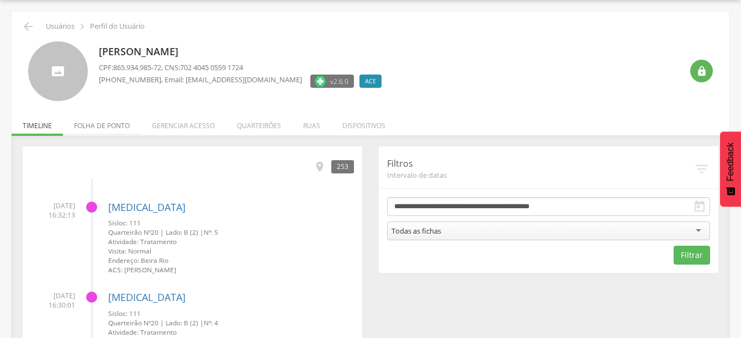
click at [108, 124] on li "Folha de ponto" at bounding box center [102, 123] width 78 height 26
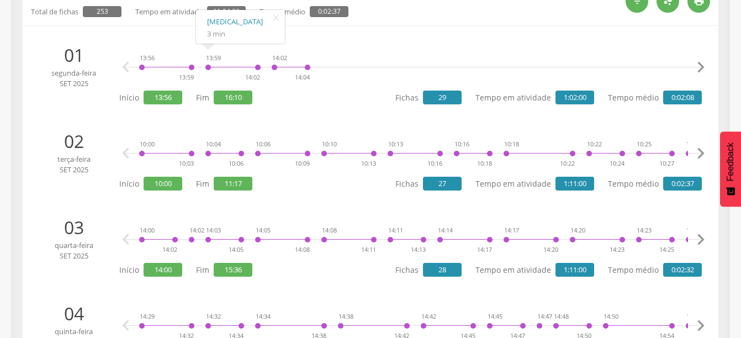
scroll to position [0, 0]
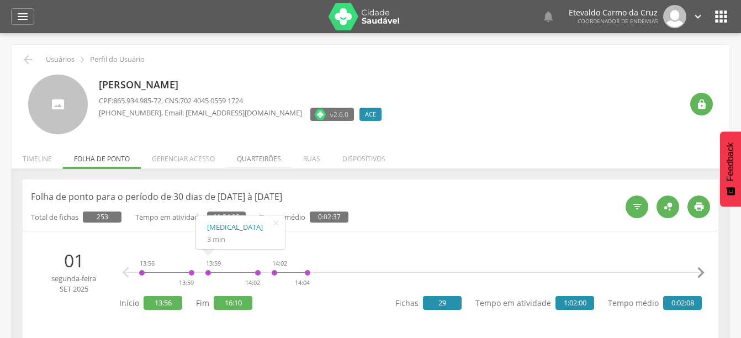
click at [274, 154] on li "Quarteirões" at bounding box center [259, 156] width 66 height 26
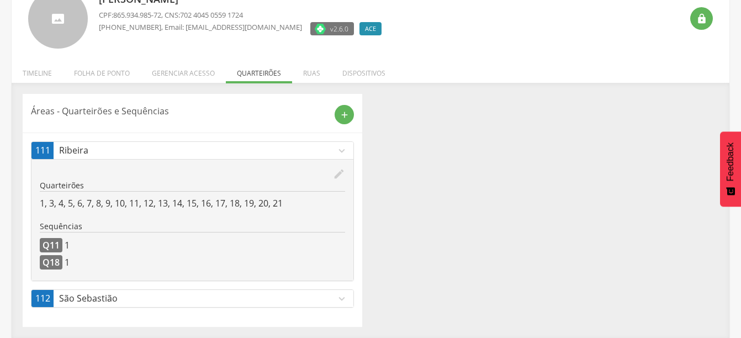
scroll to position [86, 0]
click at [340, 299] on icon "expand_more" at bounding box center [342, 298] width 12 height 12
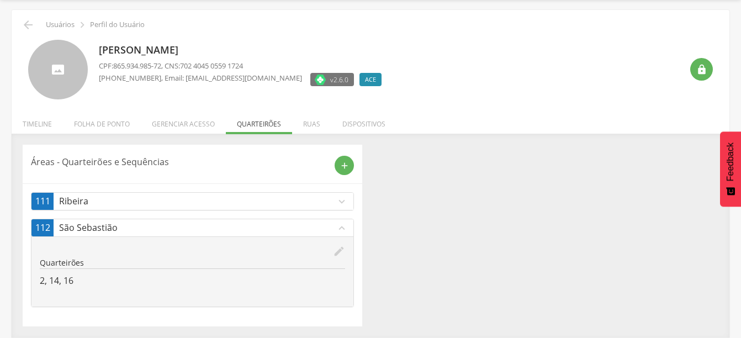
scroll to position [35, 0]
click at [340, 199] on icon "expand_more" at bounding box center [342, 201] width 12 height 12
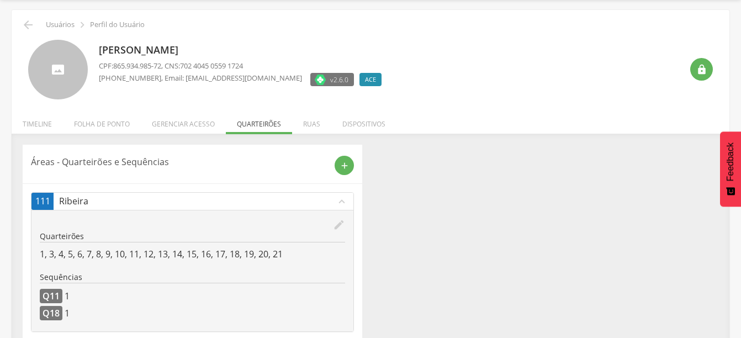
click at [110, 126] on li "Folha de ponto" at bounding box center [102, 121] width 78 height 26
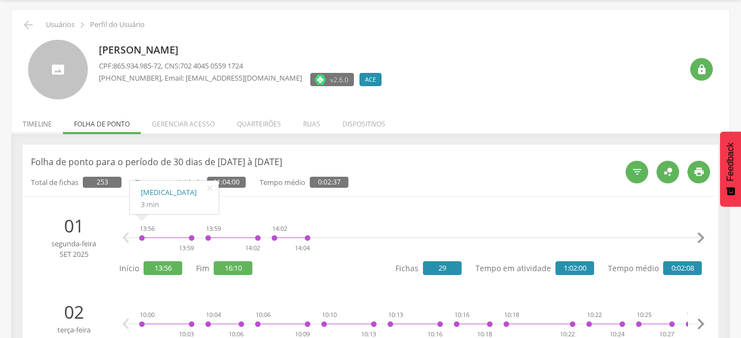
click at [40, 127] on li "Timeline" at bounding box center [37, 121] width 51 height 26
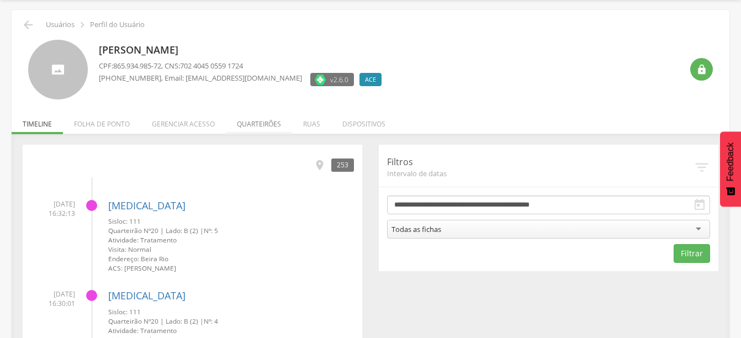
click at [258, 126] on li "Quarteirões" at bounding box center [259, 121] width 66 height 26
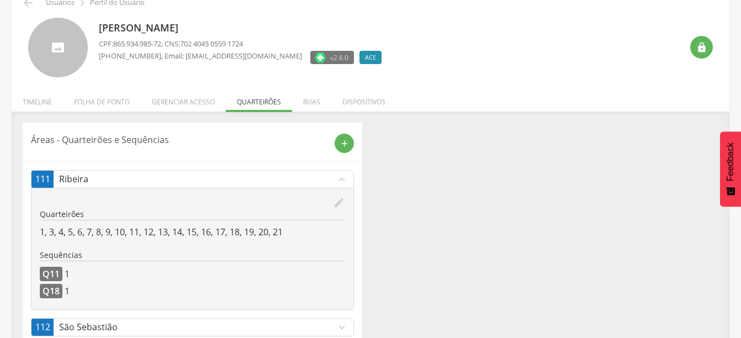
scroll to position [86, 0]
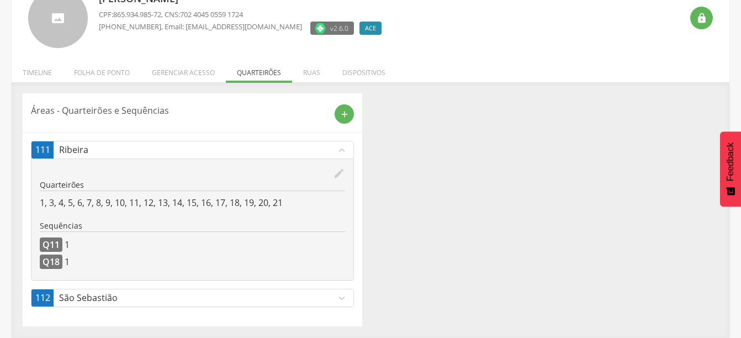
click at [344, 304] on icon "expand_more" at bounding box center [342, 298] width 12 height 12
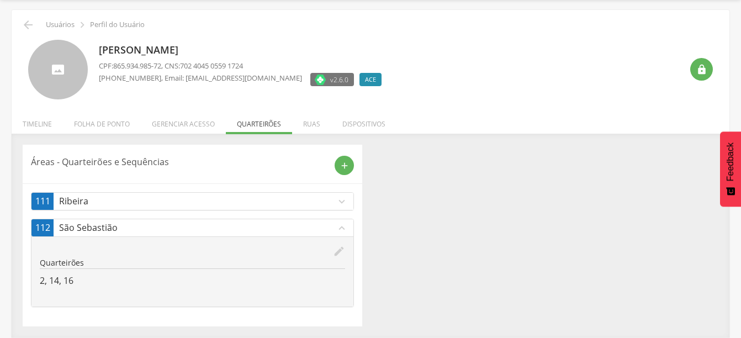
scroll to position [35, 0]
click at [49, 122] on li "Timeline" at bounding box center [37, 121] width 51 height 26
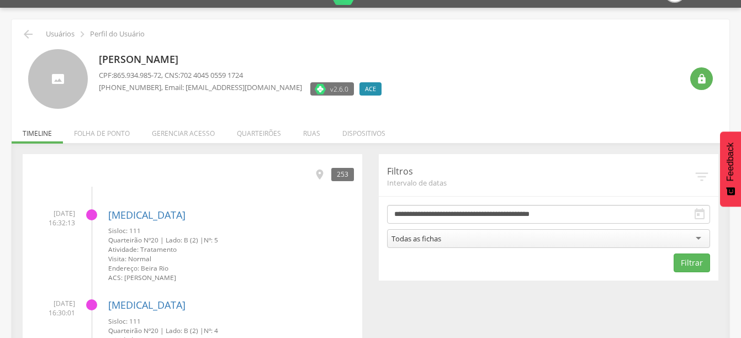
scroll to position [18, 0]
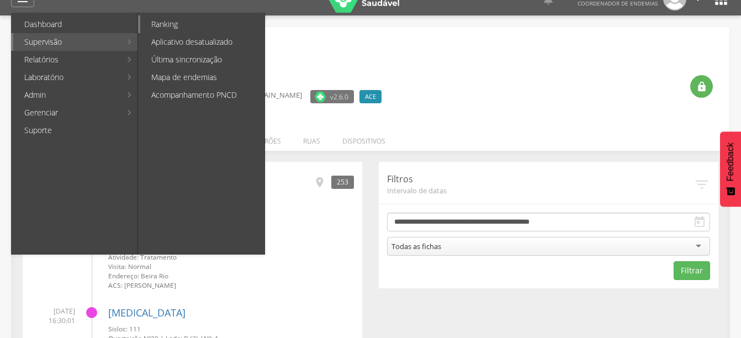
click at [188, 26] on link "Ranking" at bounding box center [202, 24] width 124 height 18
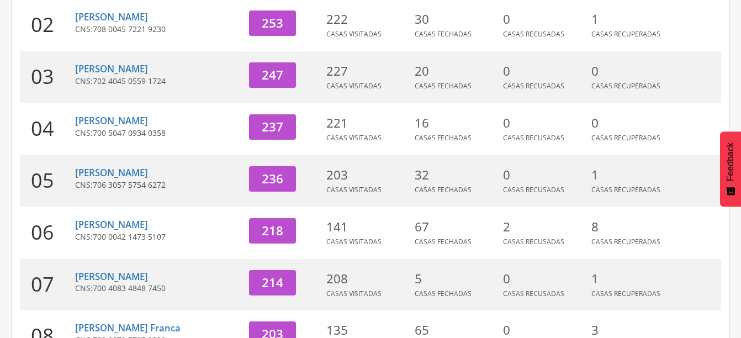
scroll to position [255, 0]
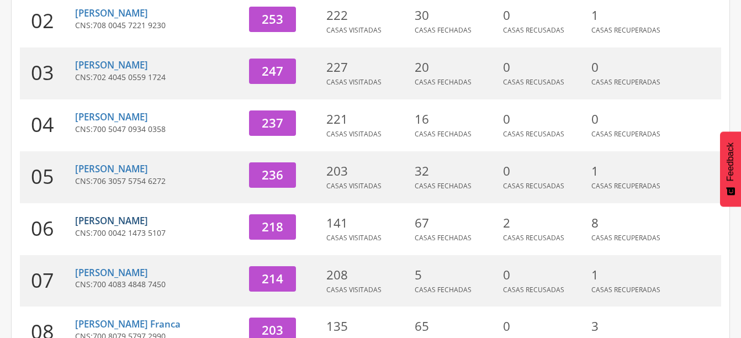
click at [146, 223] on link "[PERSON_NAME]" at bounding box center [111, 220] width 73 height 13
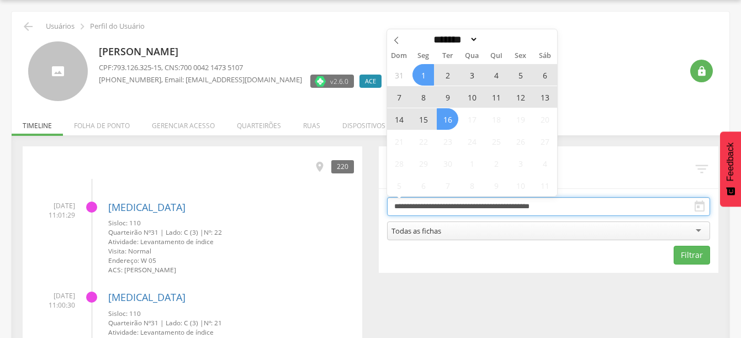
click at [642, 204] on input "**********" at bounding box center [548, 206] width 323 height 19
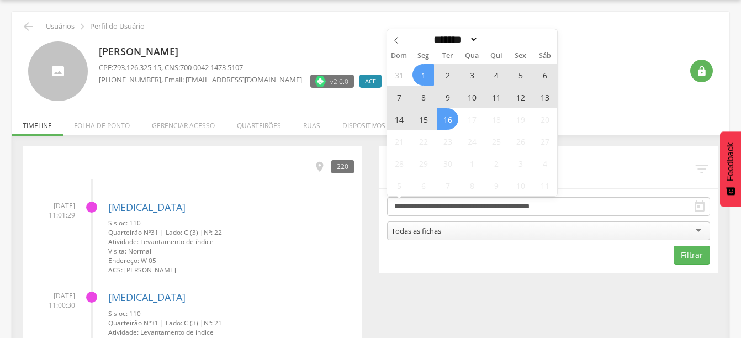
click at [401, 94] on span "7" at bounding box center [399, 97] width 22 height 22
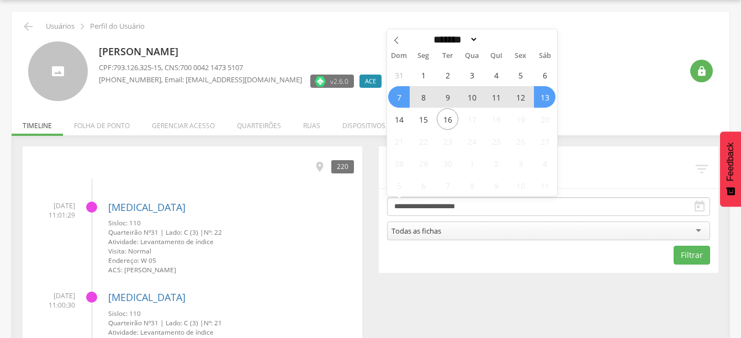
click at [547, 97] on span "13" at bounding box center [545, 97] width 22 height 22
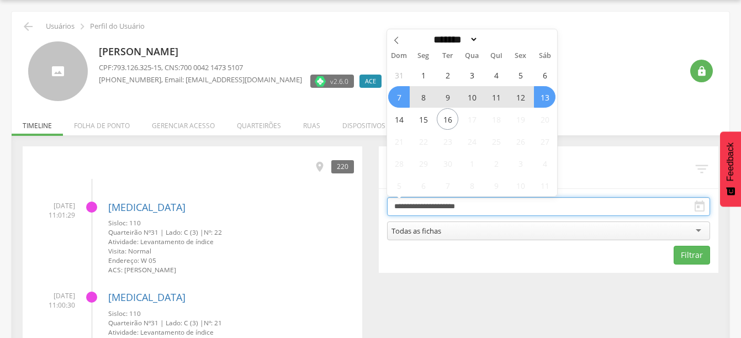
type input "**********"
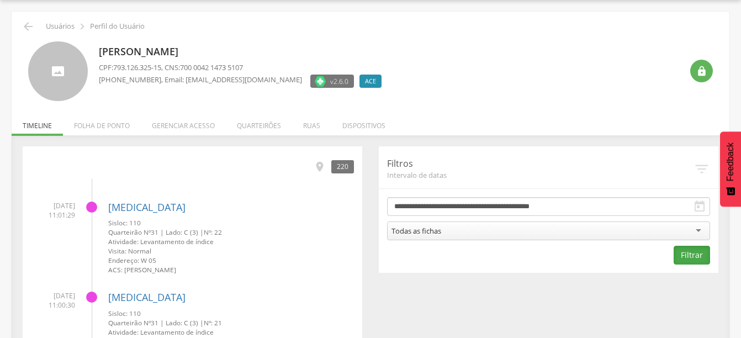
click at [691, 258] on button "Filtrar" at bounding box center [692, 255] width 36 height 19
click at [276, 124] on li "Quarteirões" at bounding box center [259, 123] width 66 height 26
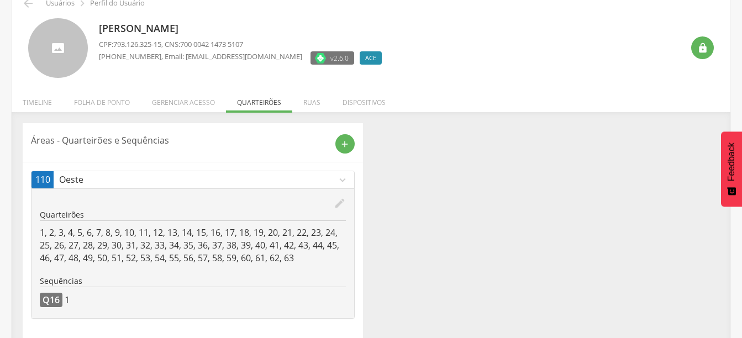
scroll to position [68, 0]
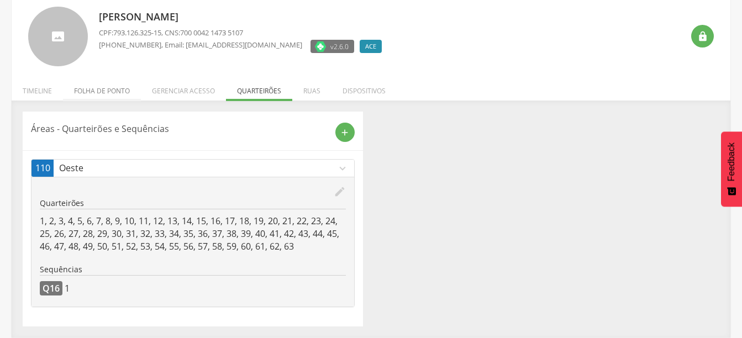
click at [106, 89] on li "Folha de ponto" at bounding box center [102, 88] width 78 height 26
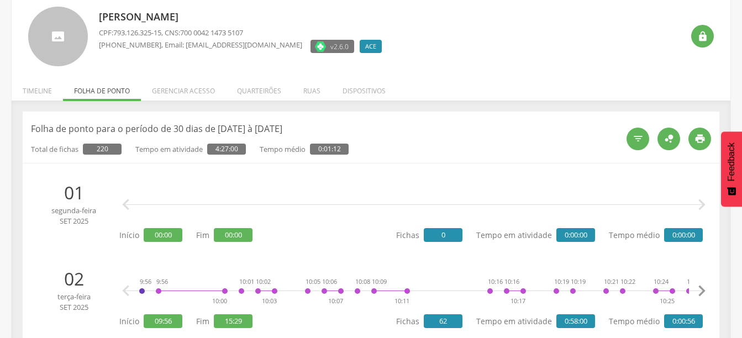
click at [40, 128] on p "Folha de ponto para o período de 30 dias de [DATE] à [DATE]" at bounding box center [324, 129] width 587 height 13
click at [39, 92] on li "Timeline" at bounding box center [37, 88] width 51 height 26
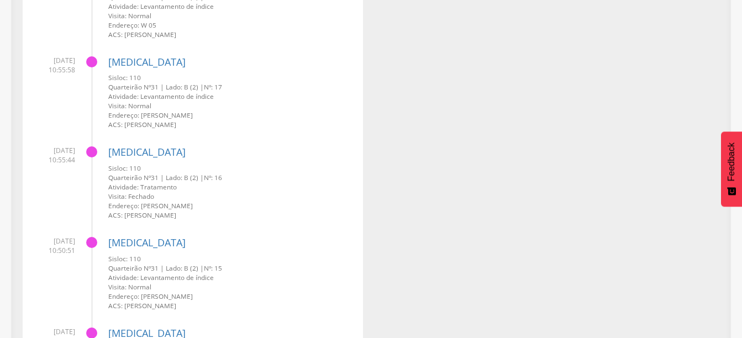
scroll to position [0, 0]
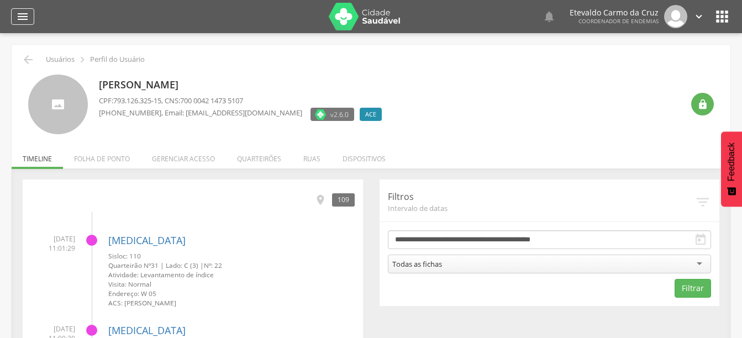
click at [24, 18] on icon "" at bounding box center [22, 16] width 13 height 13
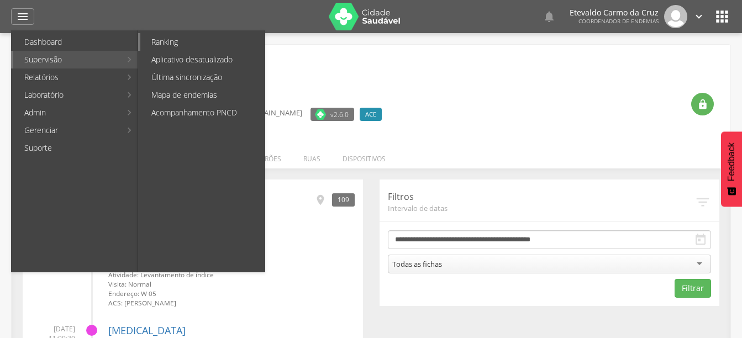
click at [157, 45] on link "Ranking" at bounding box center [202, 42] width 124 height 18
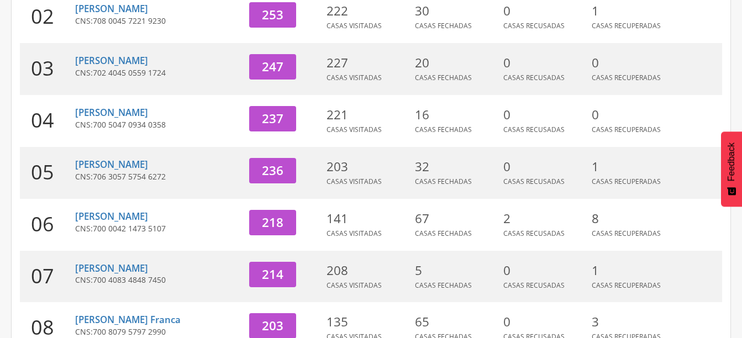
scroll to position [295, 0]
